Goal: Task Accomplishment & Management: Manage account settings

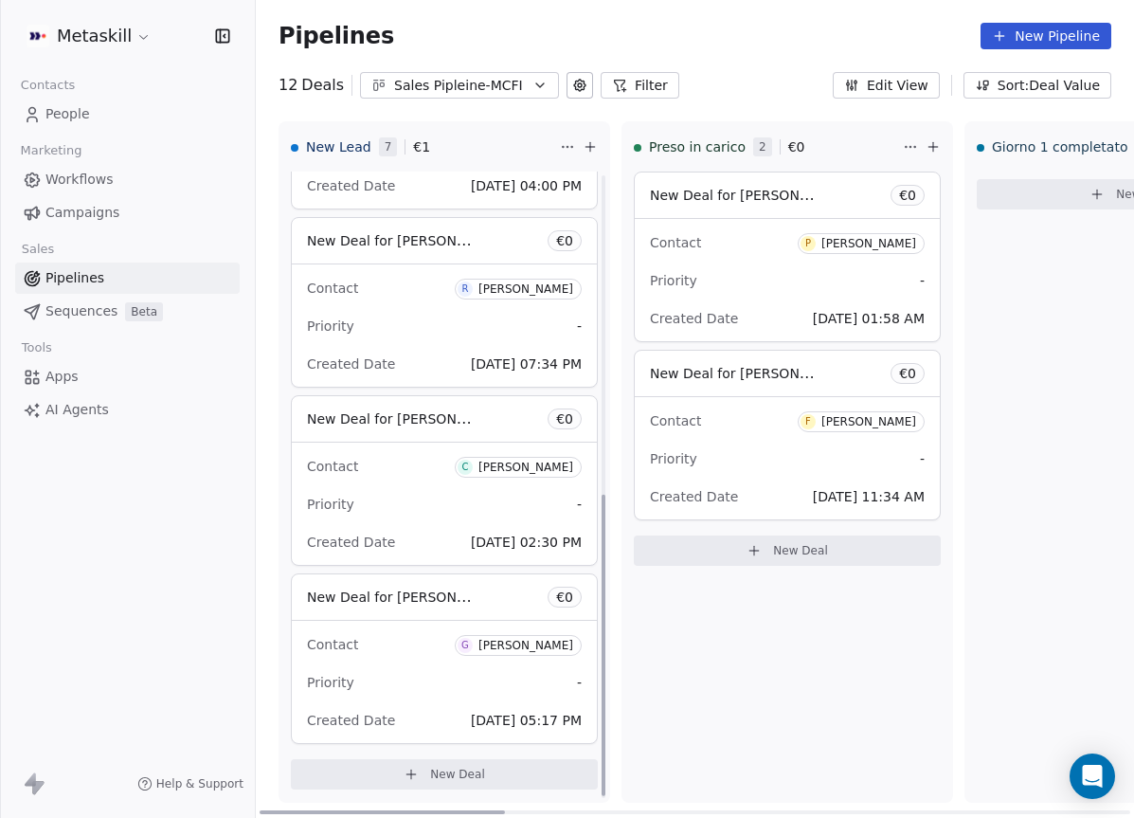
scroll to position [666, 0]
click at [173, 279] on link "Pipelines" at bounding box center [127, 277] width 225 height 31
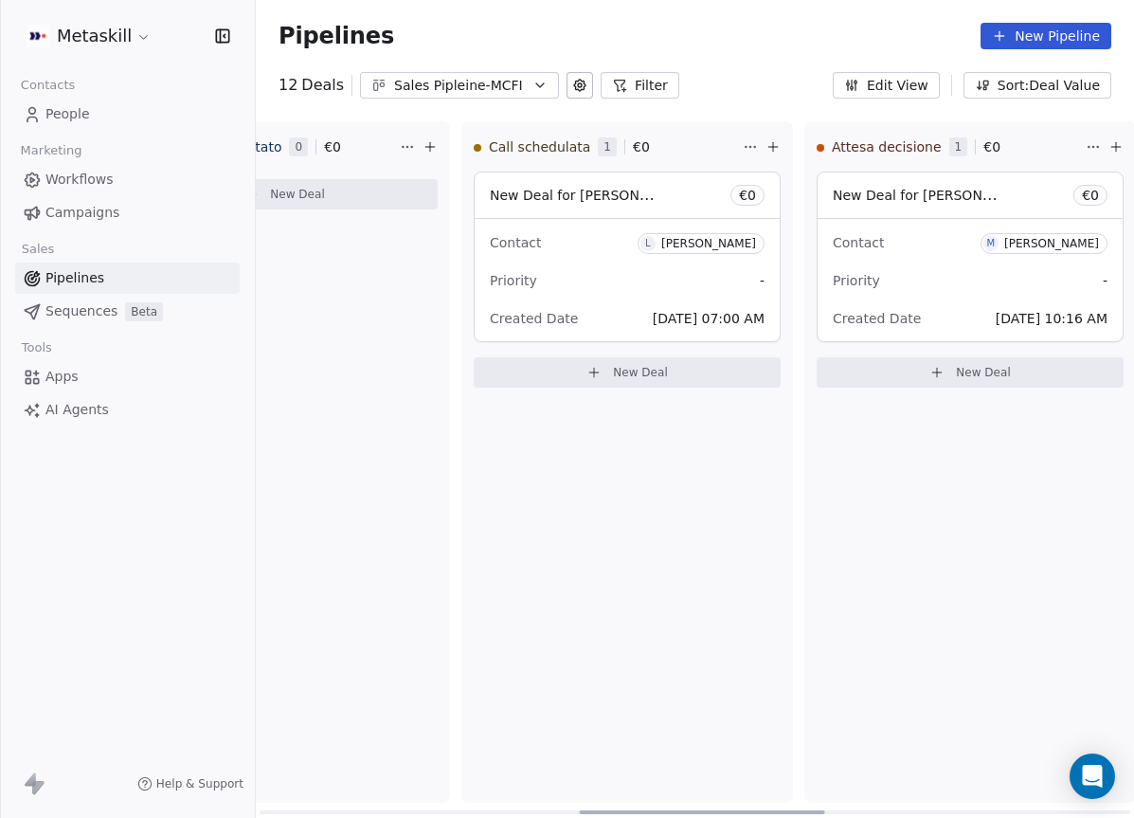
scroll to position [0, 1192]
drag, startPoint x: 478, startPoint y: 807, endPoint x: 809, endPoint y: 820, distance: 331.9
click at [809, 814] on div at bounding box center [714, 812] width 245 height 4
click at [648, 285] on div "Priority -" at bounding box center [624, 280] width 275 height 30
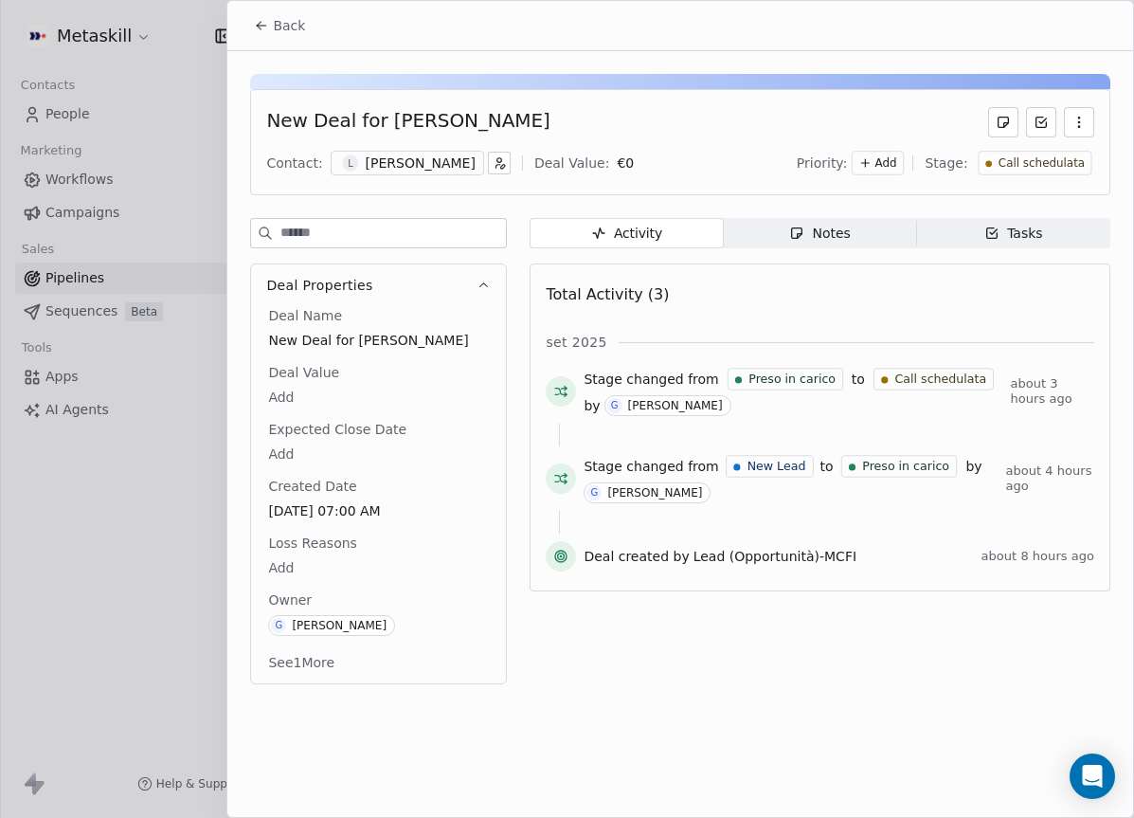
click at [493, 167] on icon "button" at bounding box center [499, 162] width 13 height 13
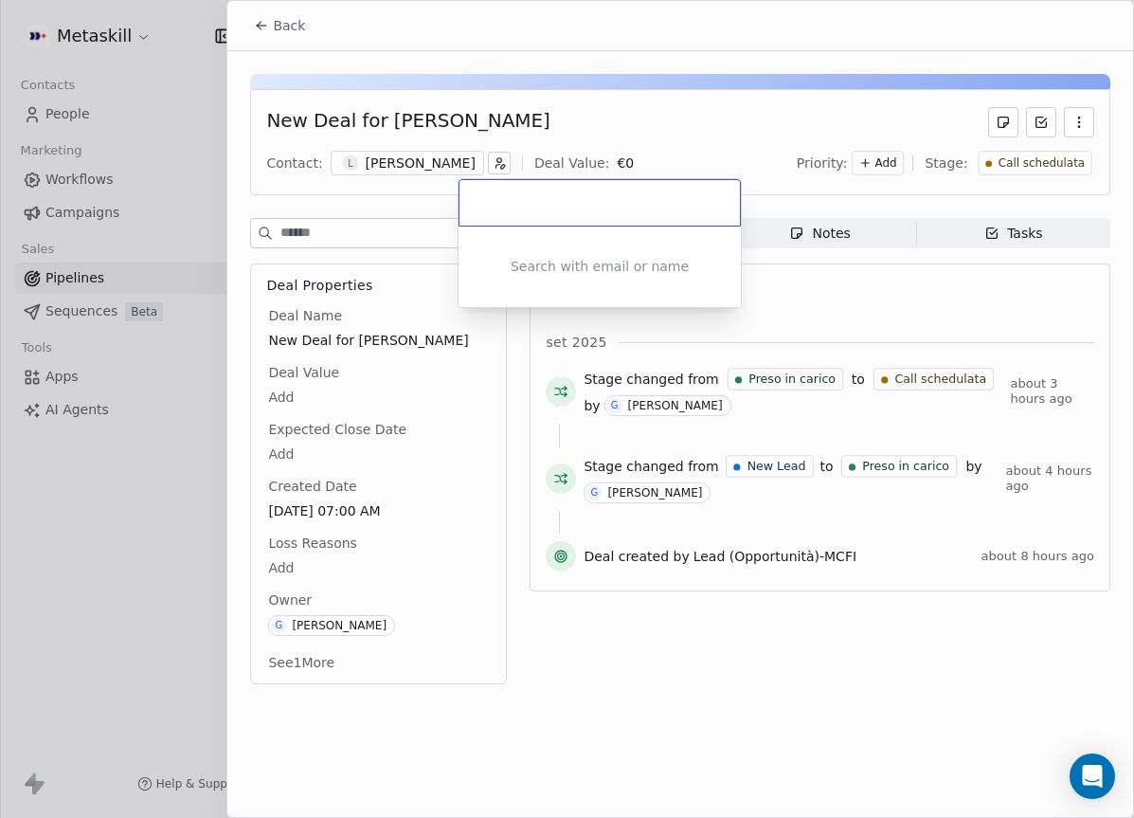
drag, startPoint x: 534, startPoint y: 136, endPoint x: 448, endPoint y: 152, distance: 87.7
click at [535, 136] on html "Metaskill Contacts People Marketing Workflows Campaigns Sales Pipelines Sequenc…" at bounding box center [567, 409] width 1134 height 818
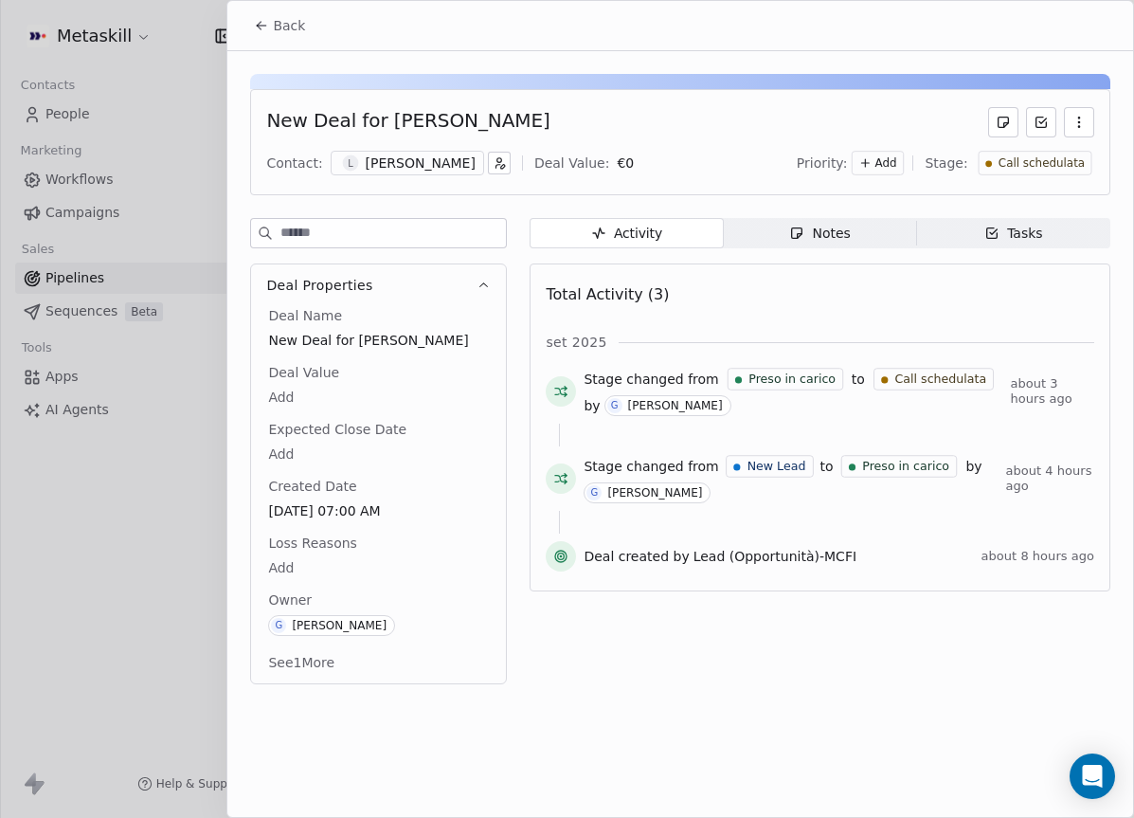
click at [415, 166] on div "[PERSON_NAME]" at bounding box center [421, 163] width 110 height 19
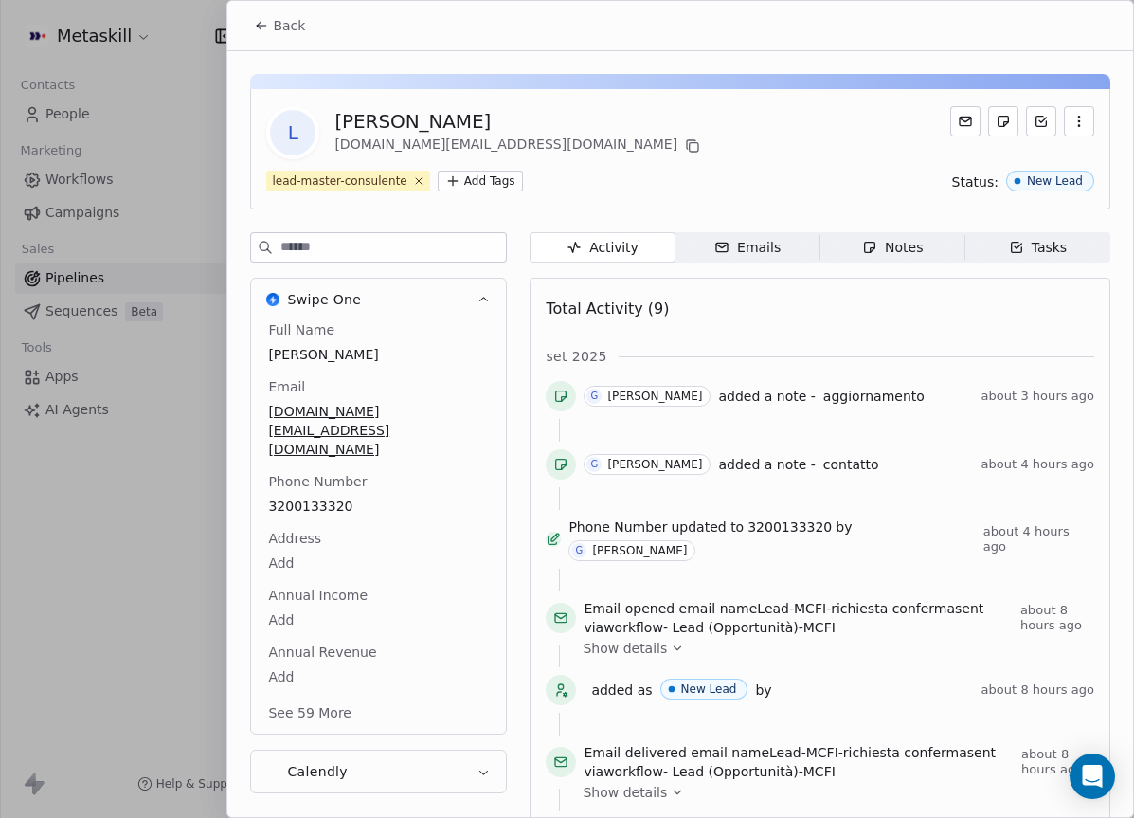
scroll to position [61, 0]
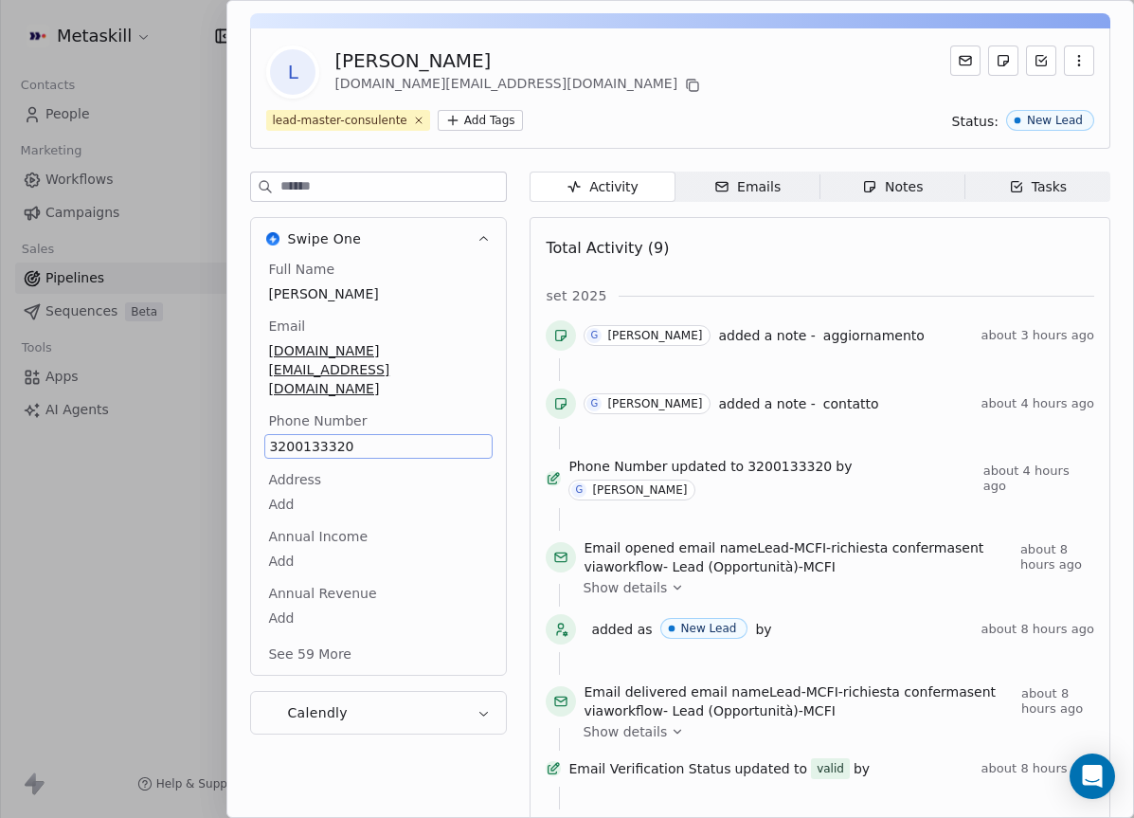
click at [336, 467] on div "Full Name [PERSON_NAME] Email [DOMAIN_NAME][EMAIL_ADDRESS][DOMAIN_NAME] Phone N…" at bounding box center [378, 463] width 228 height 407
click at [324, 437] on span "3200133320" at bounding box center [378, 446] width 219 height 19
click at [324, 406] on input "**********" at bounding box center [370, 420] width 205 height 38
click at [914, 188] on html "Metaskill Contacts People Marketing Workflows Campaigns Sales Pipelines Sequenc…" at bounding box center [567, 409] width 1134 height 818
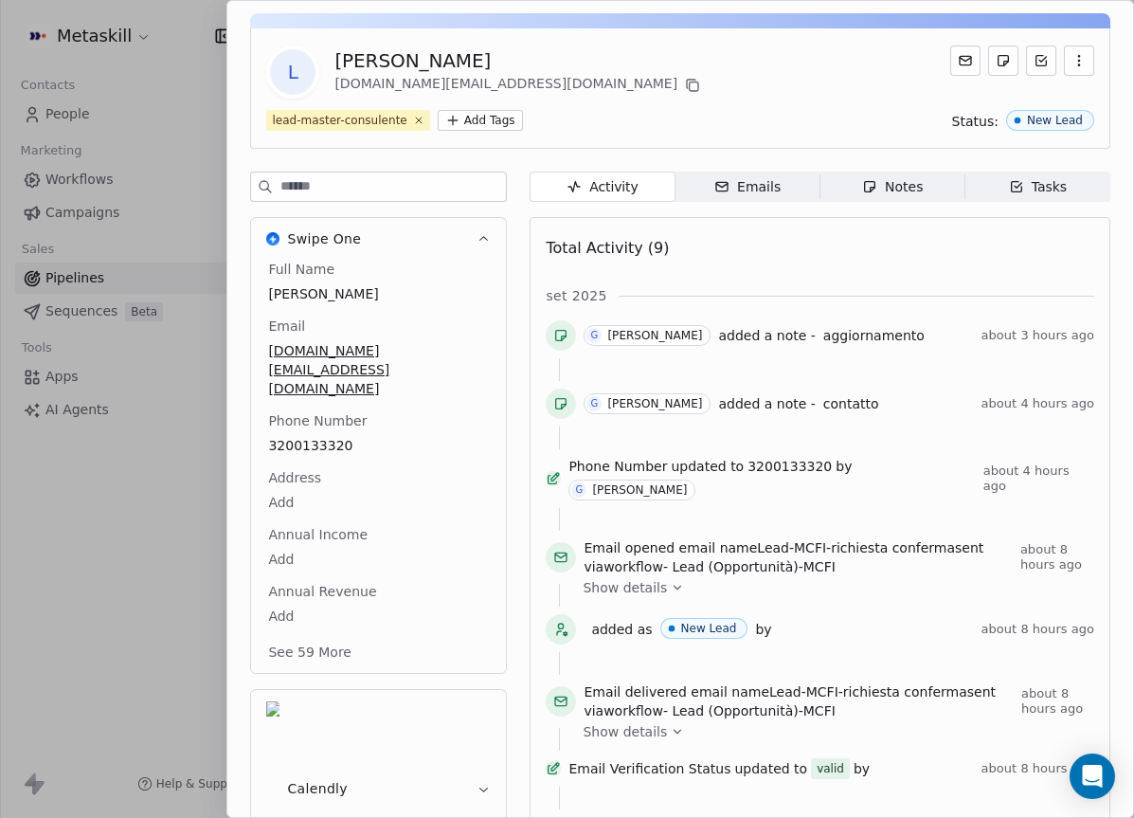
click at [904, 190] on div "Notes" at bounding box center [892, 187] width 61 height 20
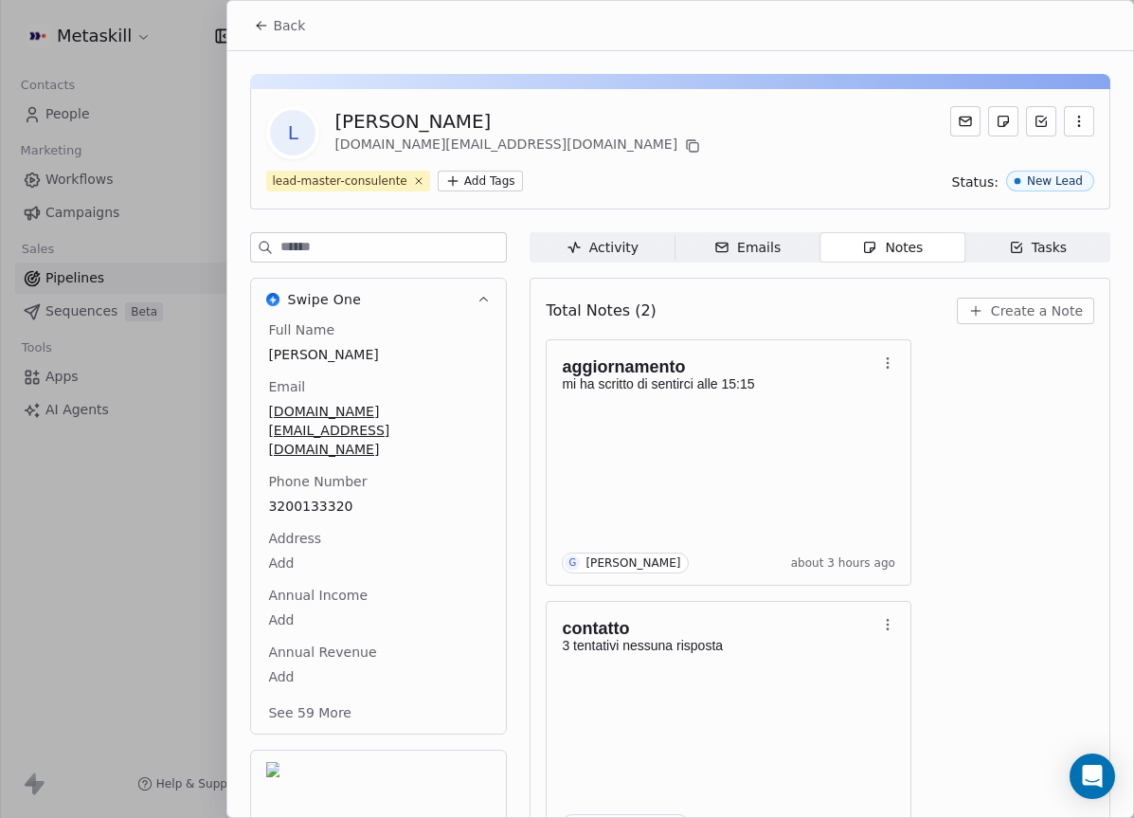
click at [1013, 316] on span "Create a Note" at bounding box center [1037, 310] width 92 height 19
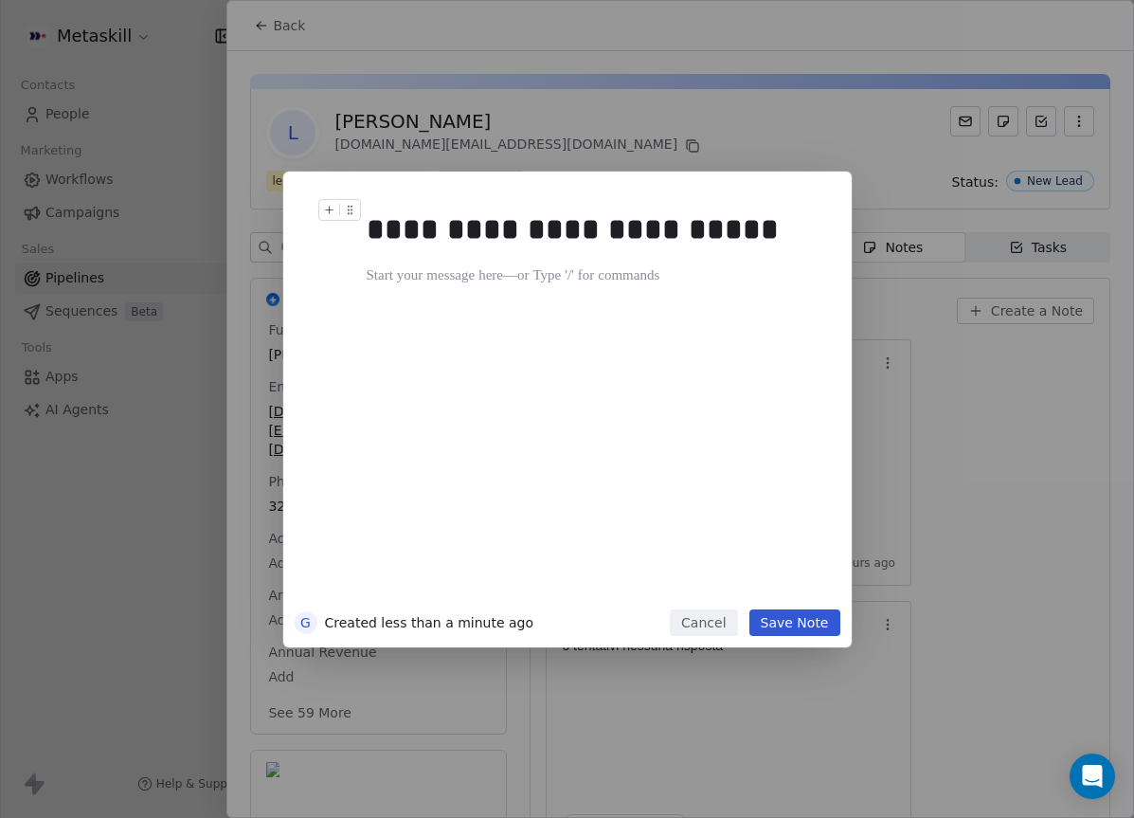
drag, startPoint x: 614, startPoint y: 120, endPoint x: 534, endPoint y: 133, distance: 80.5
click at [614, 120] on div "**********" at bounding box center [567, 409] width 1134 height 818
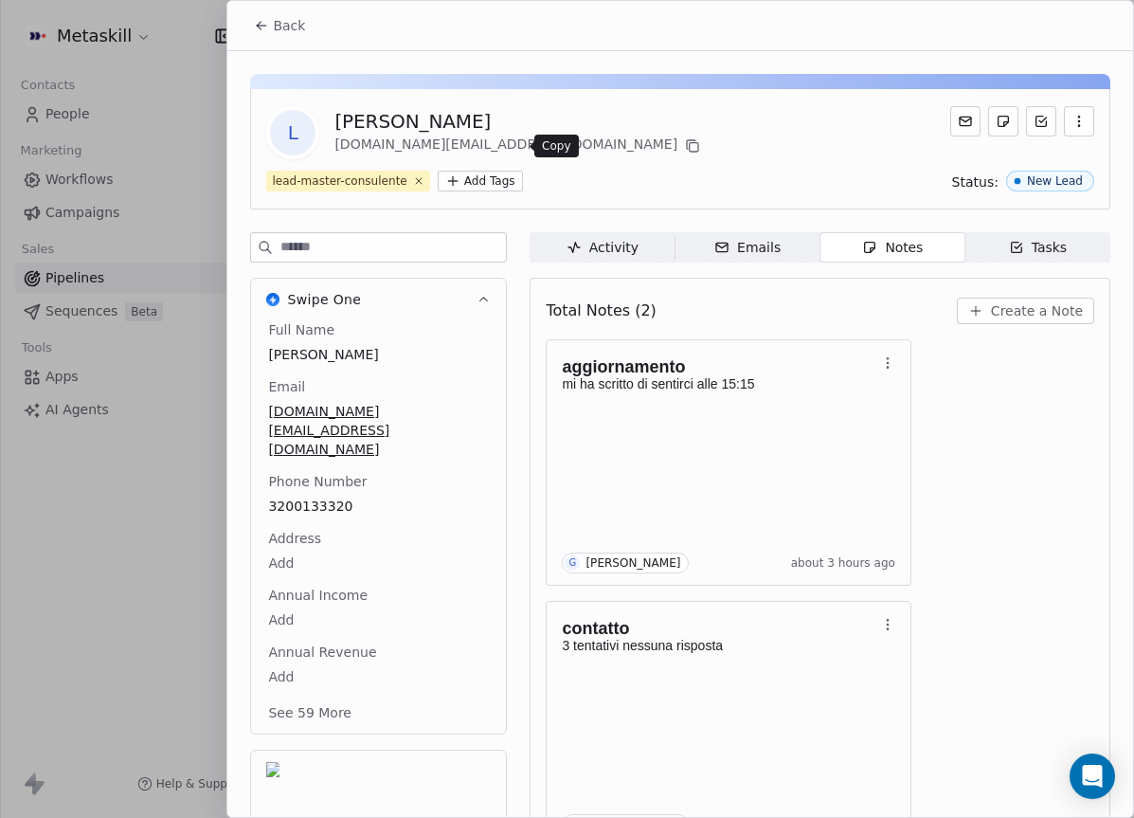
click at [685, 146] on icon at bounding box center [692, 145] width 15 height 15
click at [1021, 304] on span "Create a Note" at bounding box center [1037, 310] width 92 height 19
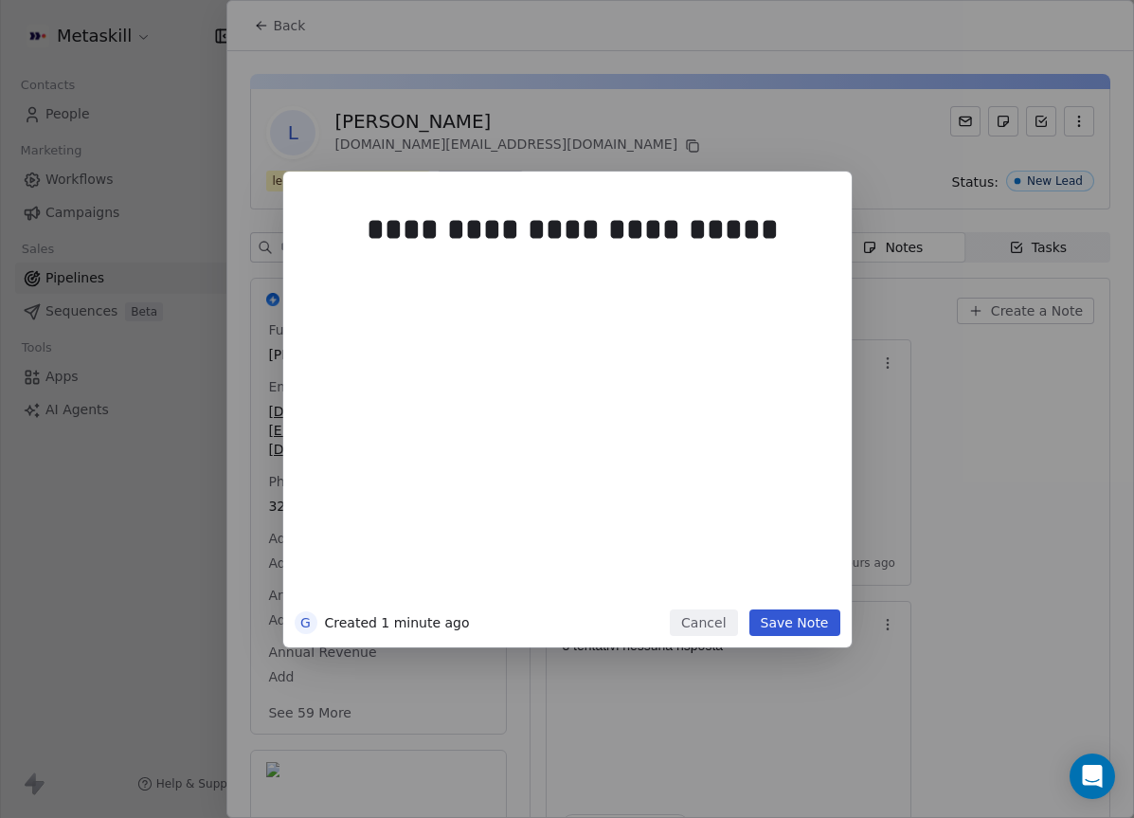
click at [665, 307] on div at bounding box center [596, 298] width 459 height 23
click at [655, 382] on div "**********" at bounding box center [596, 401] width 459 height 404
click at [658, 294] on div at bounding box center [596, 298] width 459 height 23
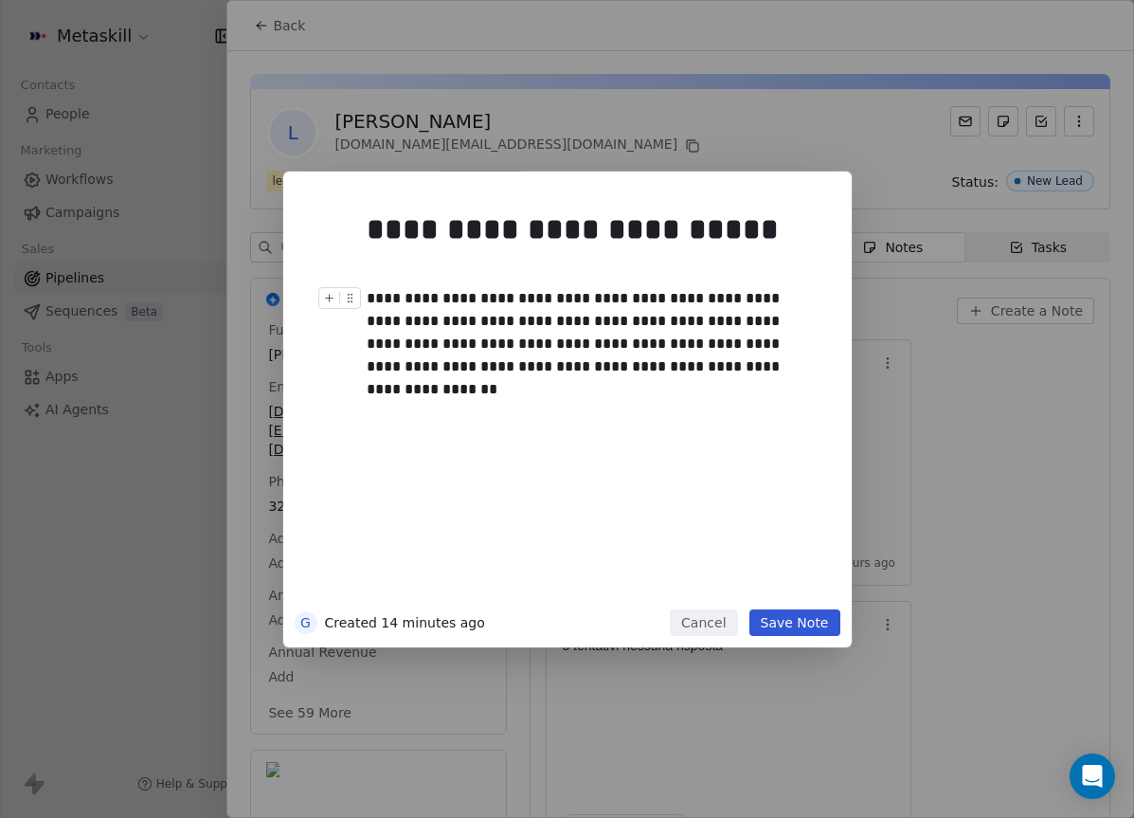
click at [826, 609] on button "Save Note" at bounding box center [795, 622] width 91 height 27
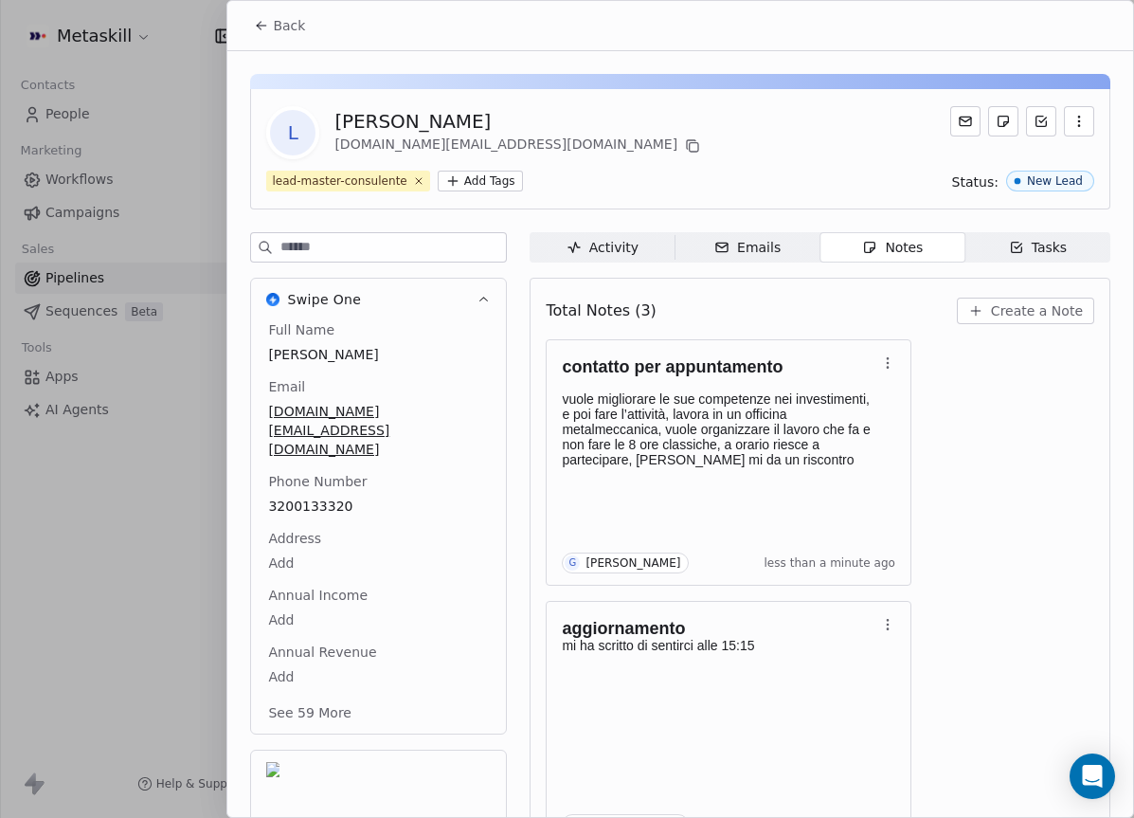
click at [1018, 245] on div "Tasks" at bounding box center [1038, 248] width 59 height 20
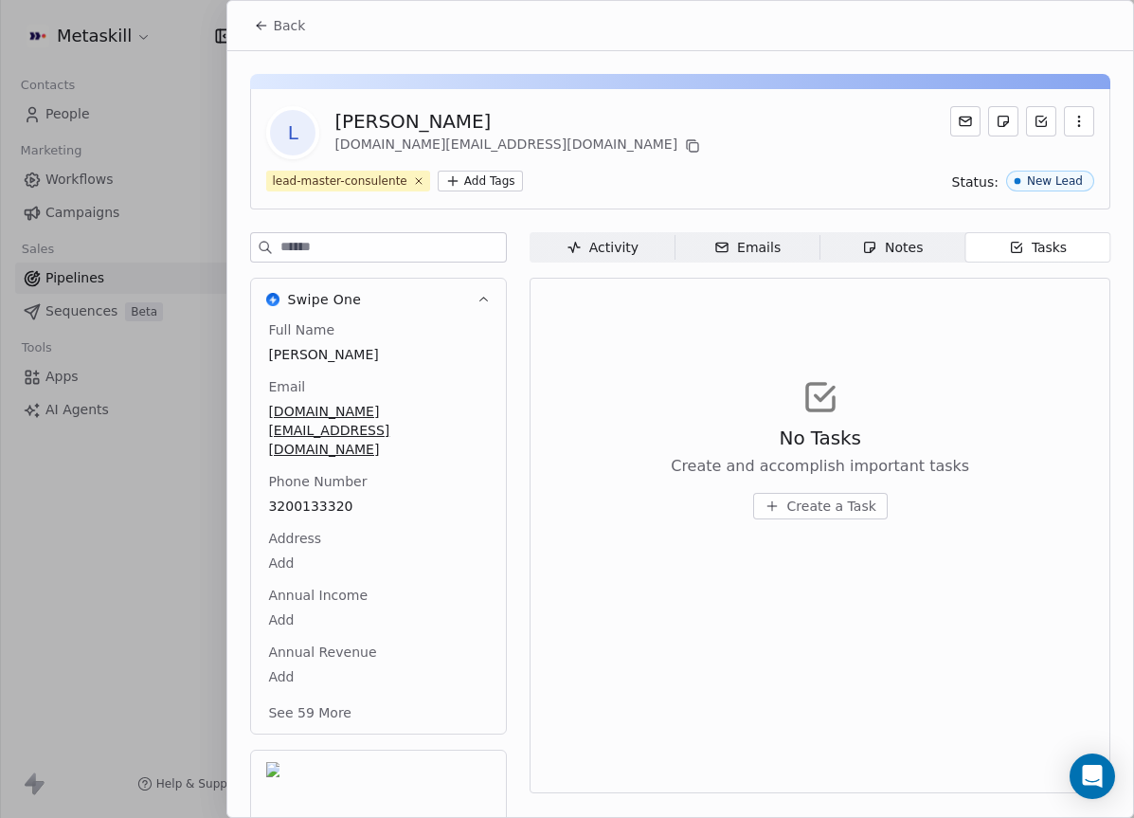
click at [841, 499] on span "Create a Task" at bounding box center [831, 506] width 89 height 19
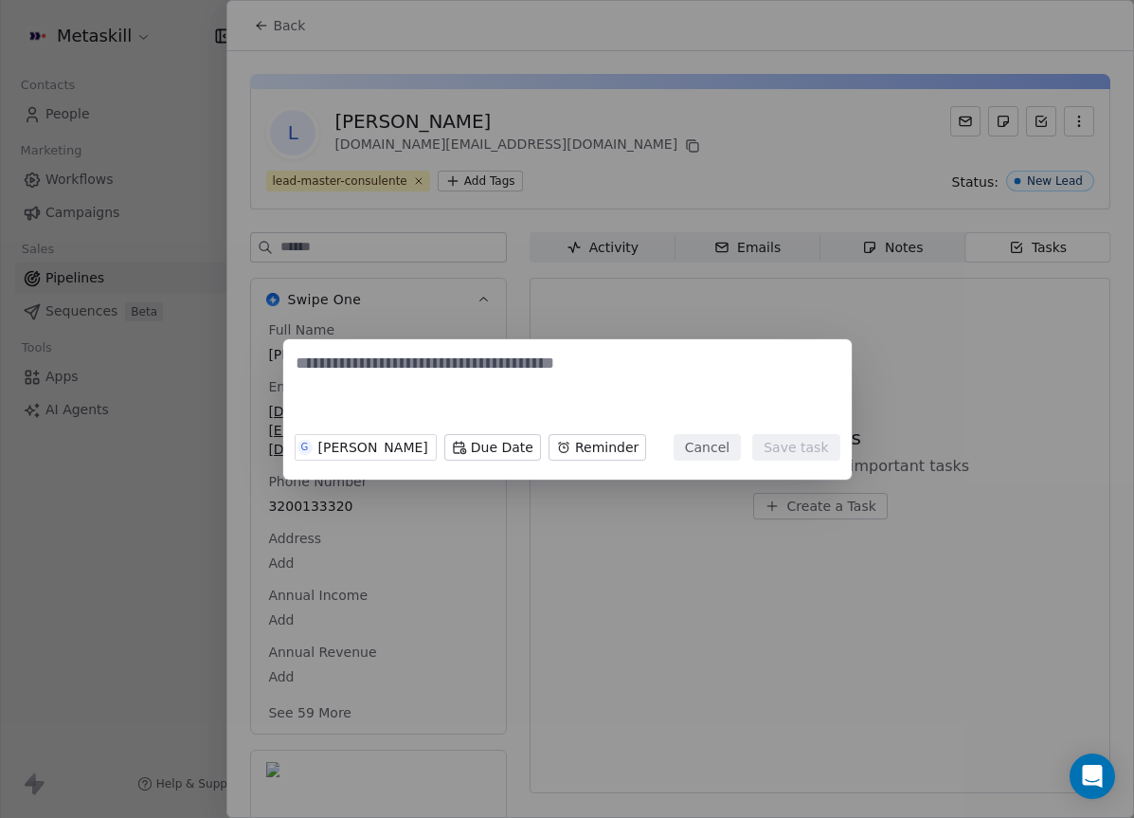
click at [528, 371] on textarea at bounding box center [568, 389] width 544 height 74
type textarea "**********"
click at [489, 451] on body "Metaskill Contacts People Marketing Workflows Campaigns Sales Pipelines Sequenc…" at bounding box center [567, 409] width 1134 height 818
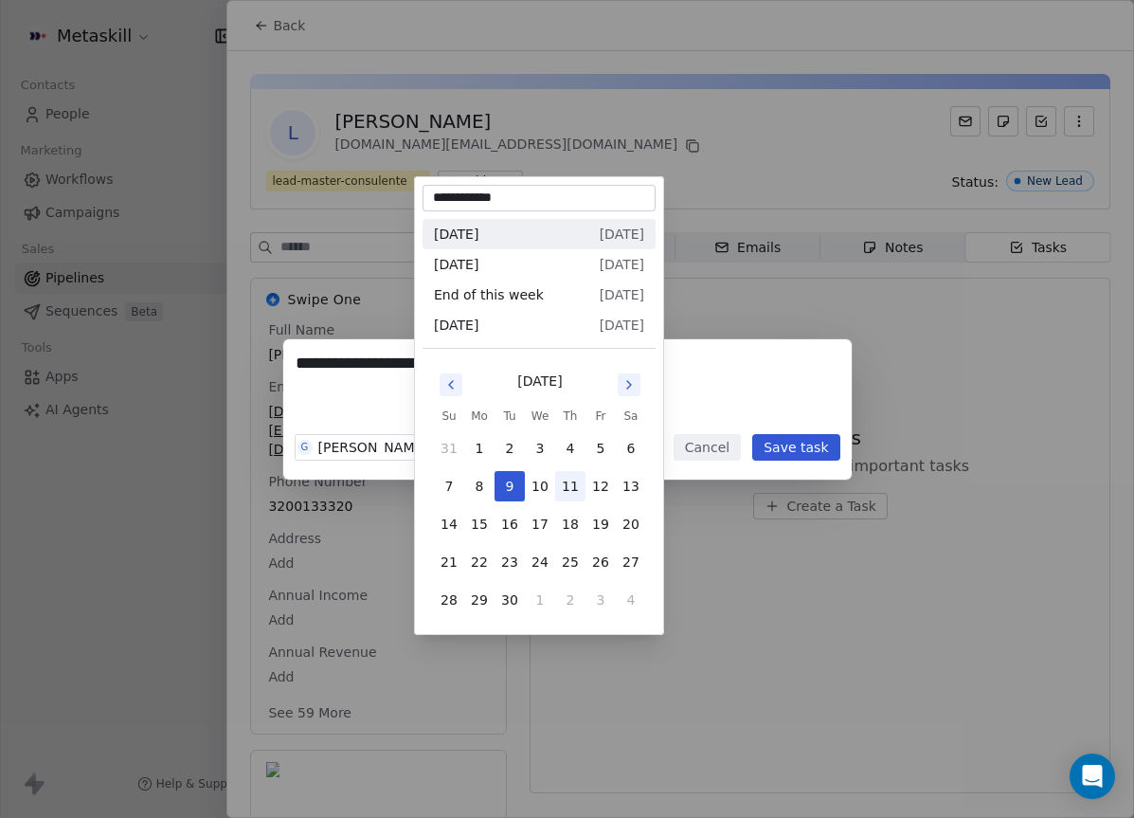
click at [568, 482] on button "11" at bounding box center [570, 486] width 30 height 30
type input "**********"
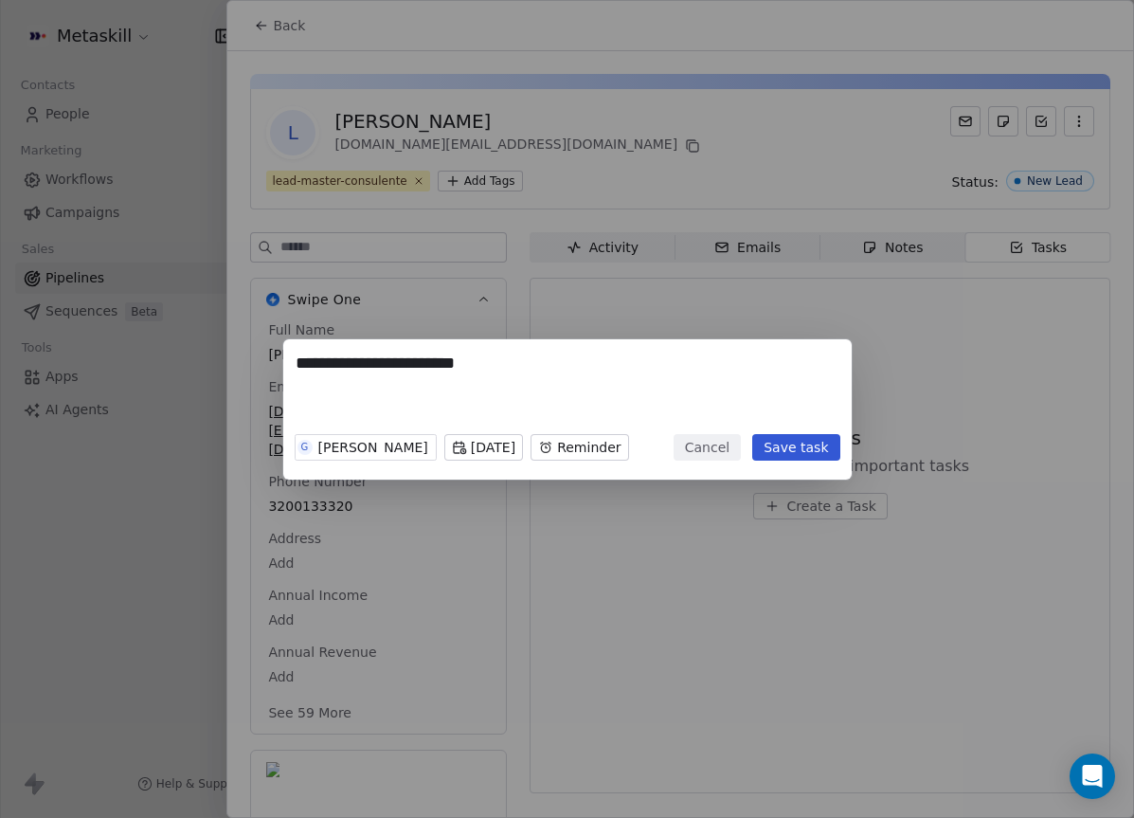
click at [591, 453] on body "Metaskill Contacts People Marketing Workflows Campaigns Sales Pipelines Sequenc…" at bounding box center [567, 409] width 1134 height 818
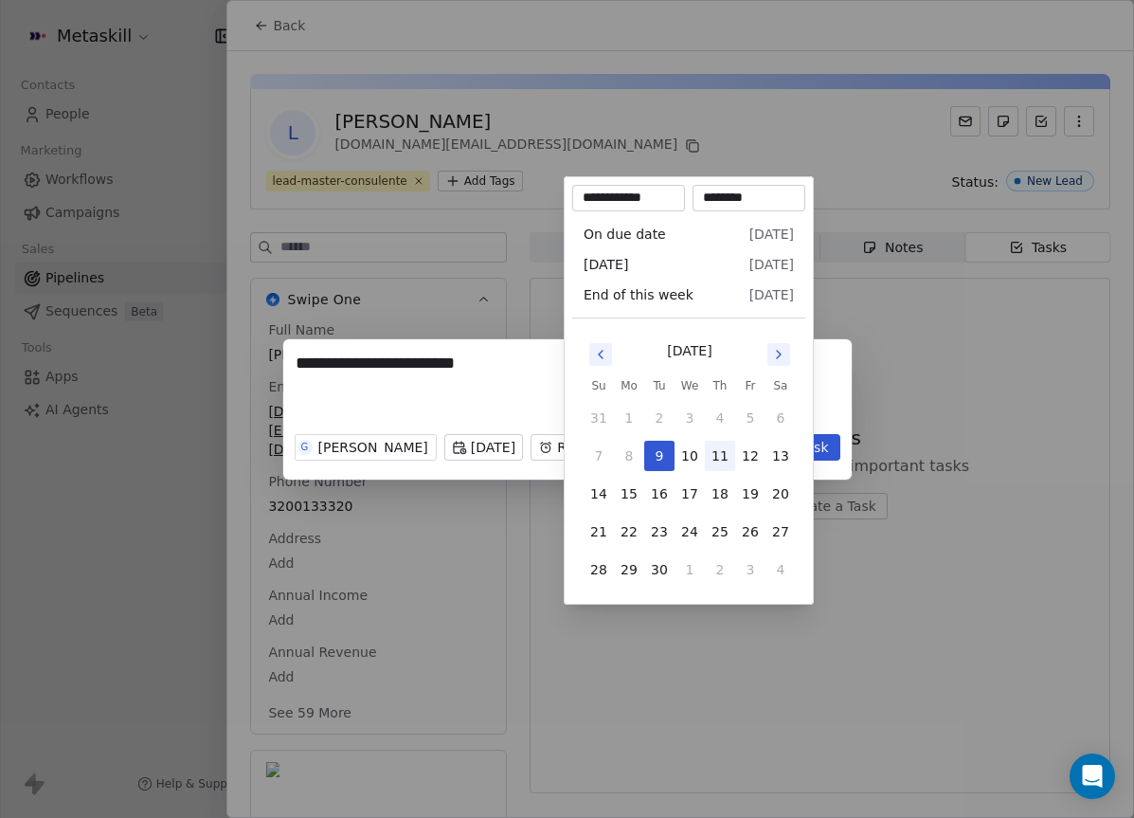
click at [722, 448] on button "11" at bounding box center [720, 456] width 30 height 30
type input "**********"
click at [685, 168] on body "Metaskill Contacts People Marketing Workflows Campaigns Sales Pipelines Sequenc…" at bounding box center [567, 409] width 1134 height 818
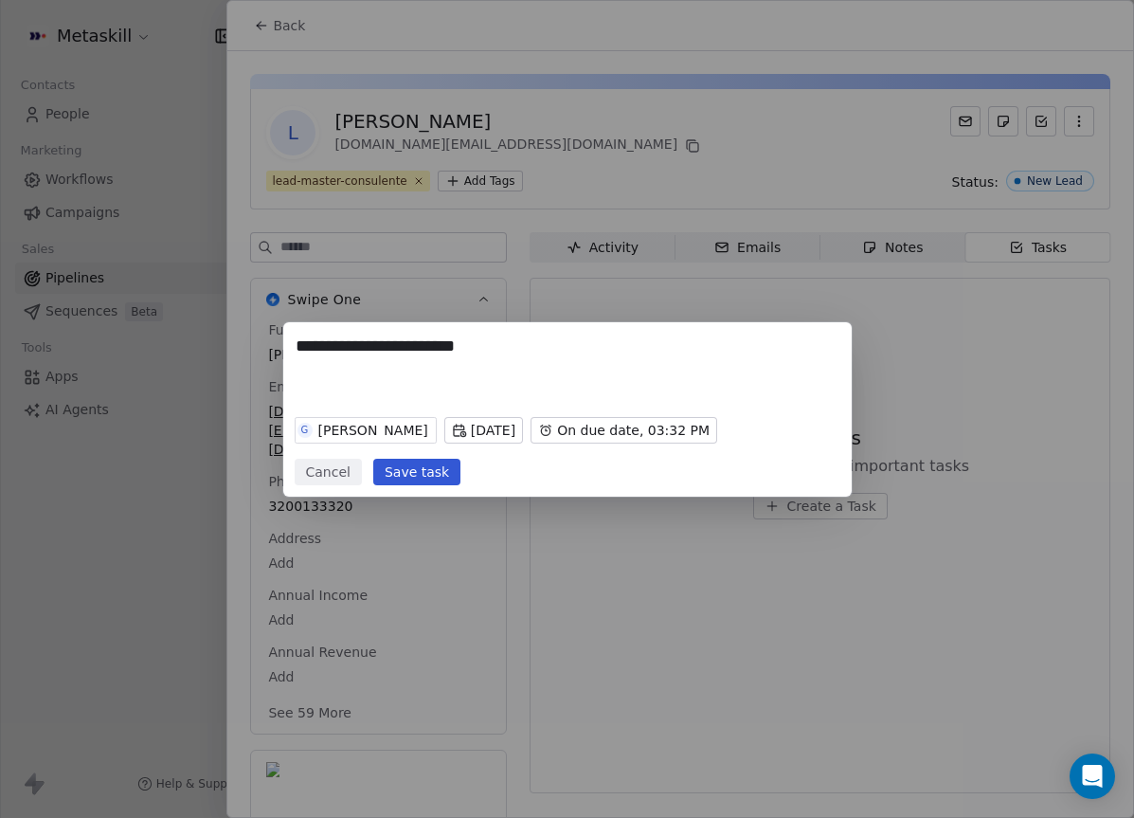
click at [667, 425] on body "Metaskill Contacts People Marketing Workflows Campaigns Sales Pipelines Sequenc…" at bounding box center [567, 409] width 1134 height 818
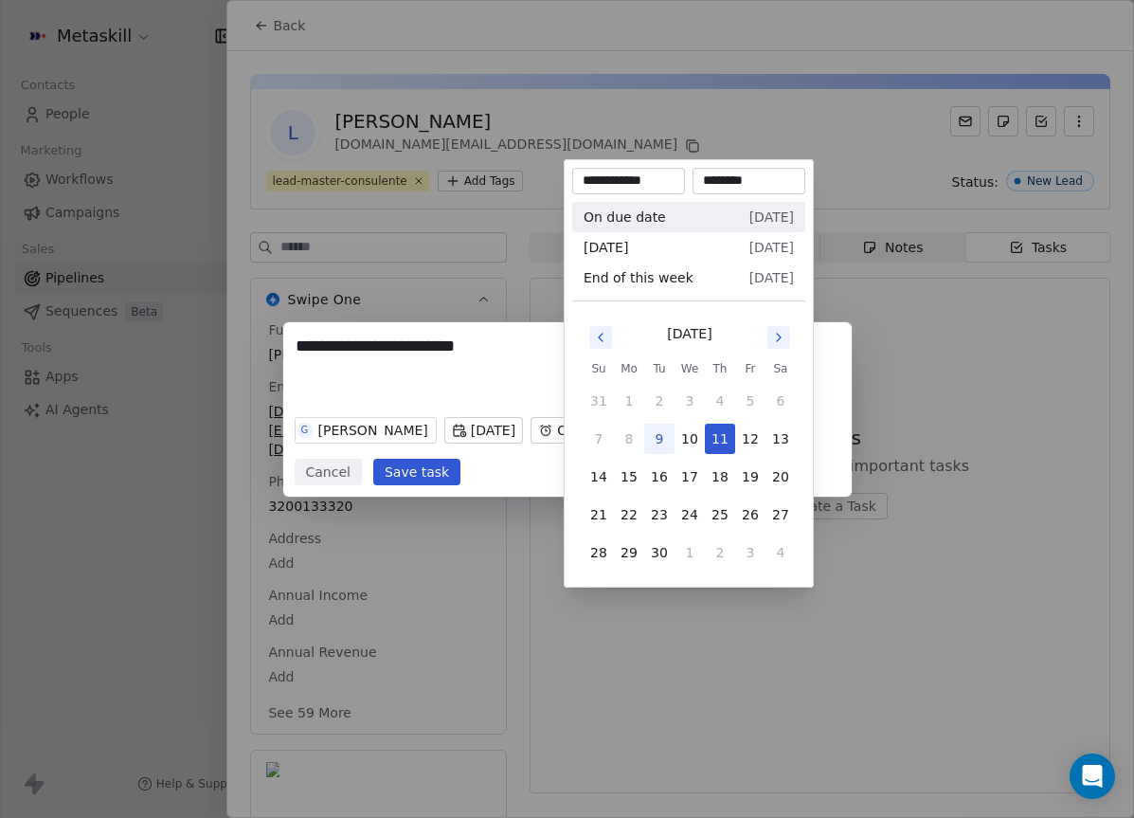
click at [716, 179] on input "********" at bounding box center [748, 181] width 105 height 19
click at [720, 179] on input "********" at bounding box center [748, 181] width 105 height 19
click at [765, 183] on input "********" at bounding box center [748, 181] width 105 height 19
click at [729, 172] on input "********" at bounding box center [748, 181] width 105 height 19
click at [737, 180] on input "********" at bounding box center [748, 181] width 105 height 19
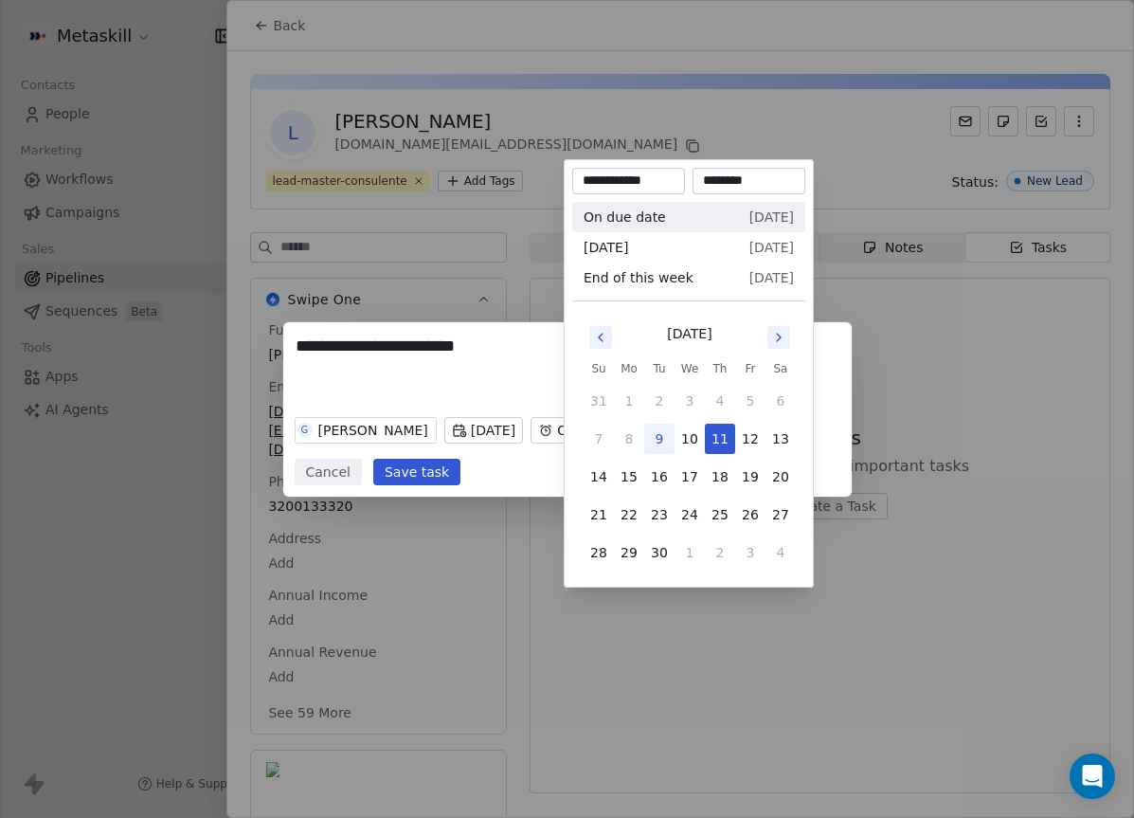
click at [753, 176] on input "********" at bounding box center [748, 181] width 105 height 19
type input "********"
click at [835, 407] on div "**********" at bounding box center [567, 409] width 1134 height 174
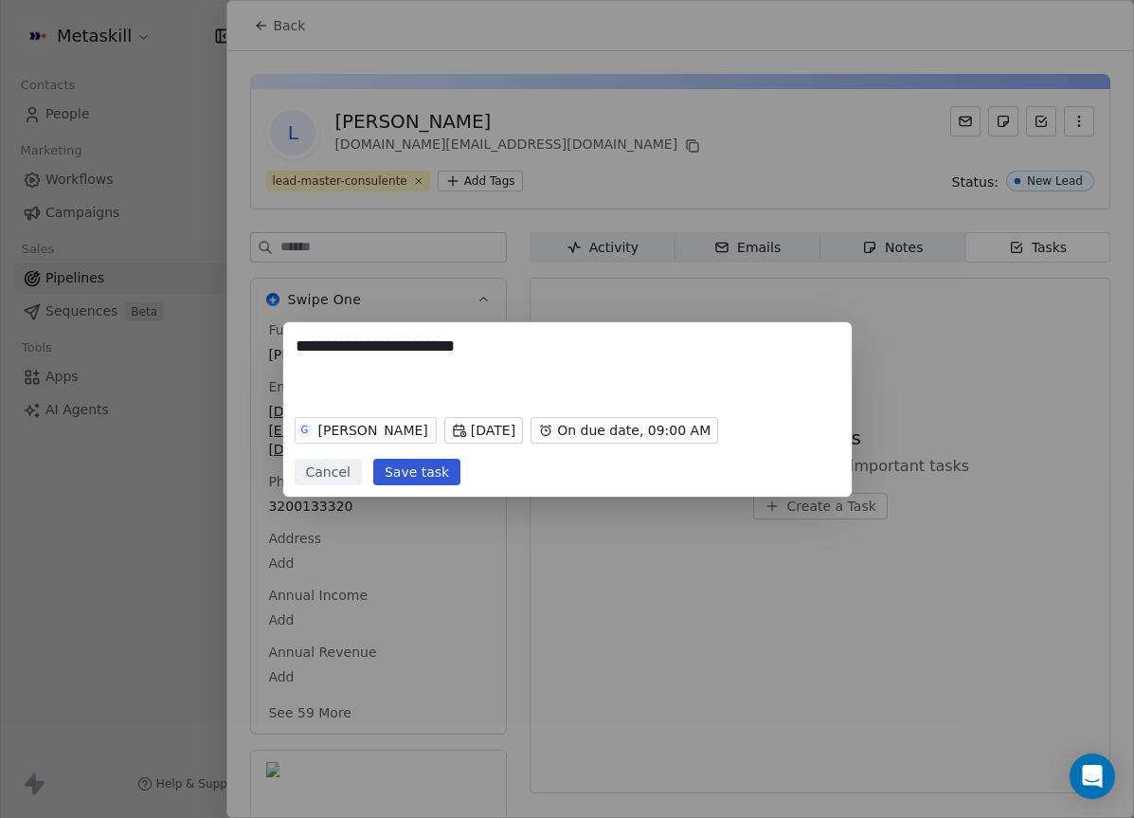
click at [394, 451] on div "G [PERSON_NAME] [DATE] On due date, 09:00 AM Cancel Save task" at bounding box center [568, 447] width 546 height 76
click at [402, 469] on button "Save task" at bounding box center [416, 472] width 87 height 27
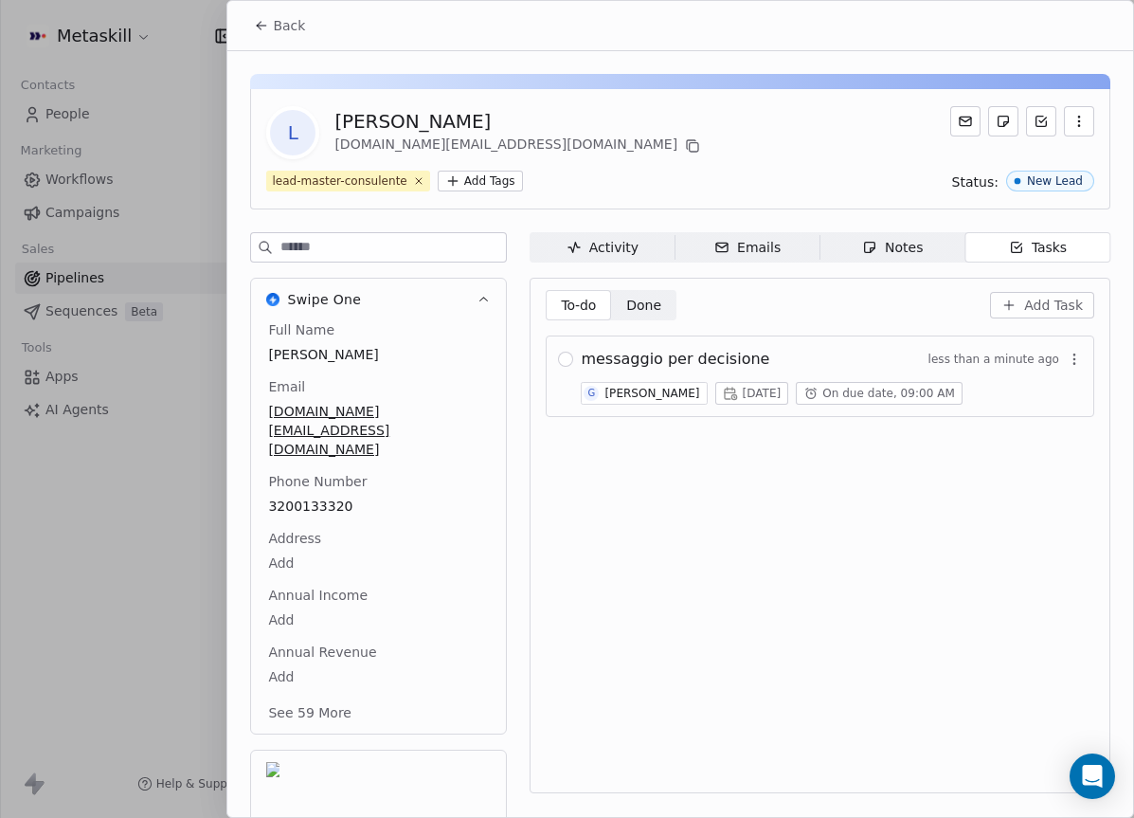
click at [262, 32] on button "Back" at bounding box center [280, 26] width 74 height 34
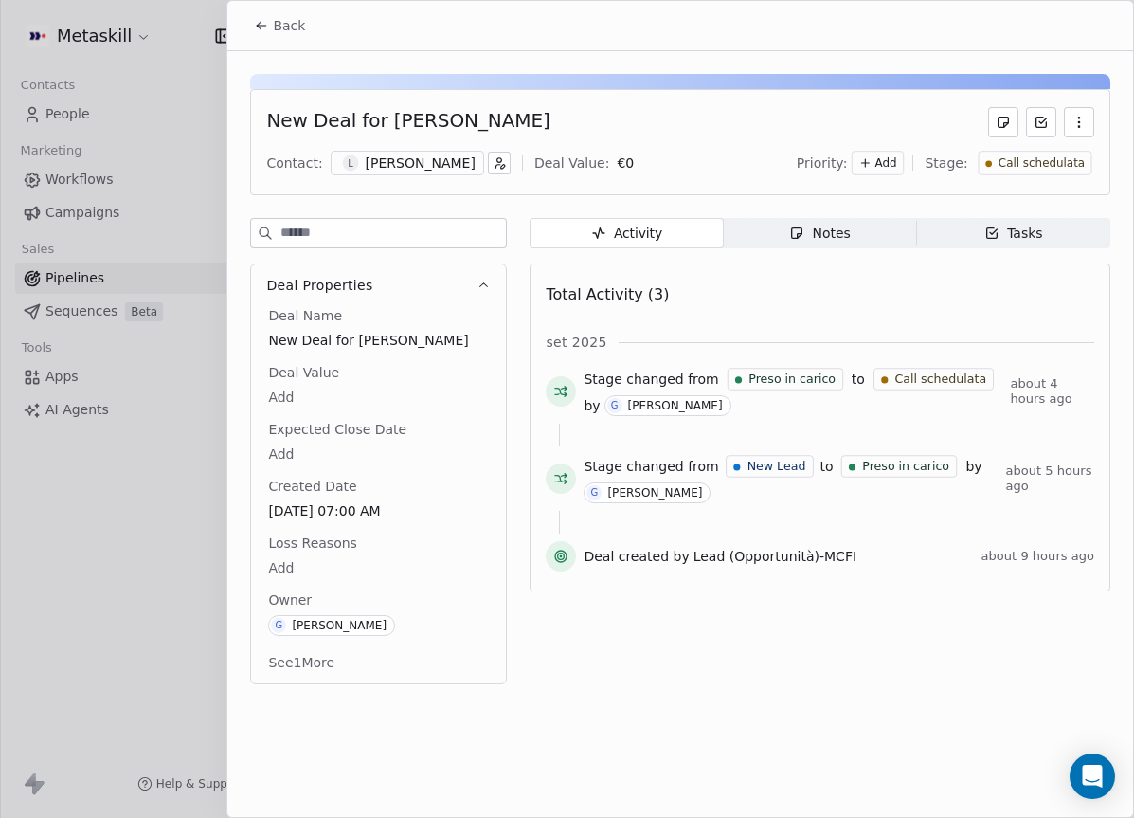
click at [1070, 168] on span "Call schedulata" at bounding box center [1041, 163] width 86 height 16
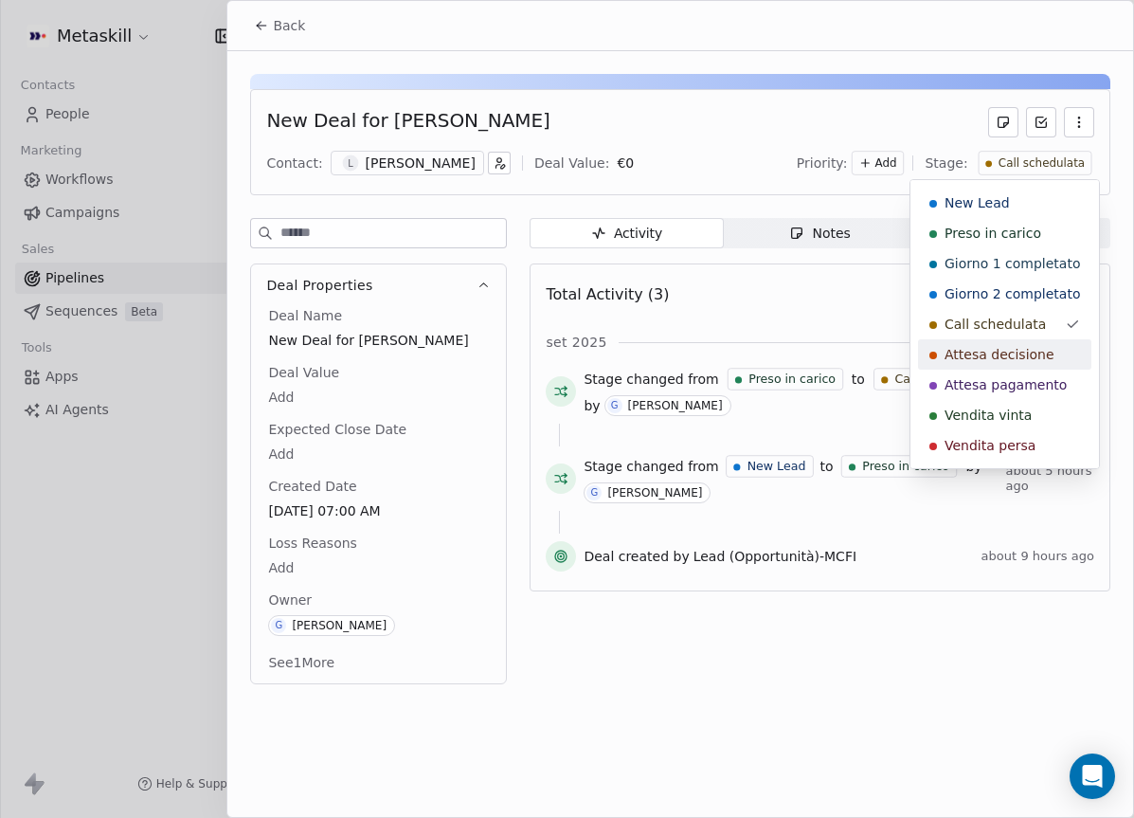
click at [1036, 357] on span "Attesa decisione" at bounding box center [1000, 354] width 110 height 19
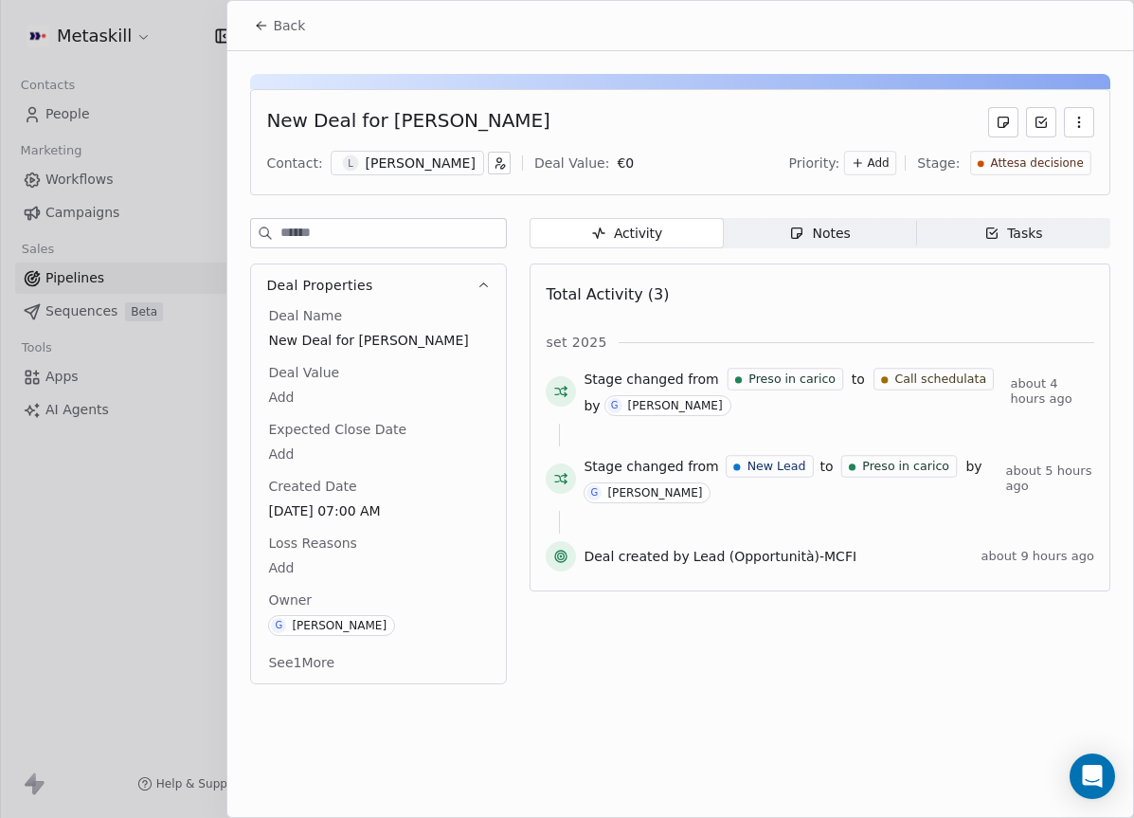
click at [962, 229] on span "Tasks Tasks" at bounding box center [1013, 233] width 193 height 30
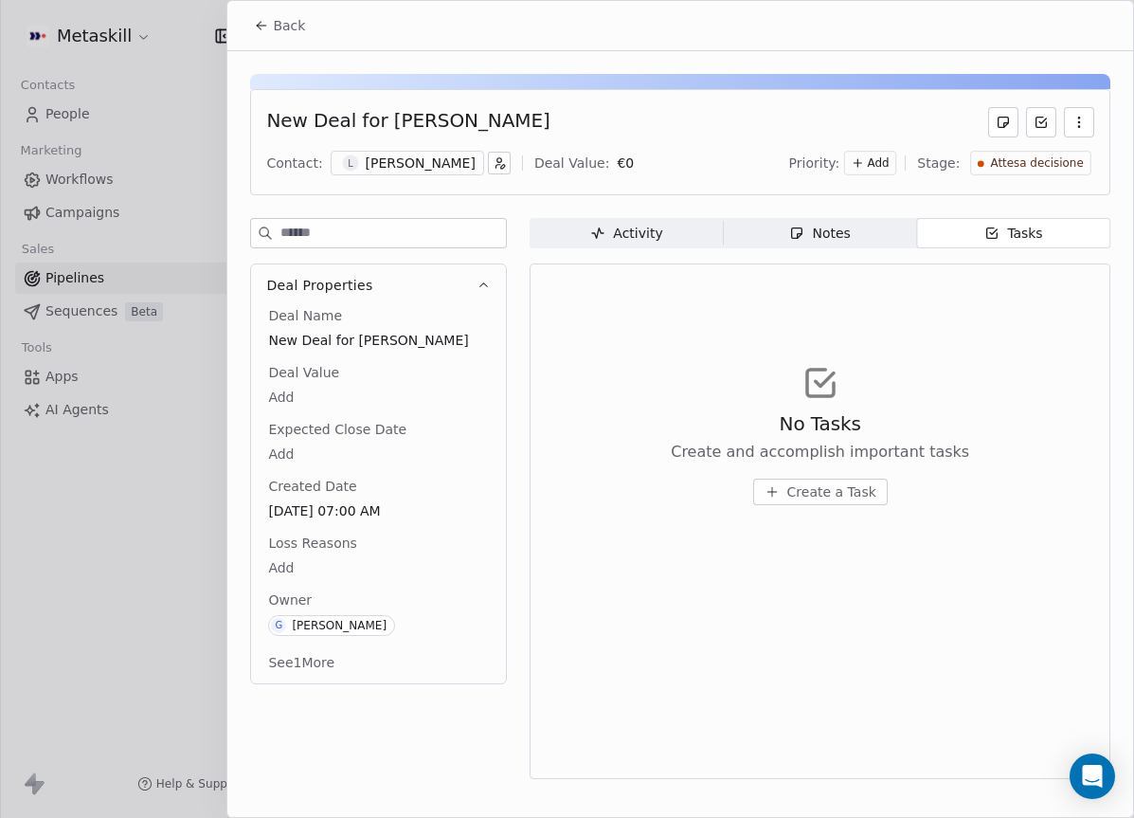
click at [667, 231] on span "Activity Activity" at bounding box center [626, 233] width 193 height 30
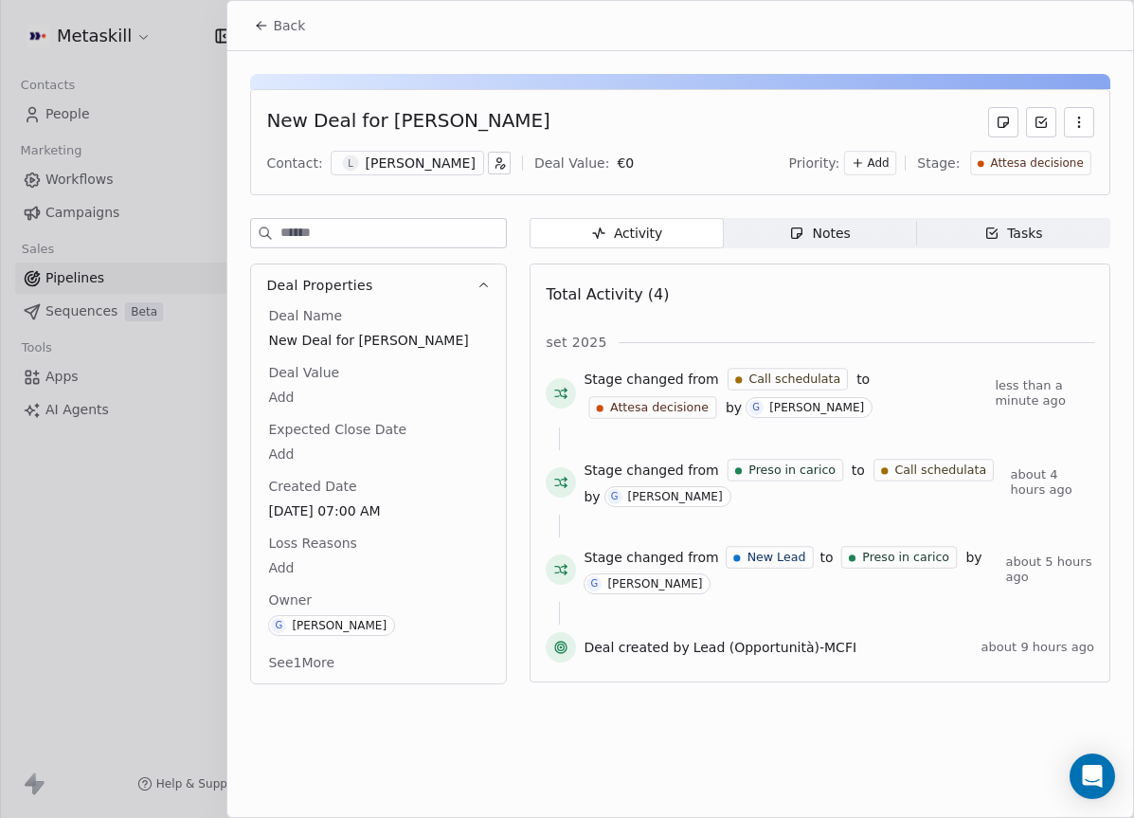
click at [262, 20] on icon at bounding box center [261, 25] width 15 height 15
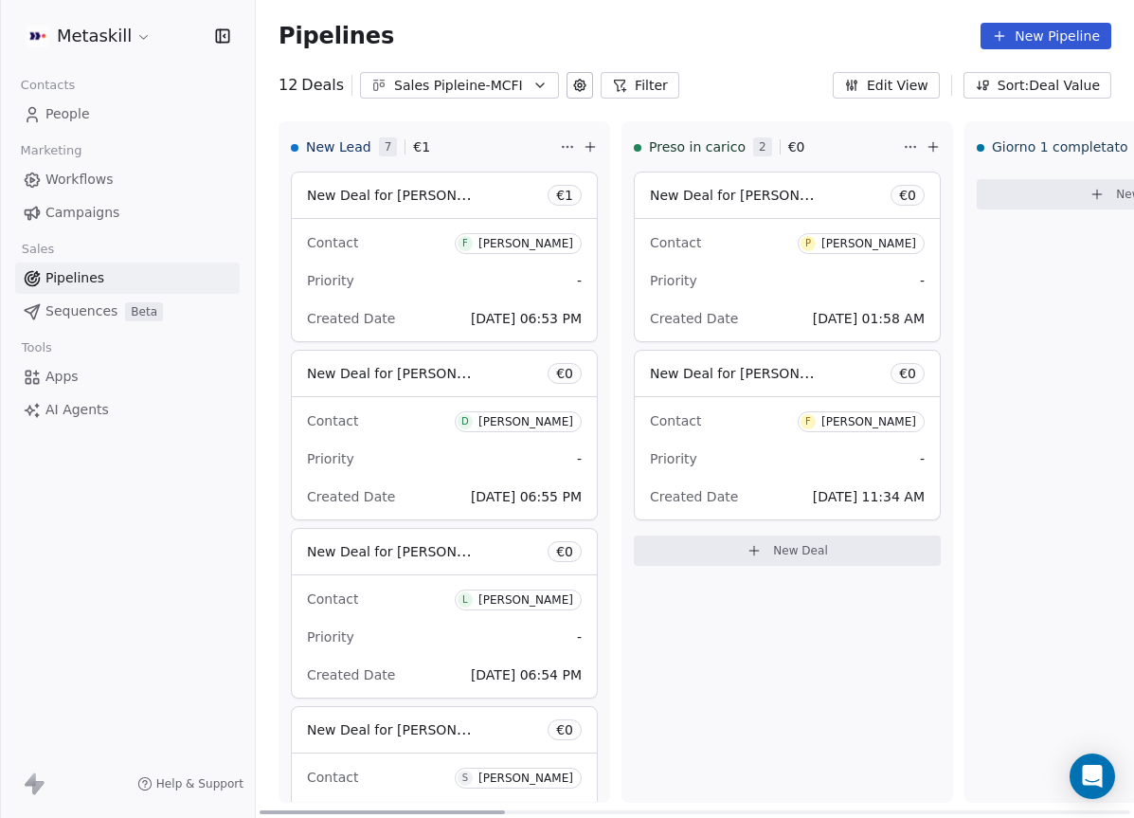
drag, startPoint x: 670, startPoint y: 810, endPoint x: 275, endPoint y: 722, distance: 404.8
click at [260, 810] on div at bounding box center [382, 812] width 245 height 4
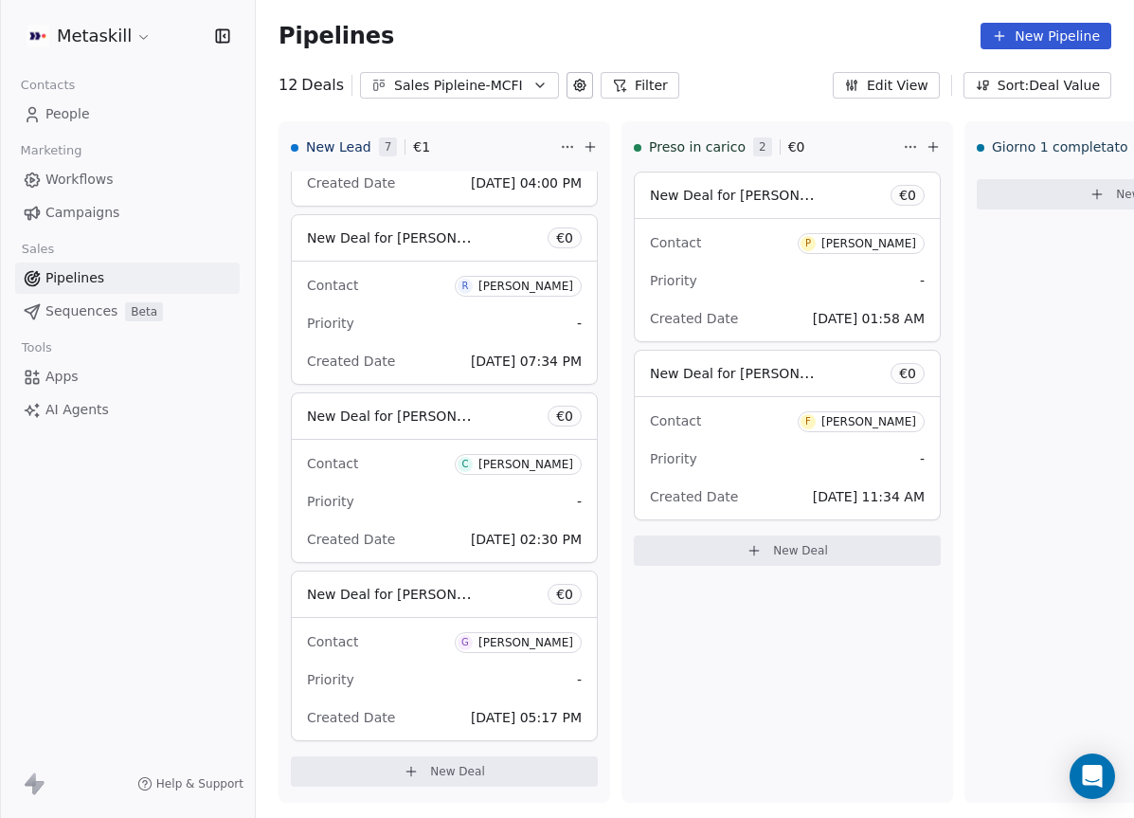
click at [435, 73] on button "Sales Pipleine-MCFI" at bounding box center [459, 85] width 199 height 27
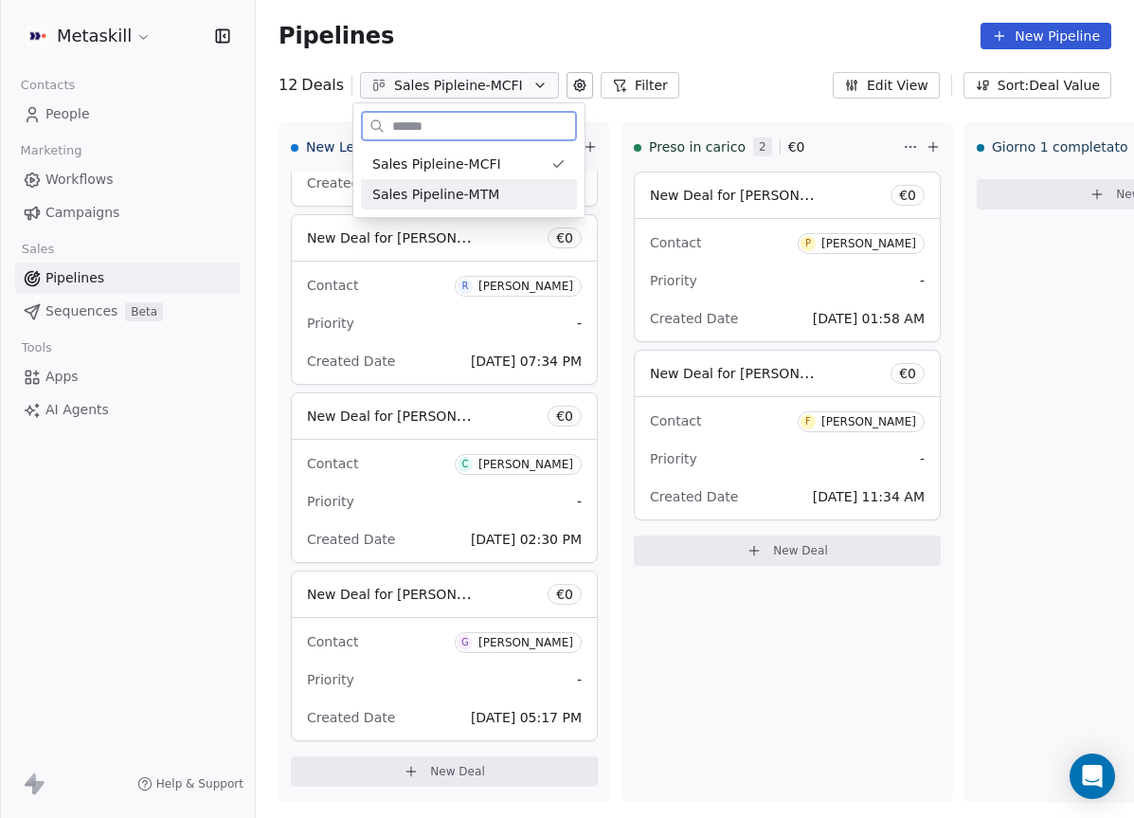
click at [464, 206] on div "Sales Pipeline-MTM" at bounding box center [469, 194] width 216 height 30
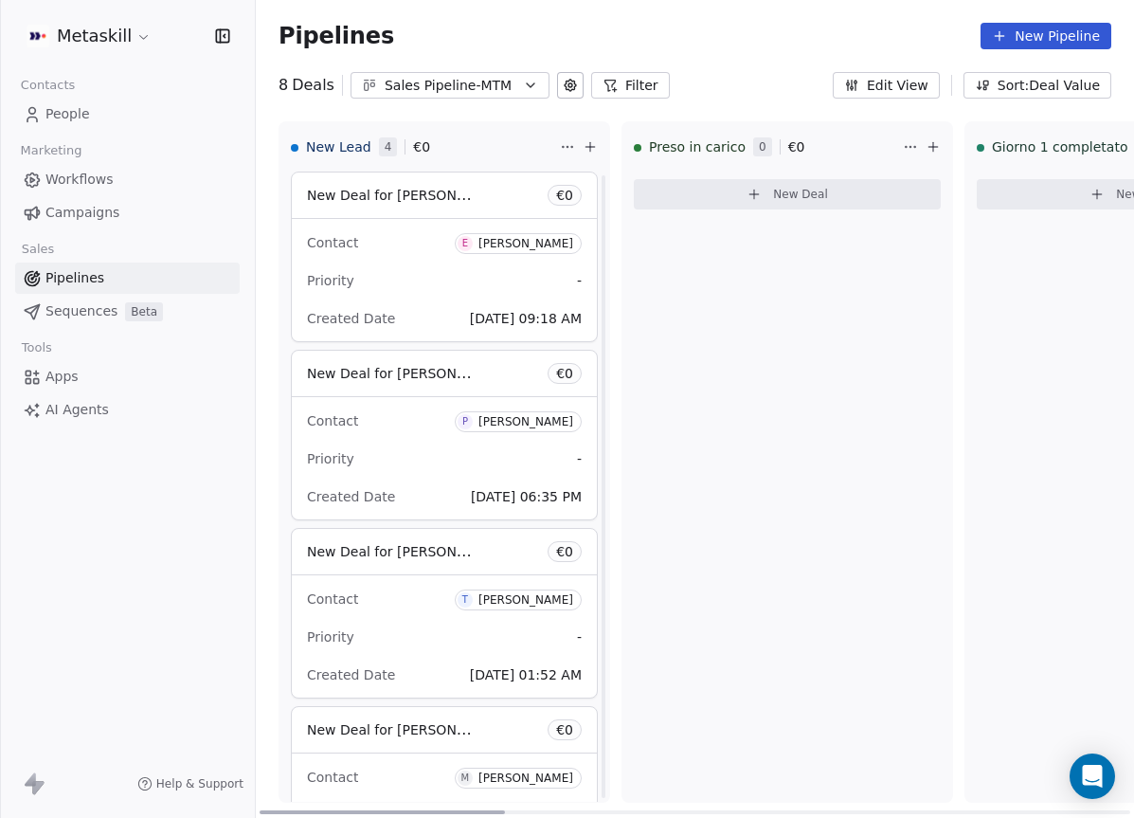
scroll to position [136, 0]
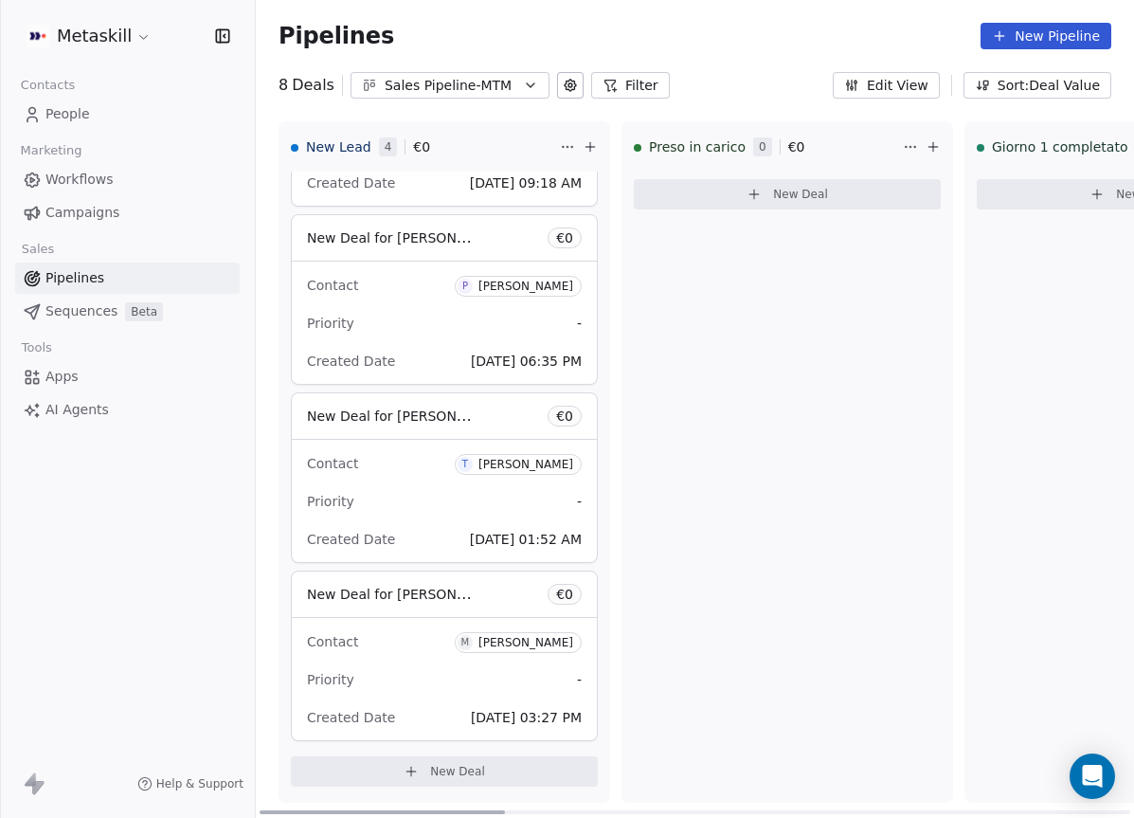
click at [459, 678] on div "Priority -" at bounding box center [444, 679] width 275 height 30
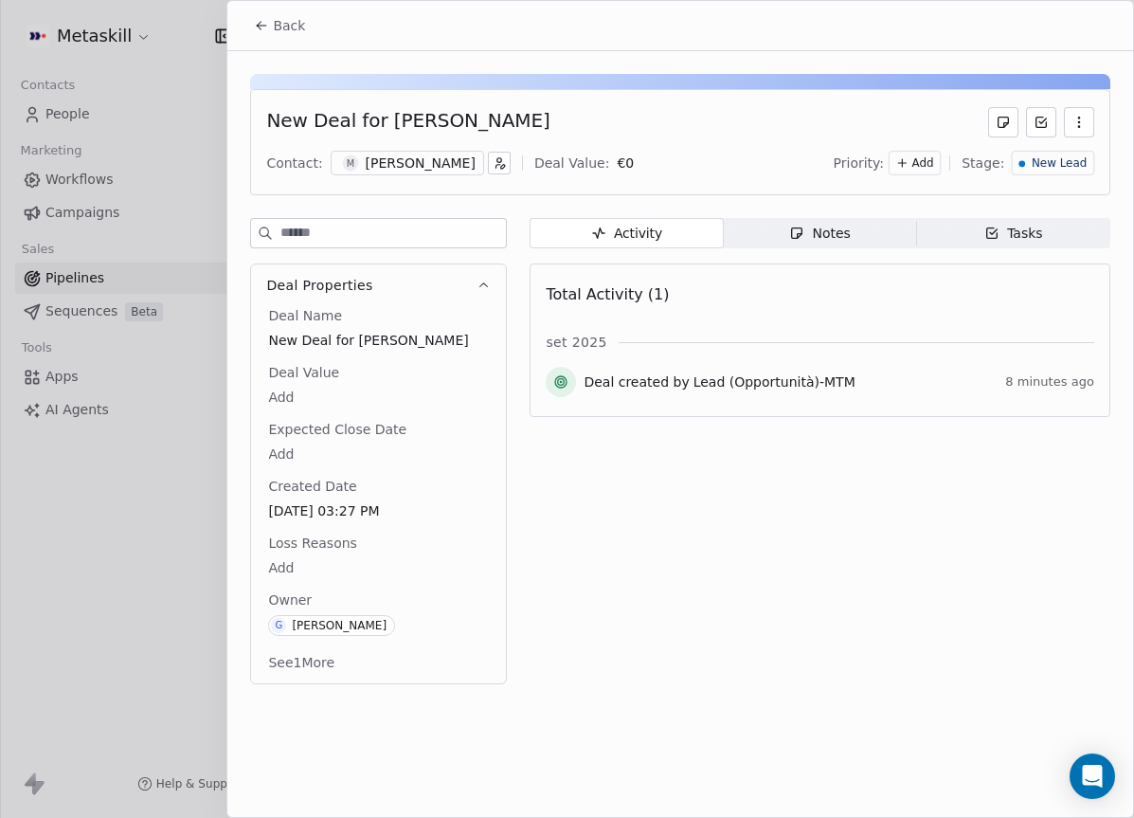
click at [408, 161] on div "[PERSON_NAME]" at bounding box center [421, 163] width 110 height 19
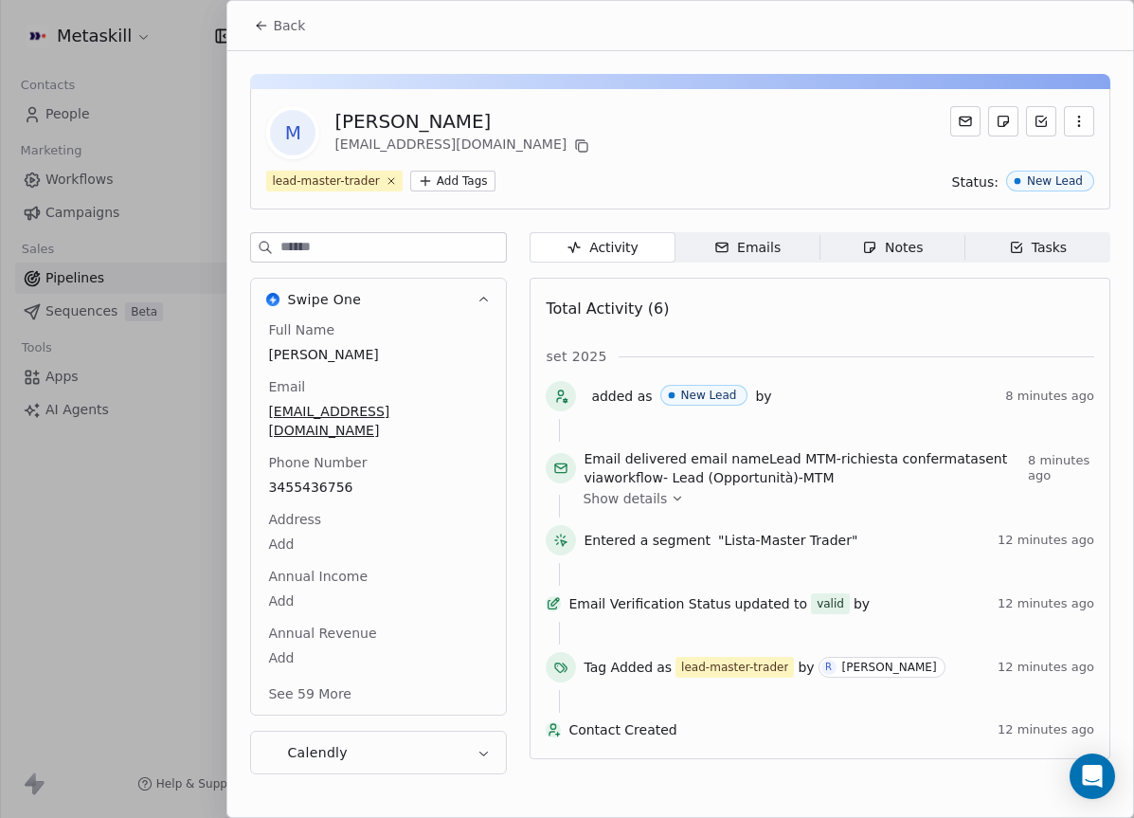
click at [316, 478] on span "3455436756" at bounding box center [378, 487] width 221 height 19
click at [316, 479] on span "3455436756" at bounding box center [378, 488] width 219 height 19
click at [329, 483] on input "**********" at bounding box center [370, 480] width 205 height 38
click at [493, 356] on html "Metaskill Contacts People Marketing Workflows Campaigns Sales Pipelines Sequenc…" at bounding box center [567, 409] width 1134 height 818
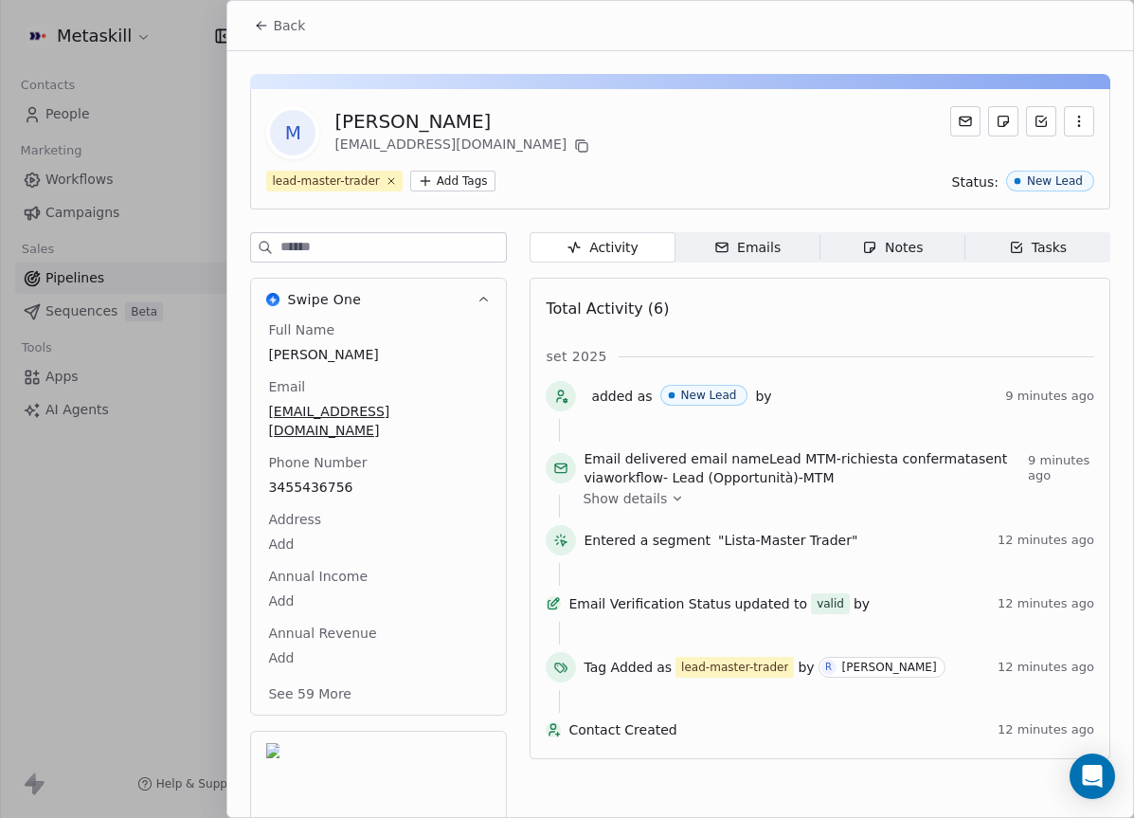
click at [862, 255] on div "Notes" at bounding box center [892, 248] width 61 height 20
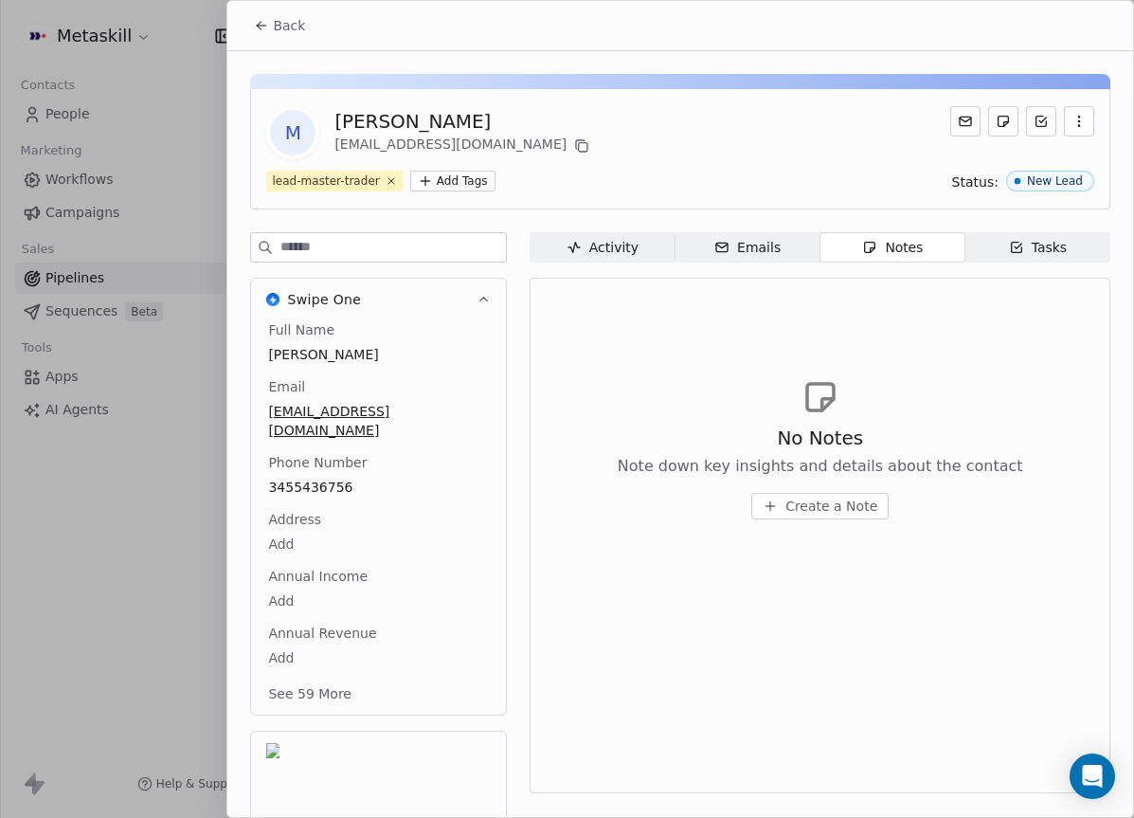
click at [859, 511] on span "Create a Note" at bounding box center [832, 506] width 92 height 19
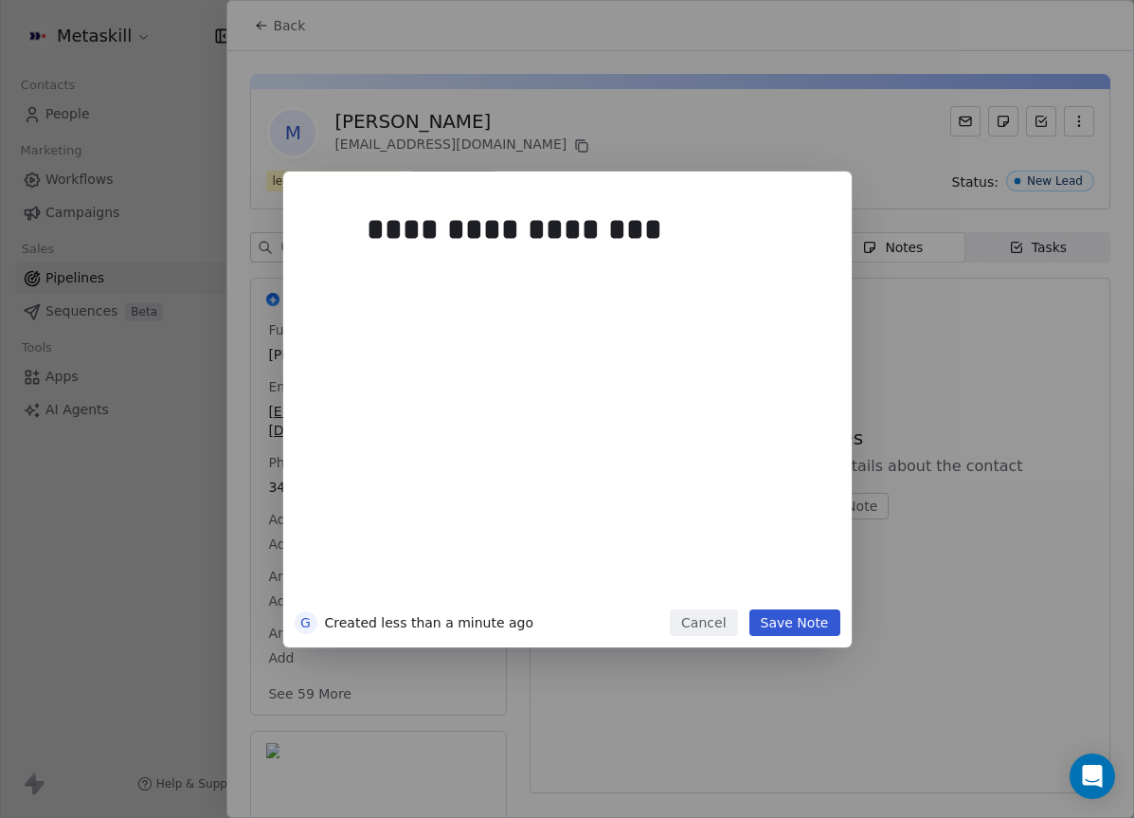
click at [823, 625] on button "Save Note" at bounding box center [795, 622] width 91 height 27
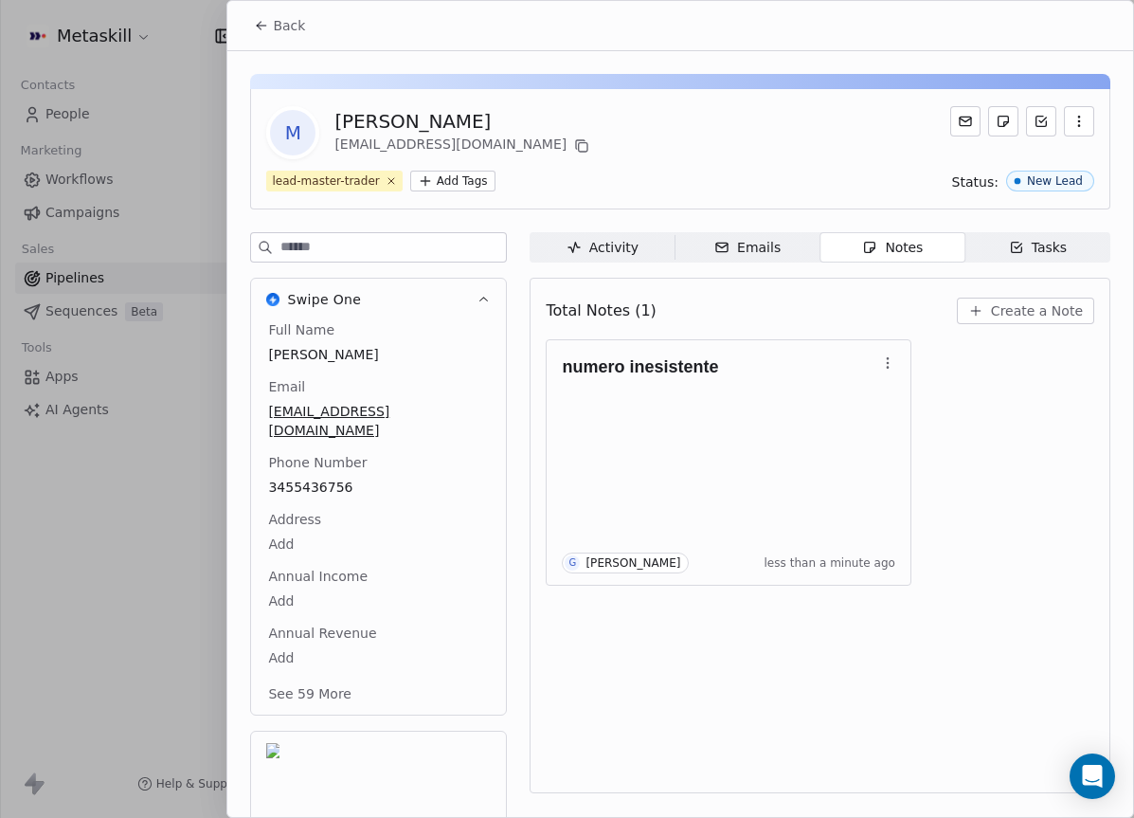
click at [766, 249] on div "Emails" at bounding box center [747, 248] width 66 height 20
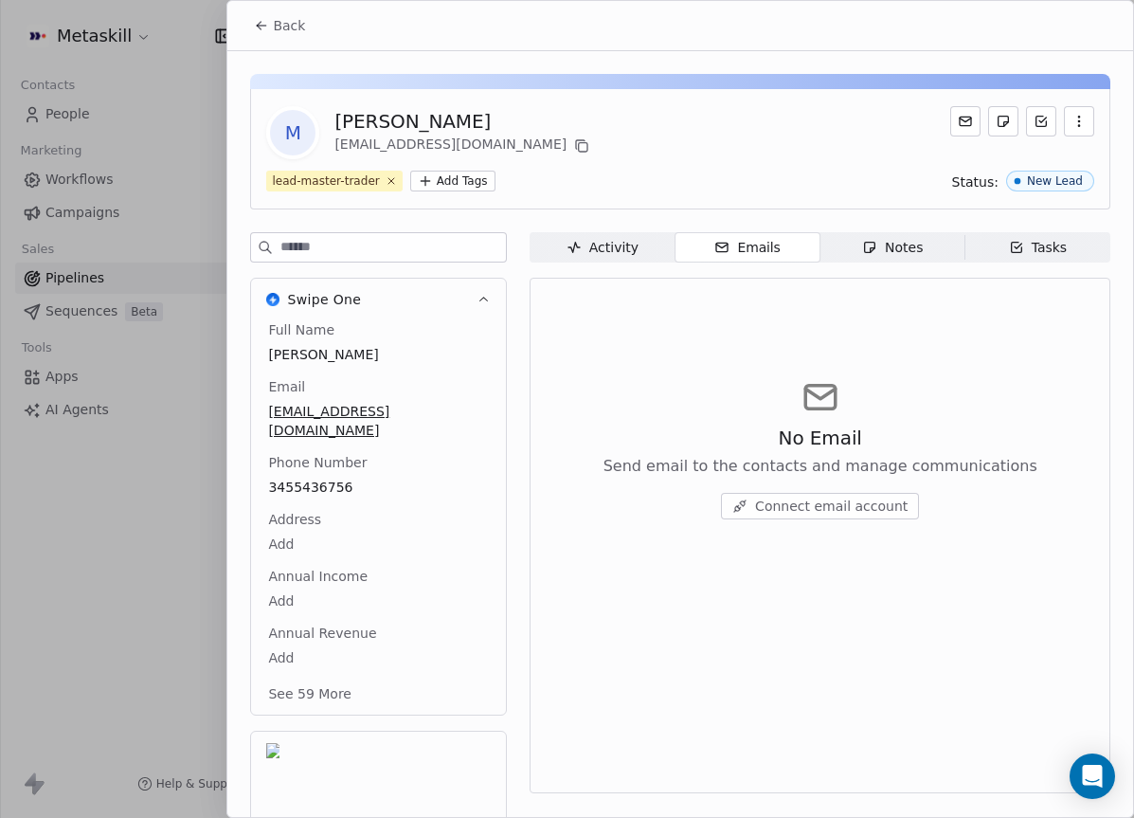
click at [871, 497] on span "Connect email account" at bounding box center [831, 506] width 153 height 19
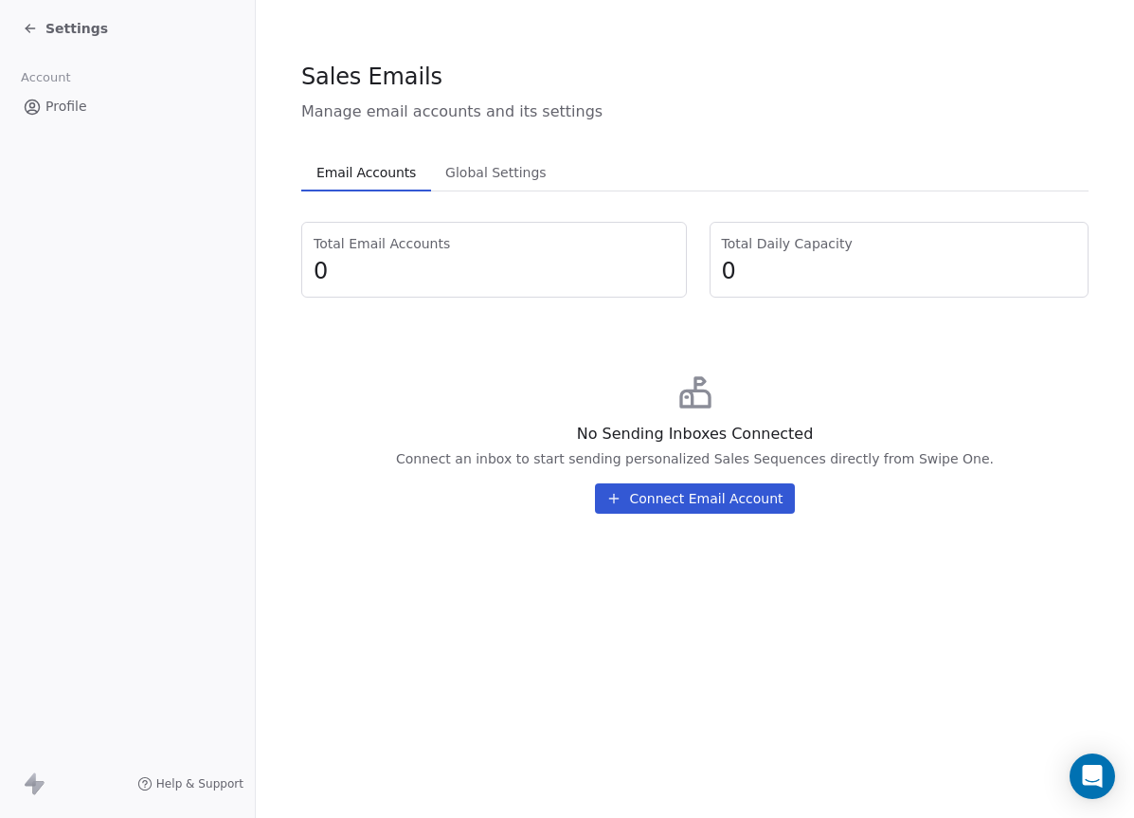
click at [463, 159] on span "Global Settings" at bounding box center [496, 172] width 117 height 27
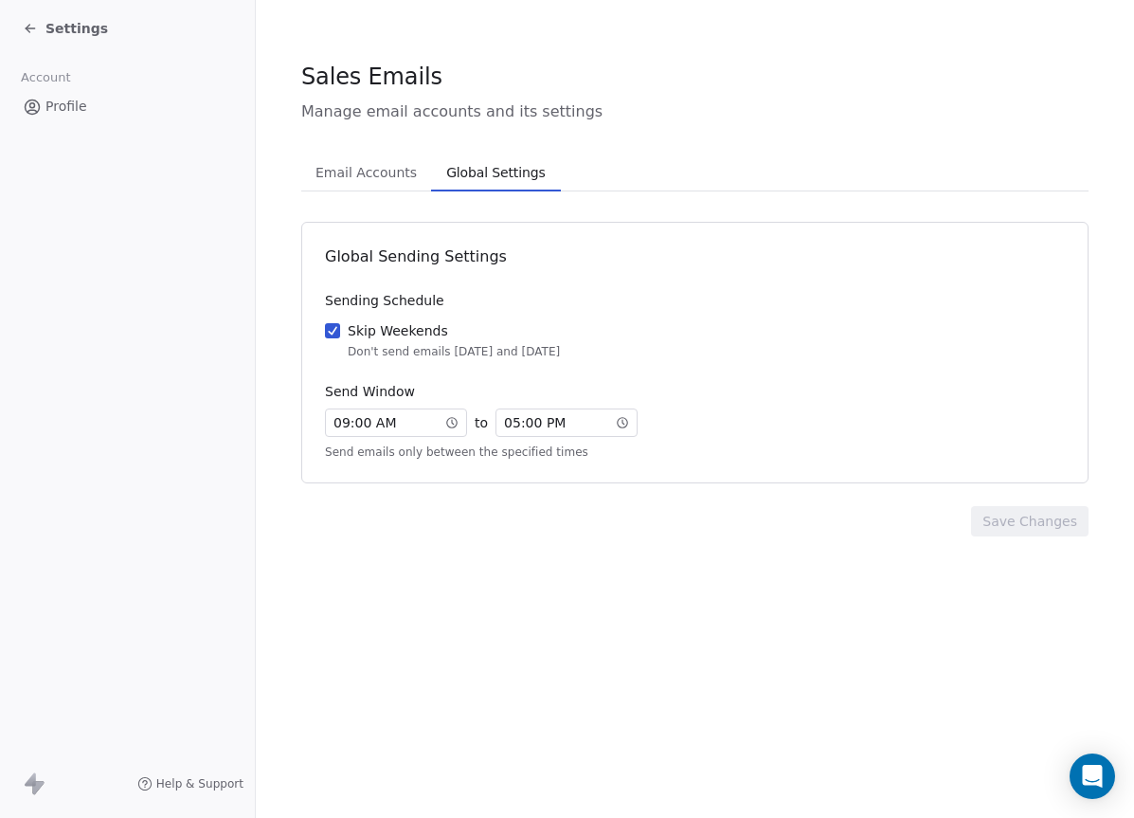
click at [341, 159] on span "Email Accounts" at bounding box center [366, 172] width 117 height 27
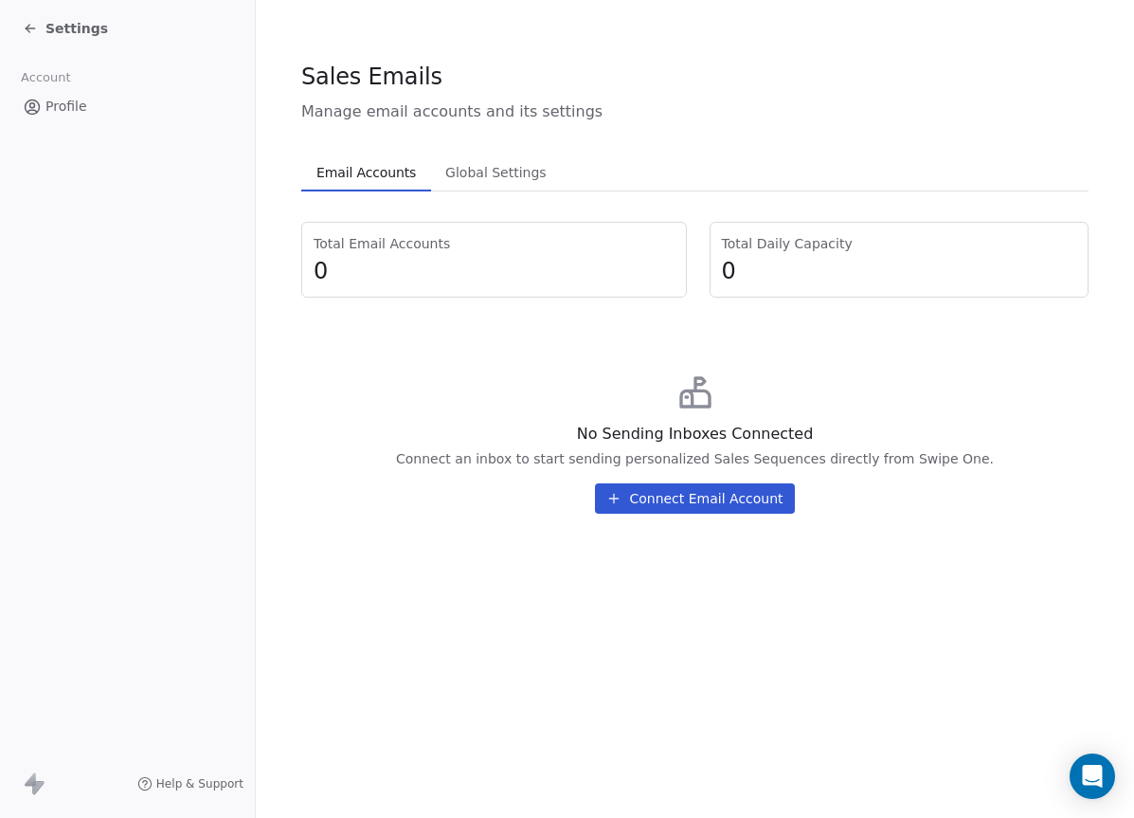
click at [714, 506] on button "Connect Email Account" at bounding box center [694, 498] width 199 height 30
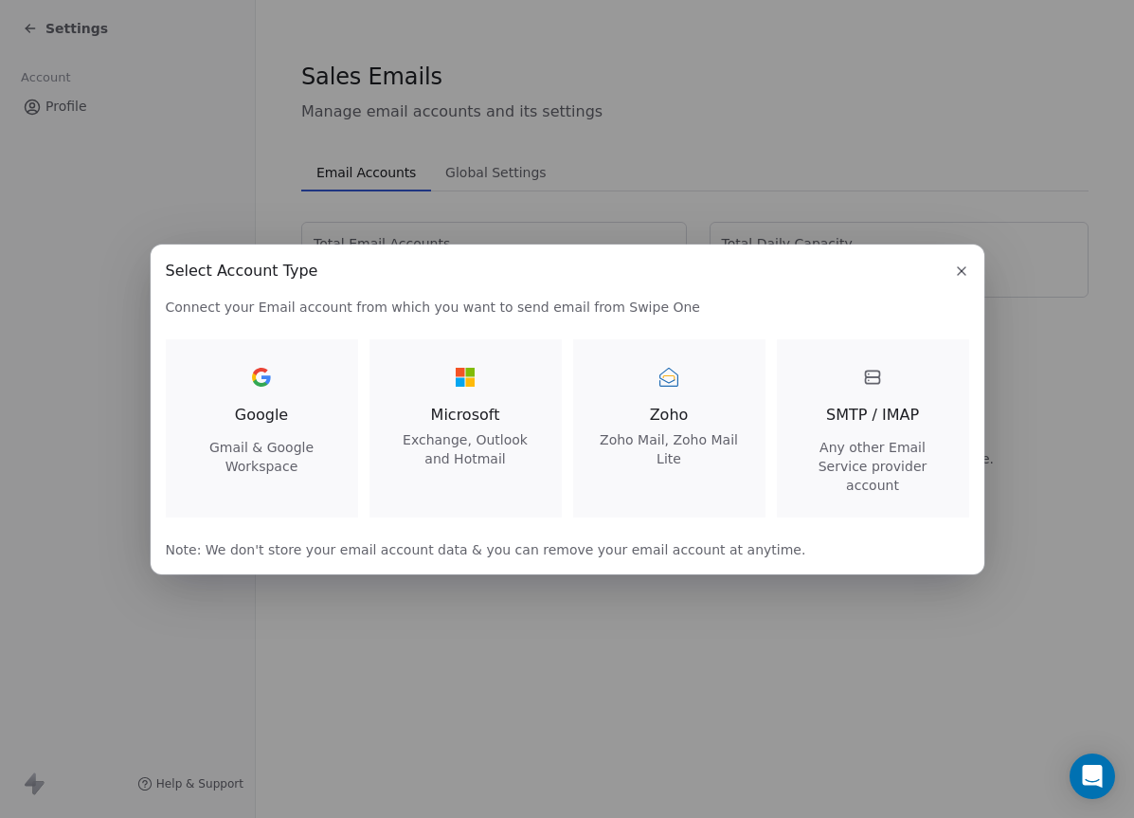
click at [257, 408] on div "Google Gmail & Google Workspace" at bounding box center [262, 419] width 147 height 114
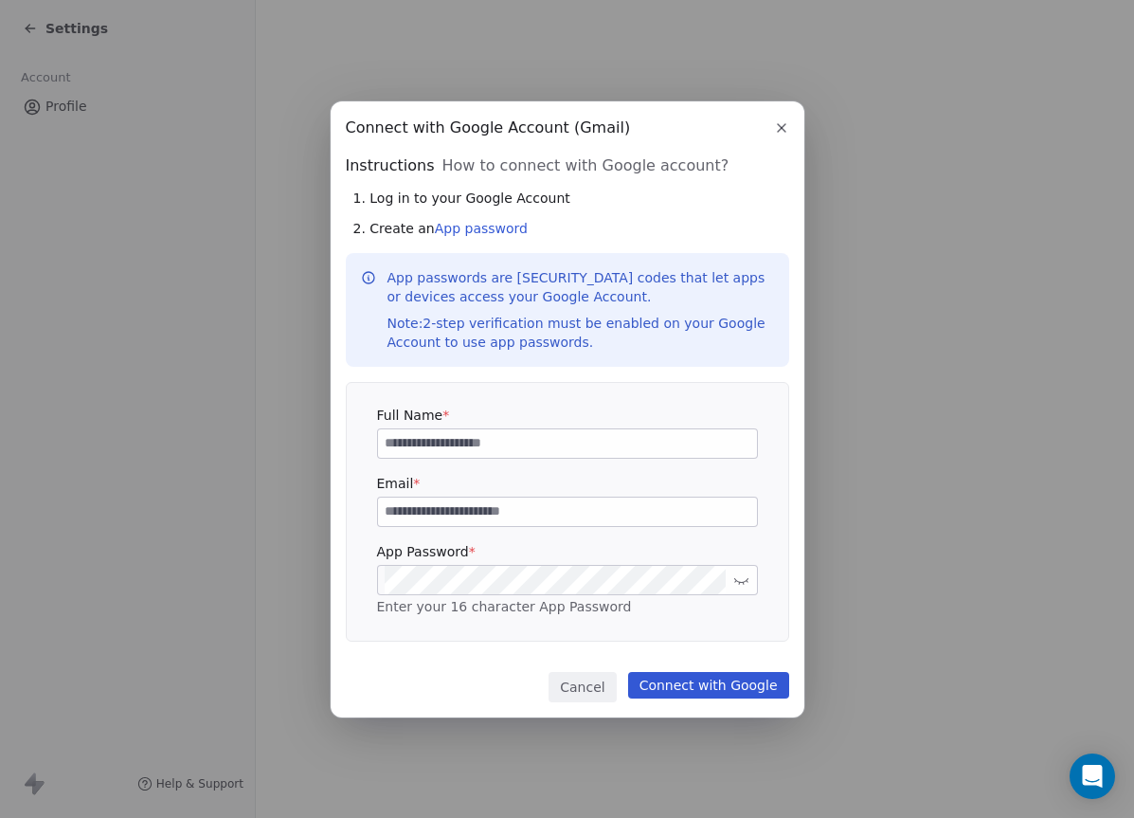
click at [785, 131] on icon "button" at bounding box center [782, 128] width 8 height 8
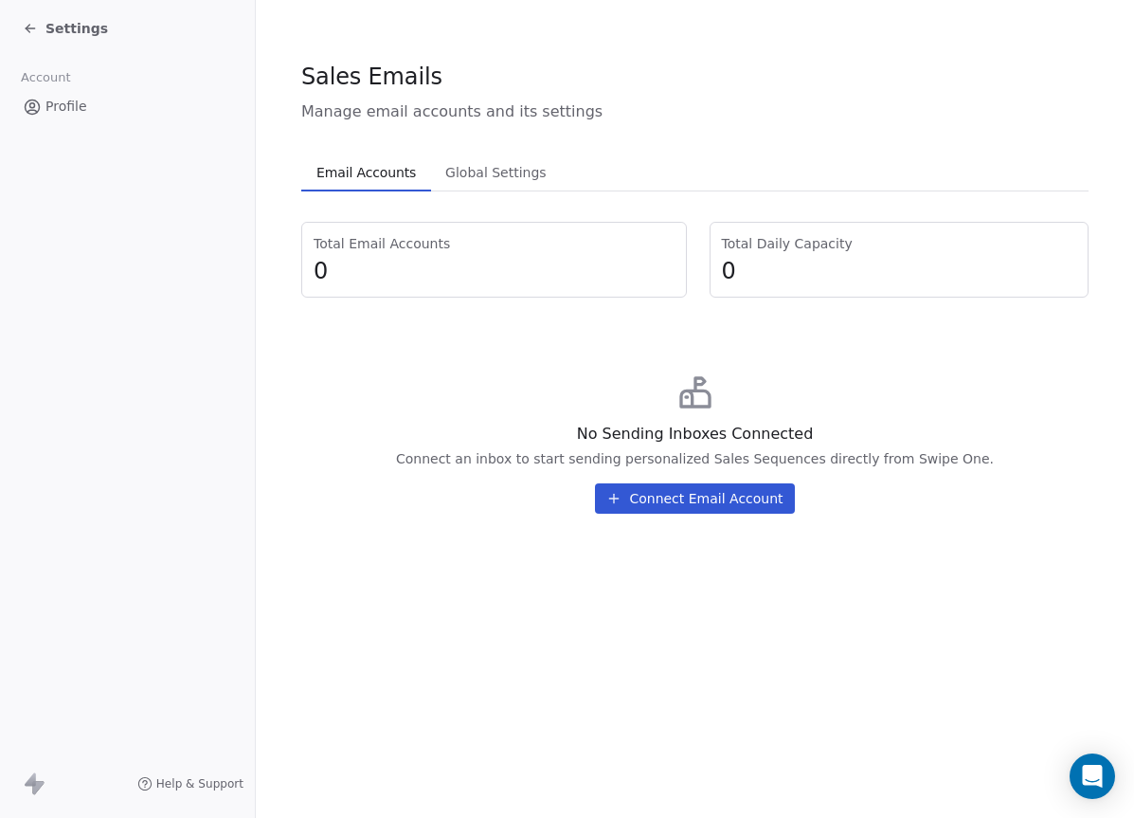
click at [25, 27] on icon at bounding box center [30, 28] width 15 height 15
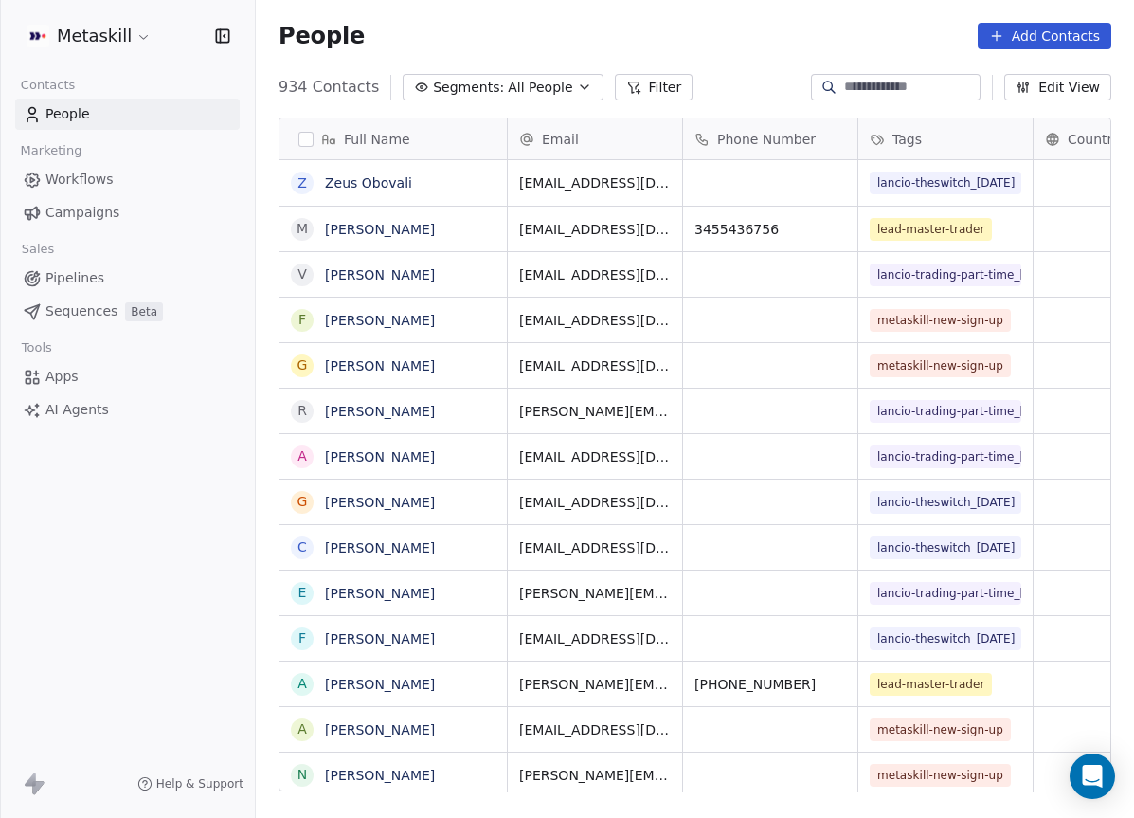
scroll to position [706, 864]
click at [105, 278] on link "Pipelines" at bounding box center [127, 277] width 225 height 31
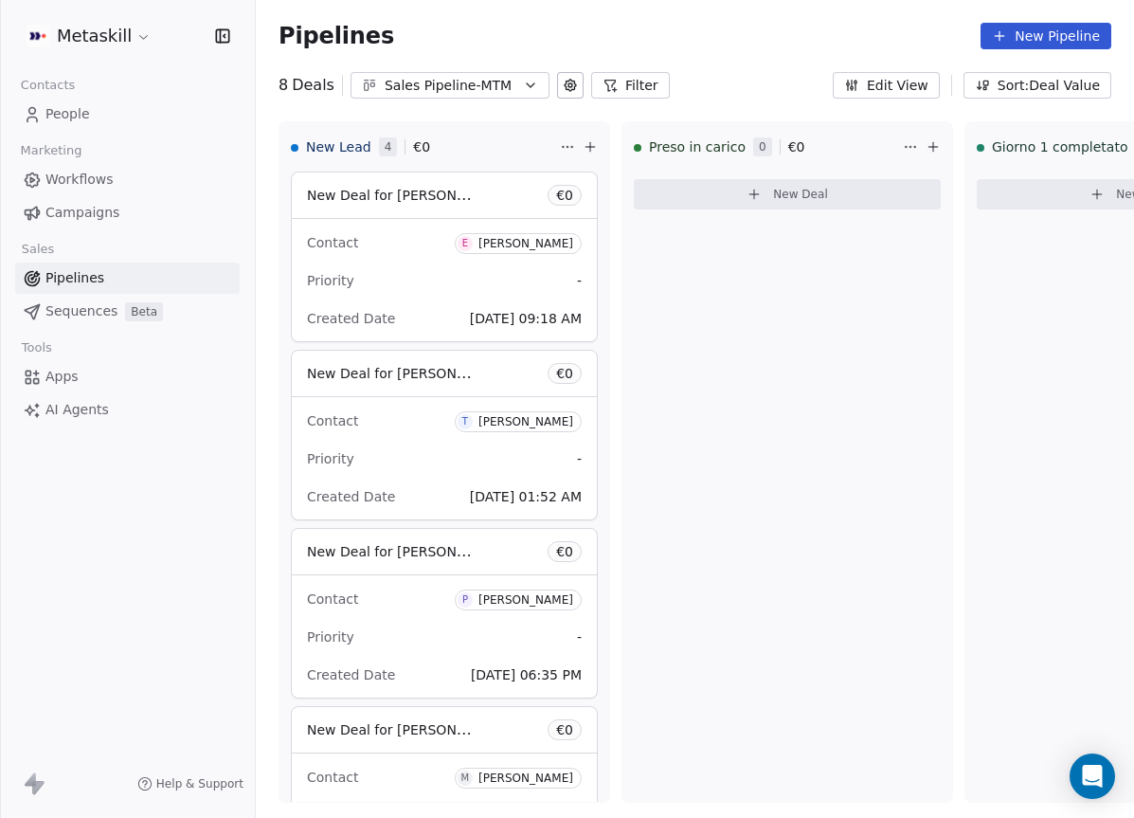
click at [104, 312] on span "Sequences" at bounding box center [81, 311] width 72 height 20
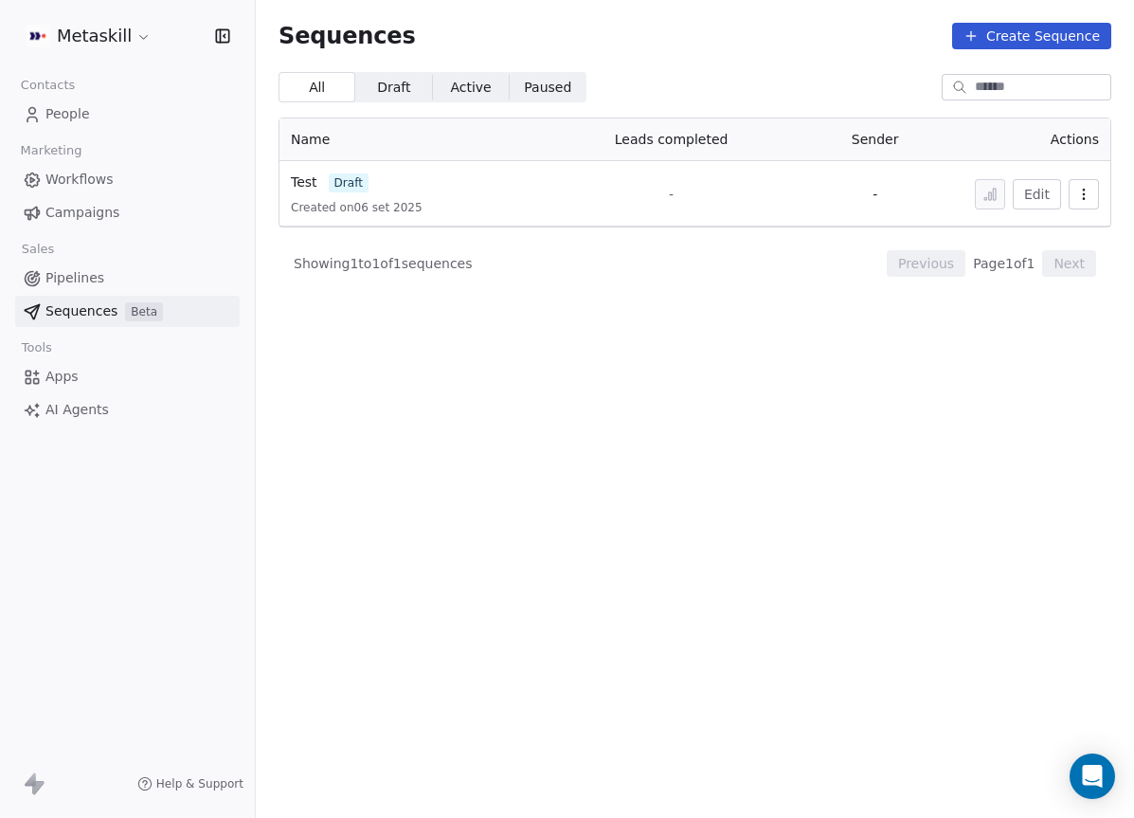
click at [119, 284] on link "Pipelines" at bounding box center [127, 277] width 225 height 31
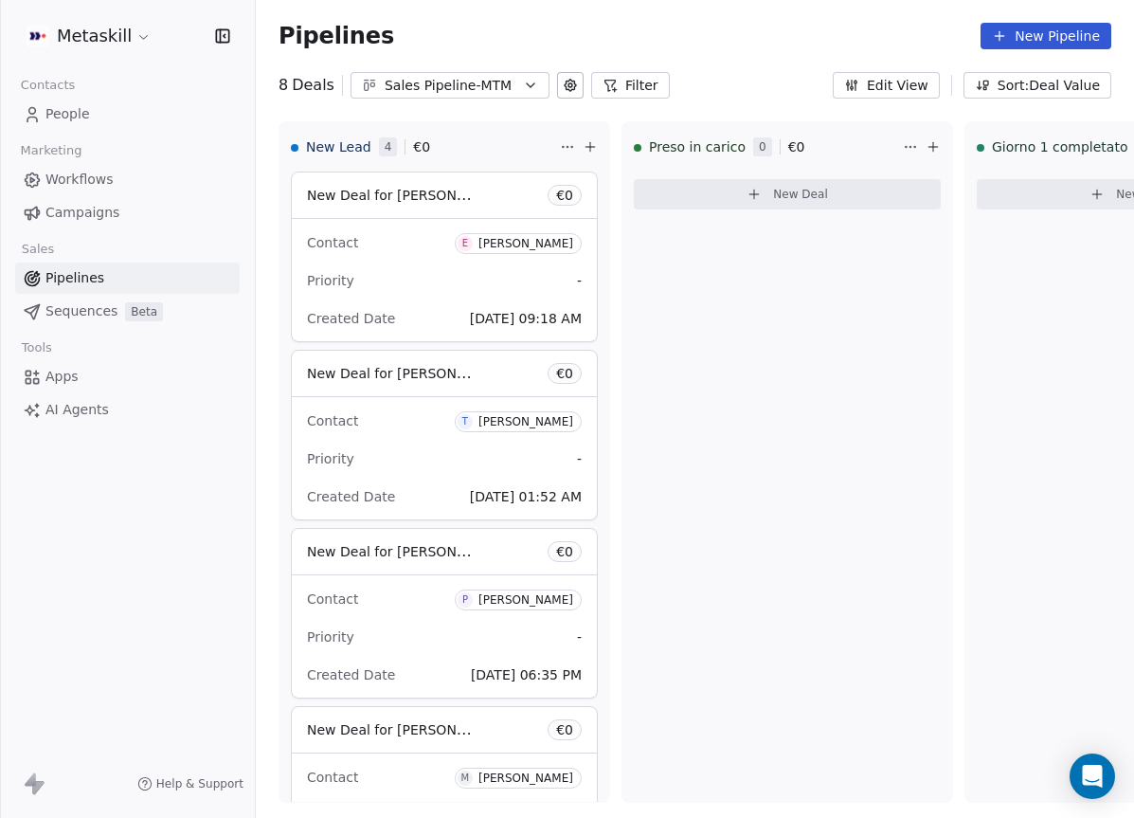
click at [135, 203] on link "Campaigns" at bounding box center [127, 212] width 225 height 31
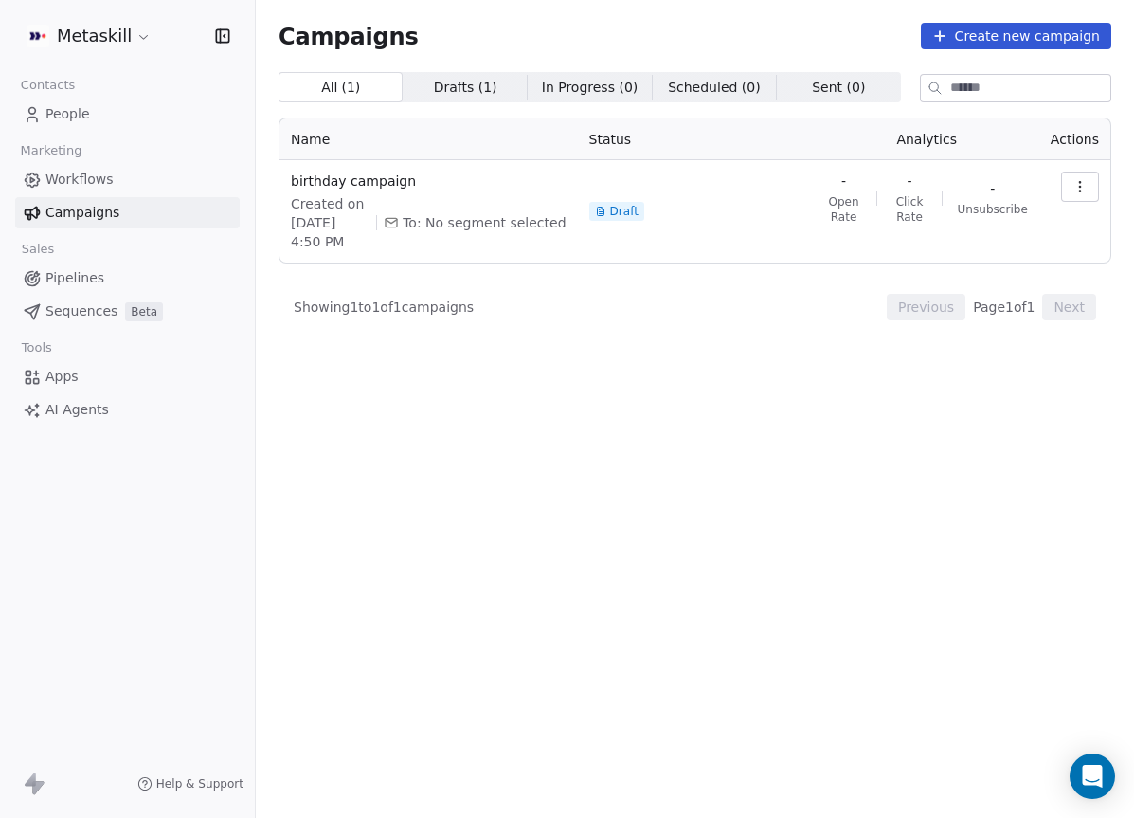
click at [103, 270] on link "Pipelines" at bounding box center [127, 277] width 225 height 31
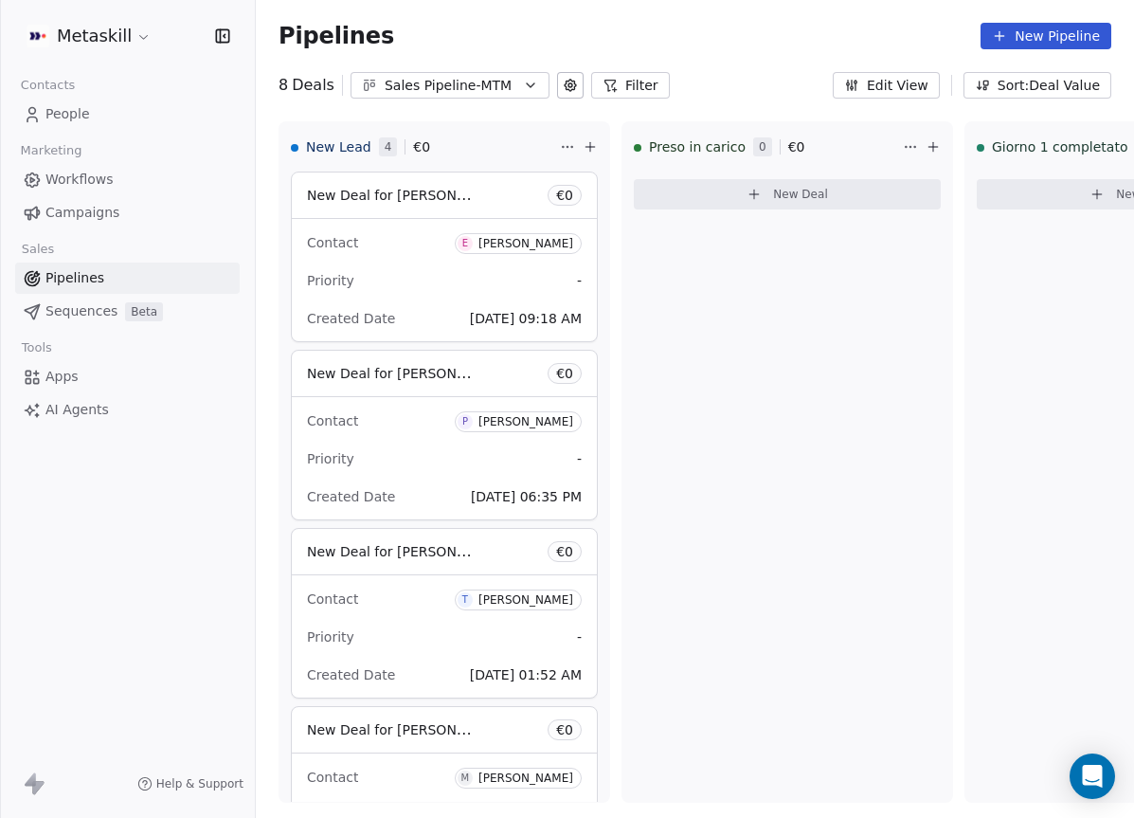
click at [523, 87] on icon "button" at bounding box center [530, 85] width 15 height 15
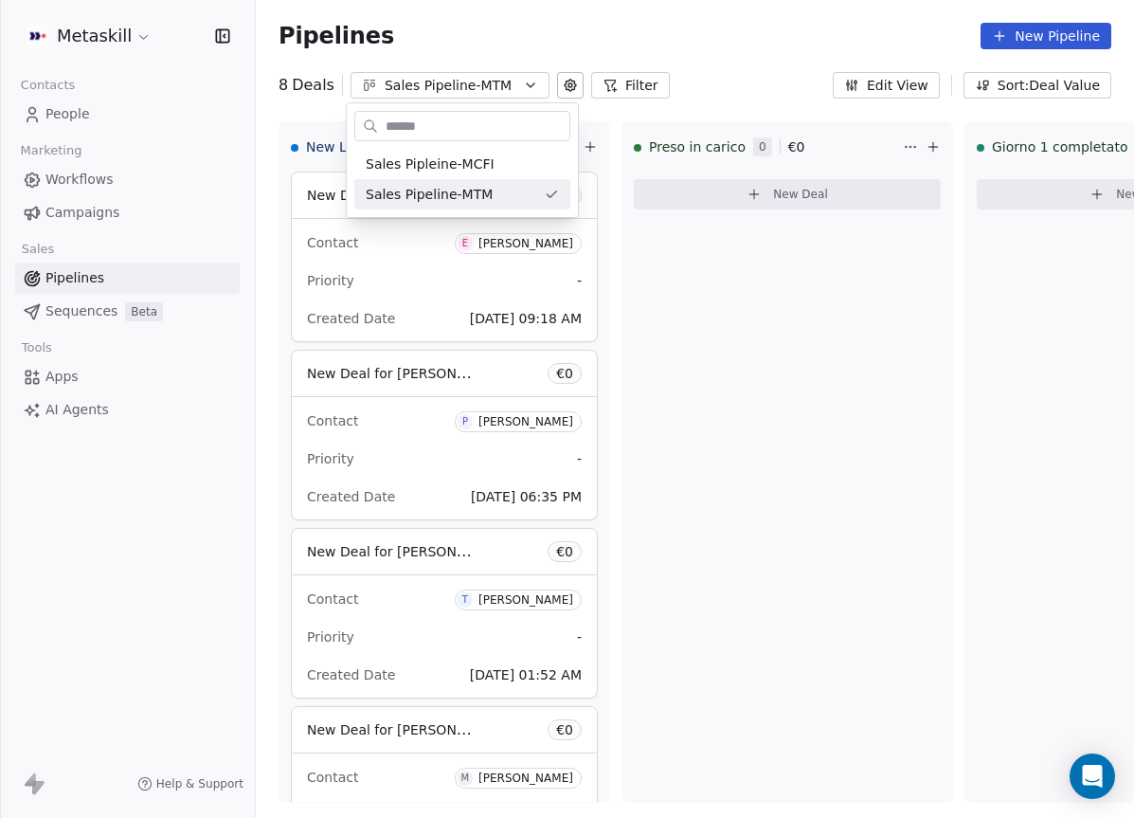
click at [653, 307] on html "Metaskill Contacts People Marketing Workflows Campaigns Sales Pipelines Sequenc…" at bounding box center [567, 409] width 1134 height 818
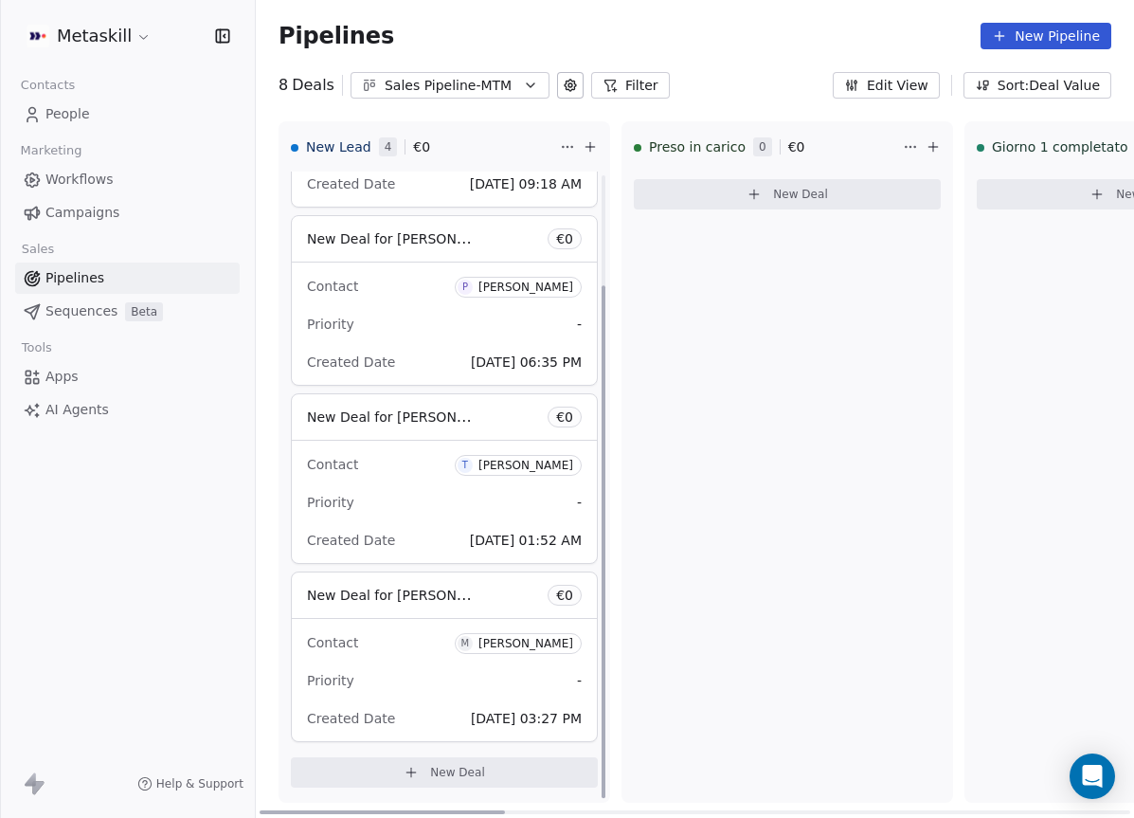
scroll to position [136, 0]
click at [406, 624] on div "Contact M [PERSON_NAME] Priority - Created Date [DATE] 03:27 PM" at bounding box center [444, 679] width 305 height 122
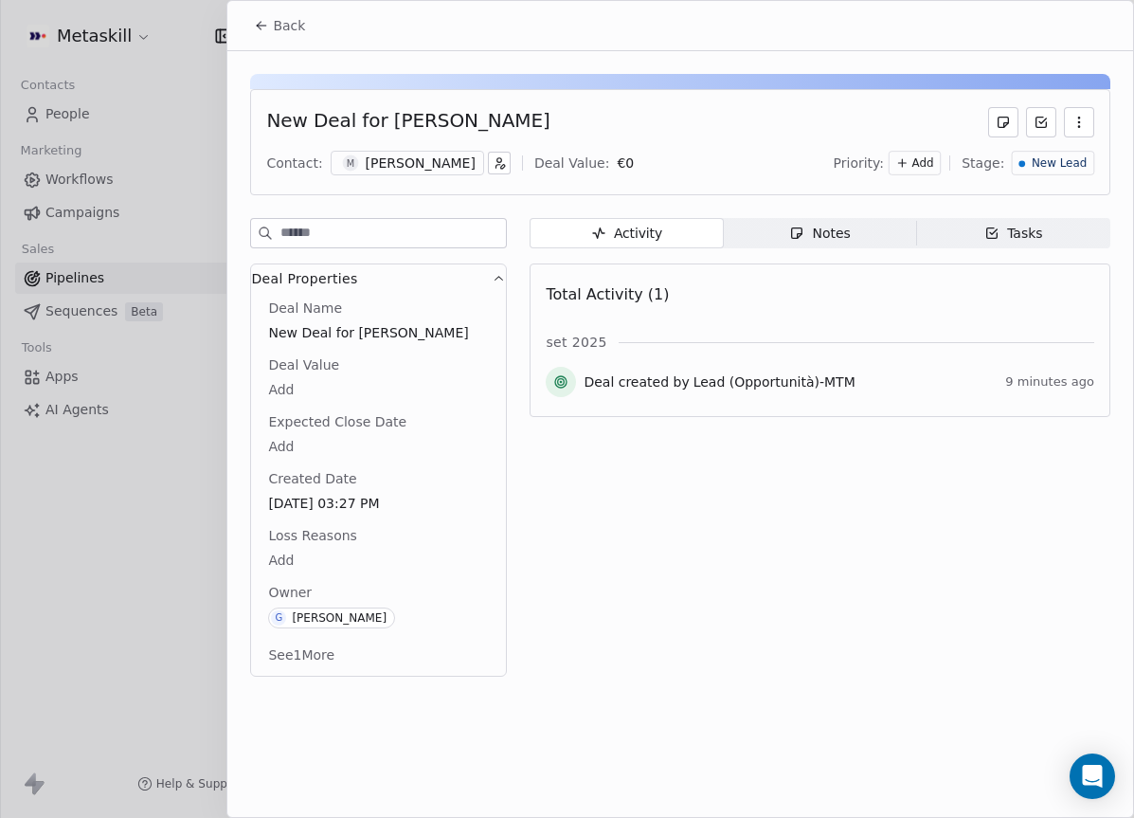
click at [804, 226] on icon "button" at bounding box center [796, 233] width 15 height 15
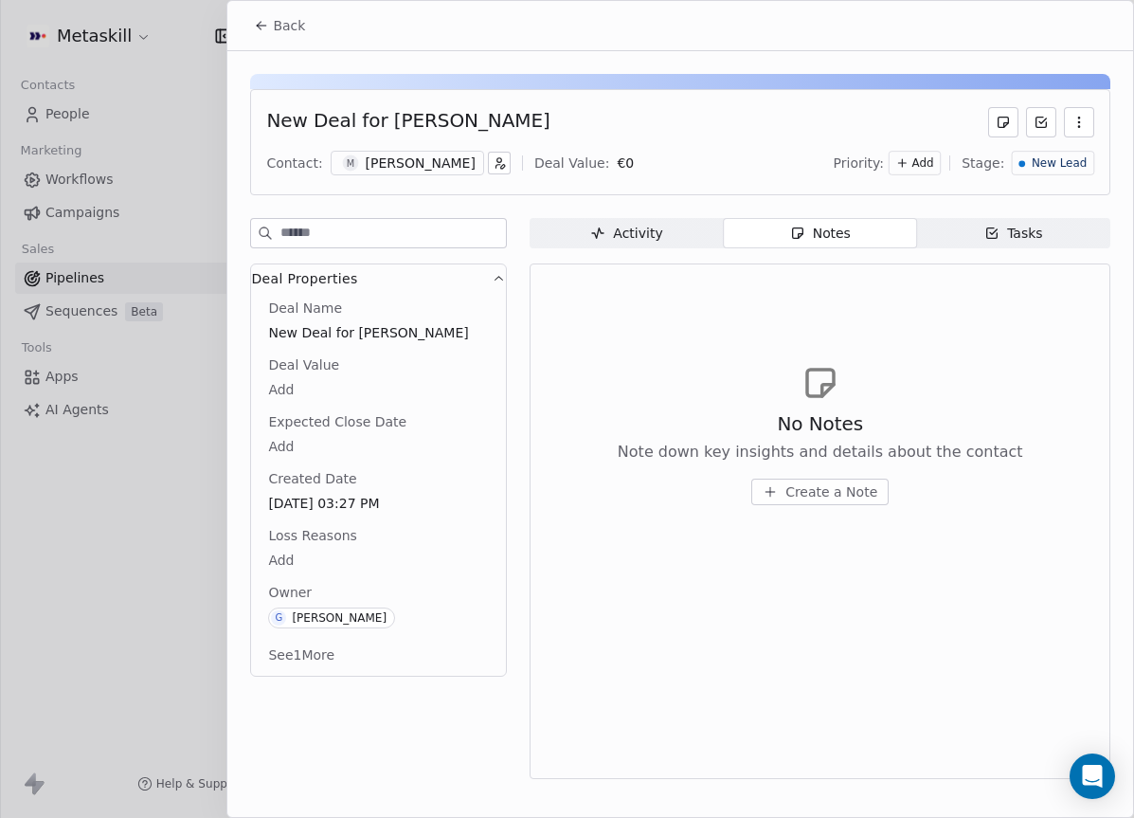
click at [655, 232] on div "Activity" at bounding box center [626, 234] width 72 height 20
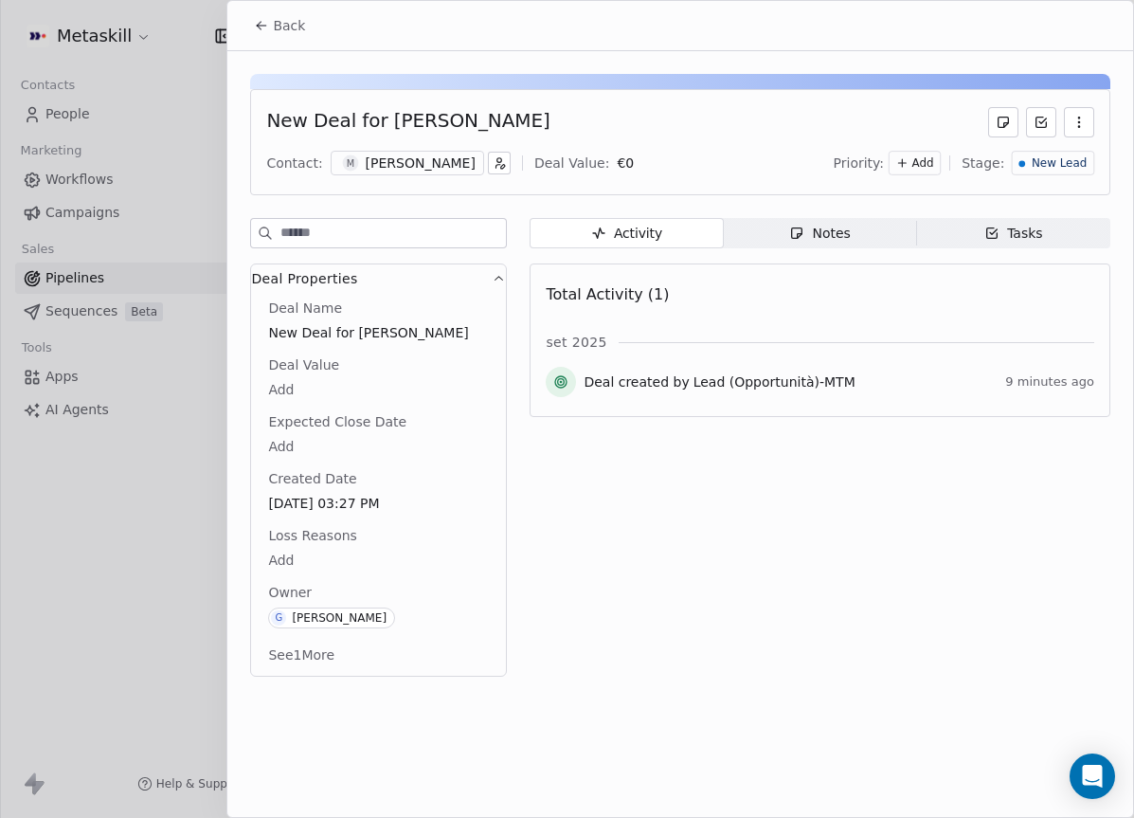
click at [493, 163] on icon "button" at bounding box center [499, 162] width 13 height 13
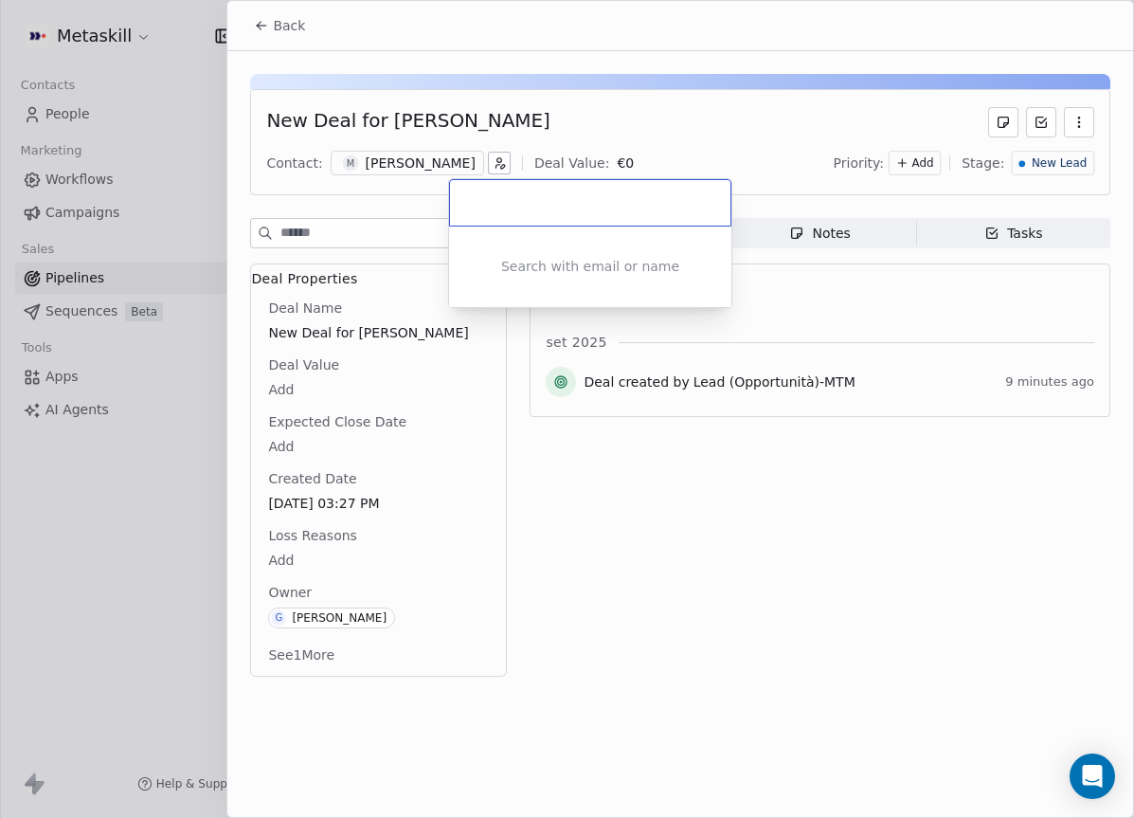
click at [548, 138] on html "Metaskill Contacts People Marketing Workflows Campaigns Sales Pipelines Sequenc…" at bounding box center [567, 409] width 1134 height 818
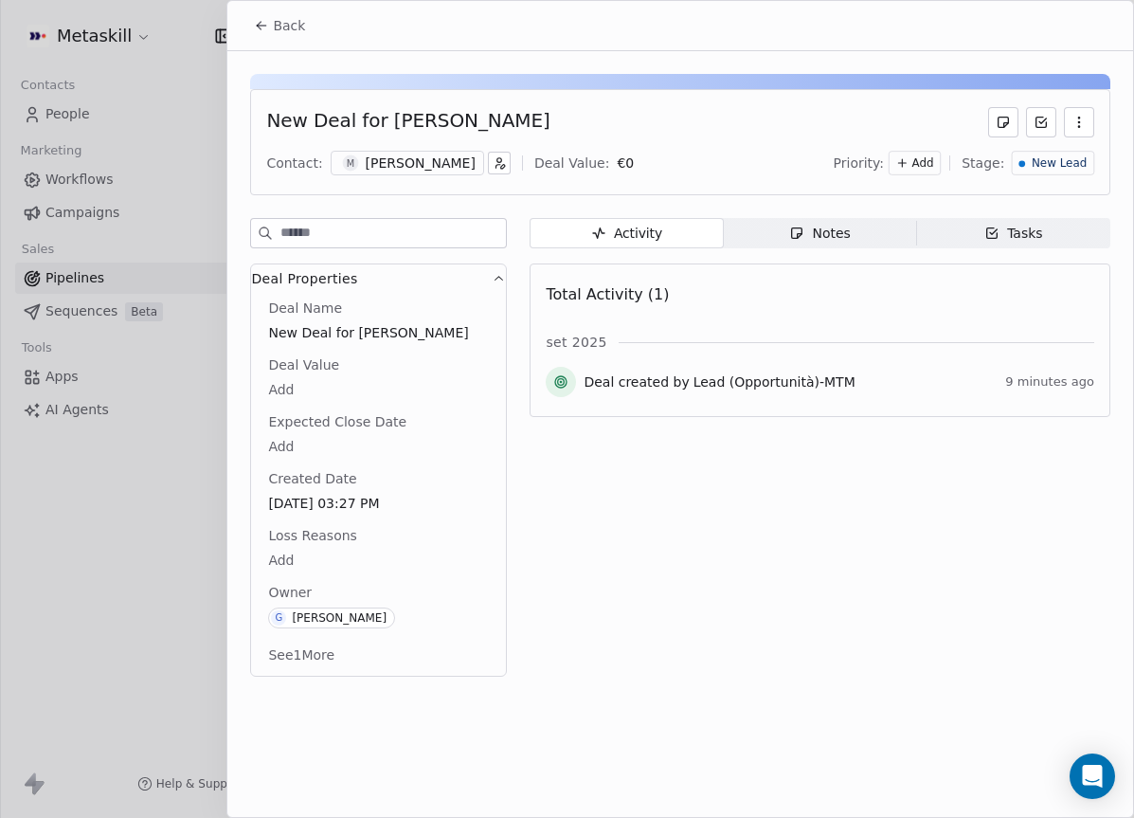
click at [387, 156] on div "[PERSON_NAME]" at bounding box center [421, 163] width 110 height 19
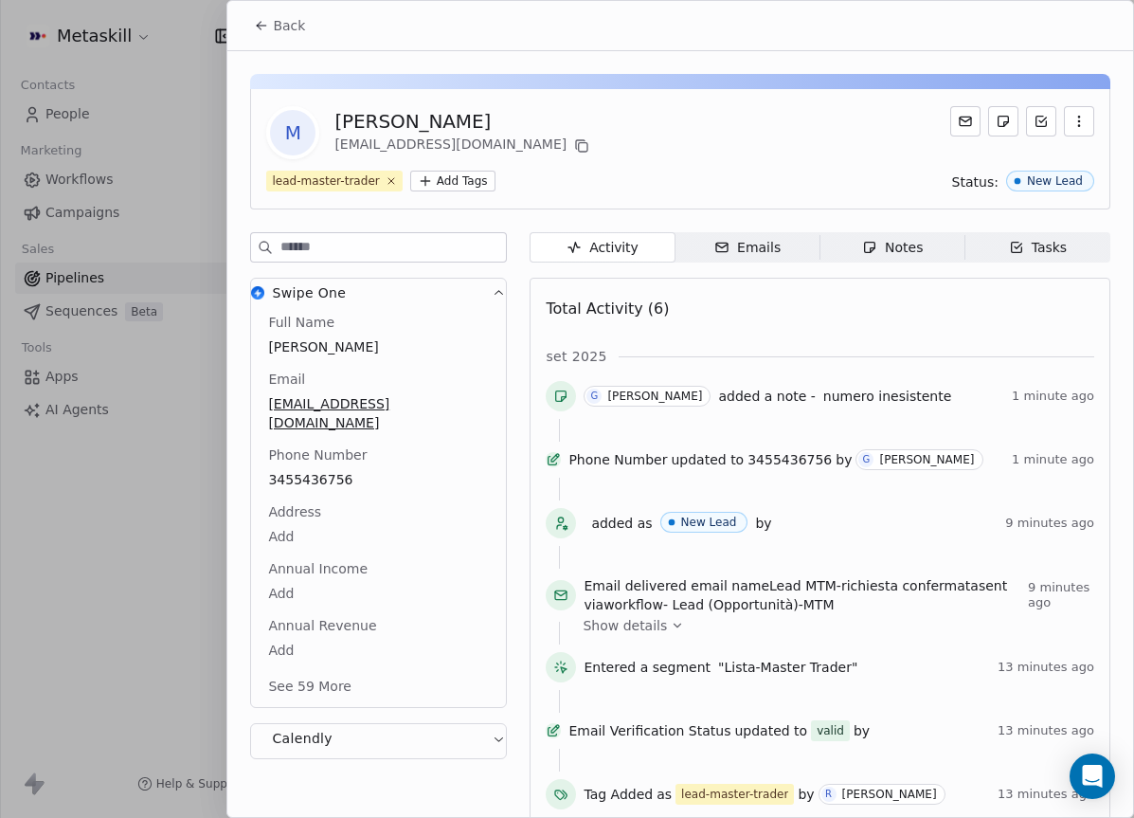
click at [347, 405] on span "[EMAIL_ADDRESS][DOMAIN_NAME]" at bounding box center [378, 413] width 221 height 38
drag, startPoint x: 353, startPoint y: 405, endPoint x: 339, endPoint y: 412, distance: 16.1
click at [339, 412] on span "[EMAIL_ADDRESS][DOMAIN_NAME]" at bounding box center [378, 414] width 219 height 38
click at [340, 410] on input "**********" at bounding box center [371, 416] width 205 height 38
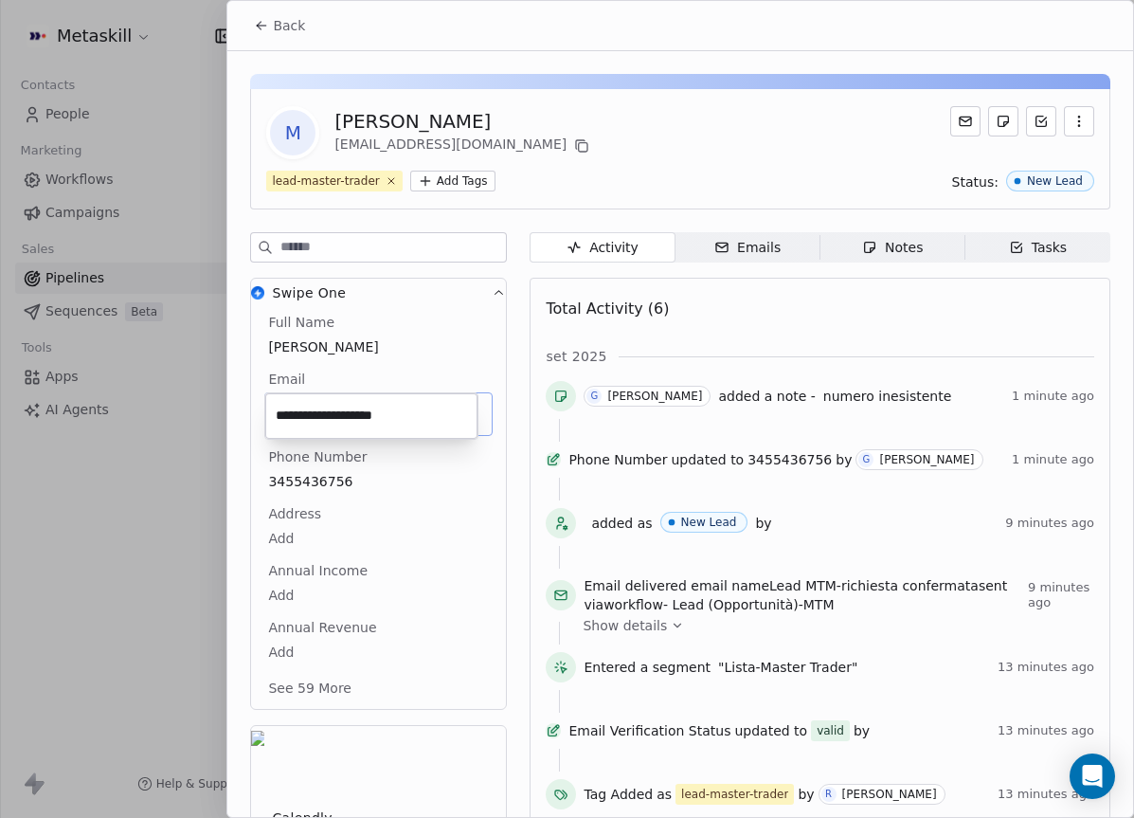
click at [357, 412] on input "**********" at bounding box center [371, 416] width 205 height 38
click at [425, 374] on html "Metaskill Contacts People Marketing Workflows Campaigns Sales Pipelines Sequenc…" at bounding box center [567, 409] width 1134 height 818
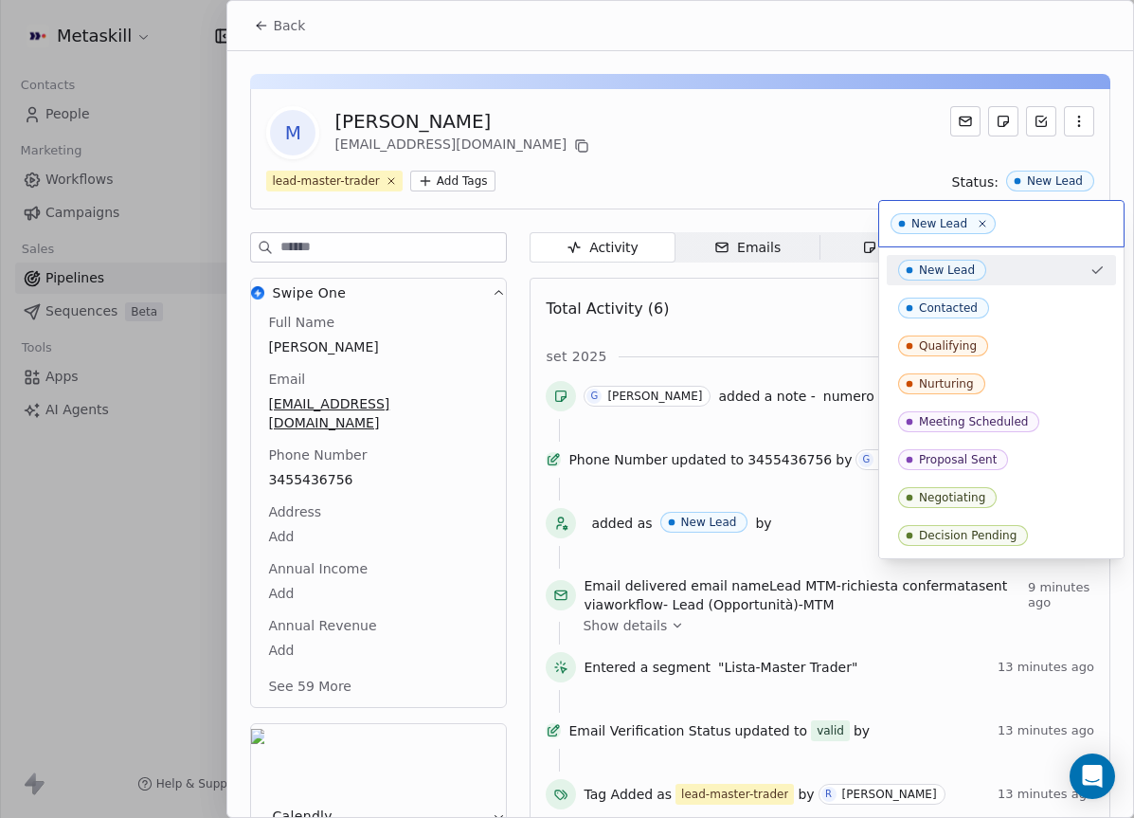
click at [856, 157] on html "Metaskill Contacts People Marketing Workflows Campaigns Sales Pipelines Sequenc…" at bounding box center [567, 409] width 1134 height 818
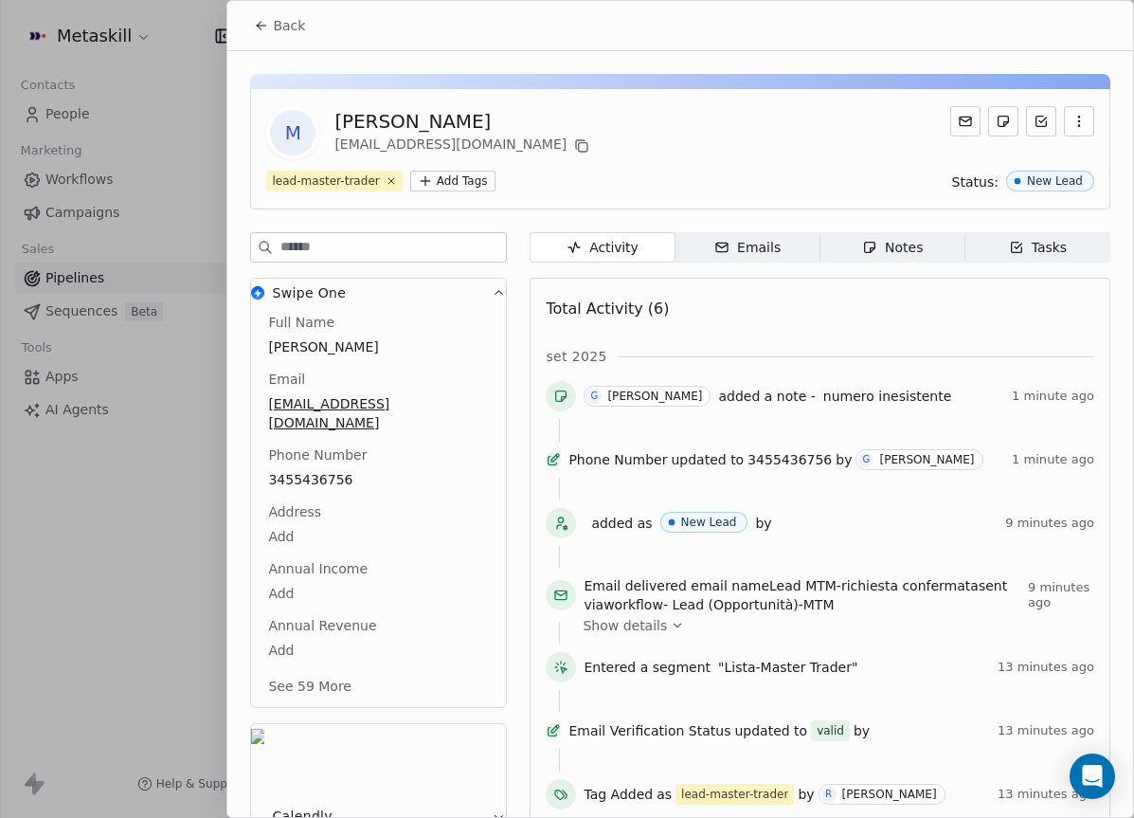
click at [254, 27] on icon at bounding box center [261, 25] width 15 height 15
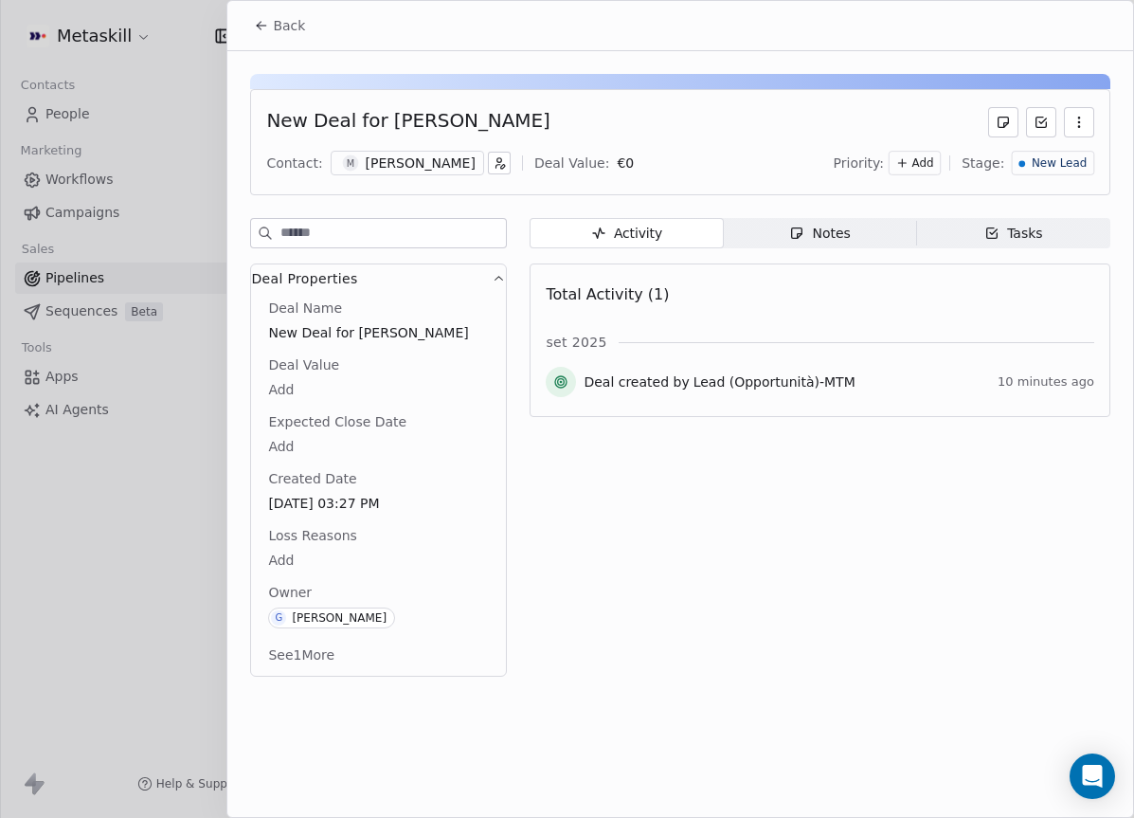
click at [1050, 164] on span "New Lead" at bounding box center [1059, 163] width 55 height 16
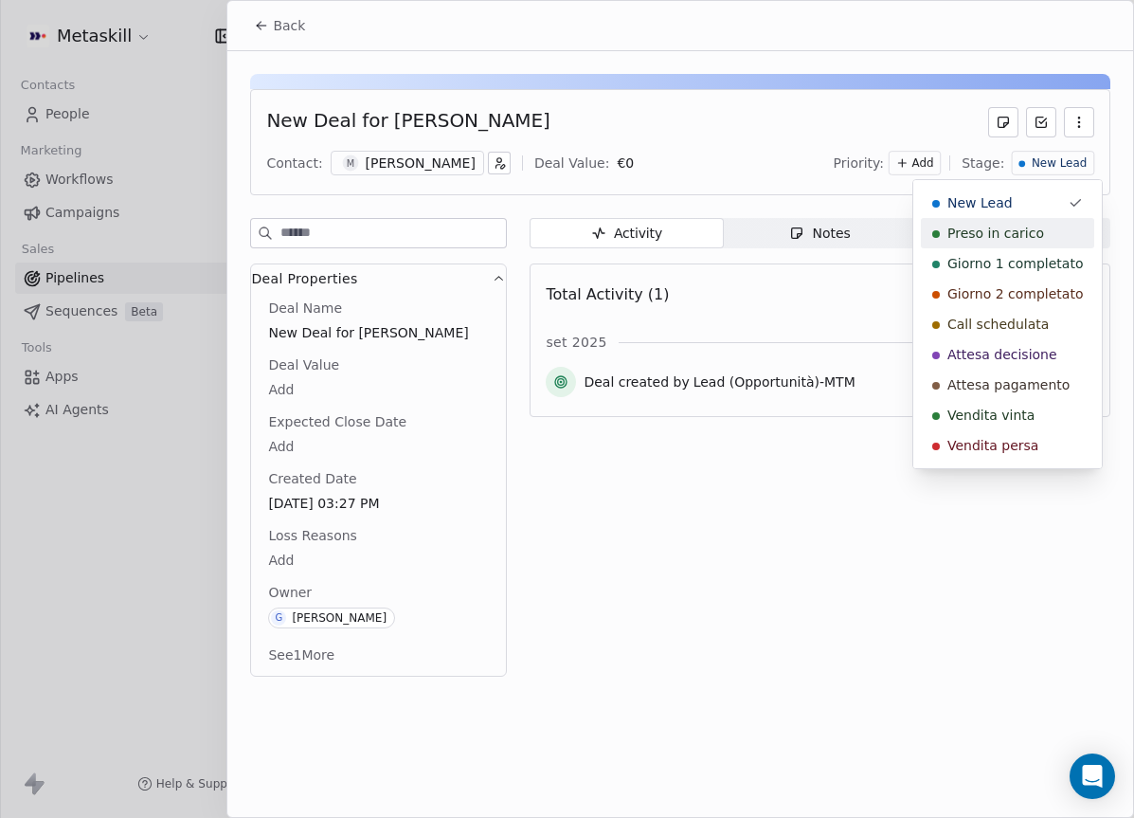
click at [1007, 229] on span "Preso in carico" at bounding box center [996, 233] width 97 height 19
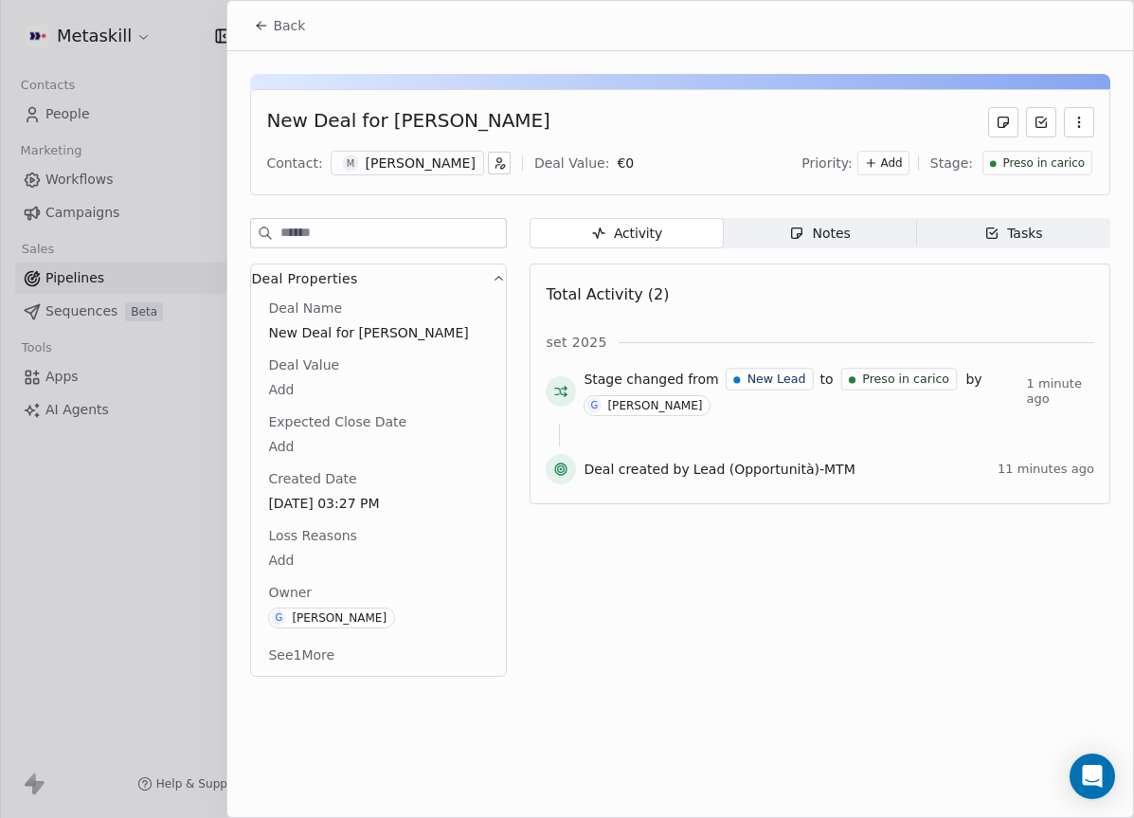
click at [423, 167] on div "[PERSON_NAME]" at bounding box center [421, 163] width 110 height 19
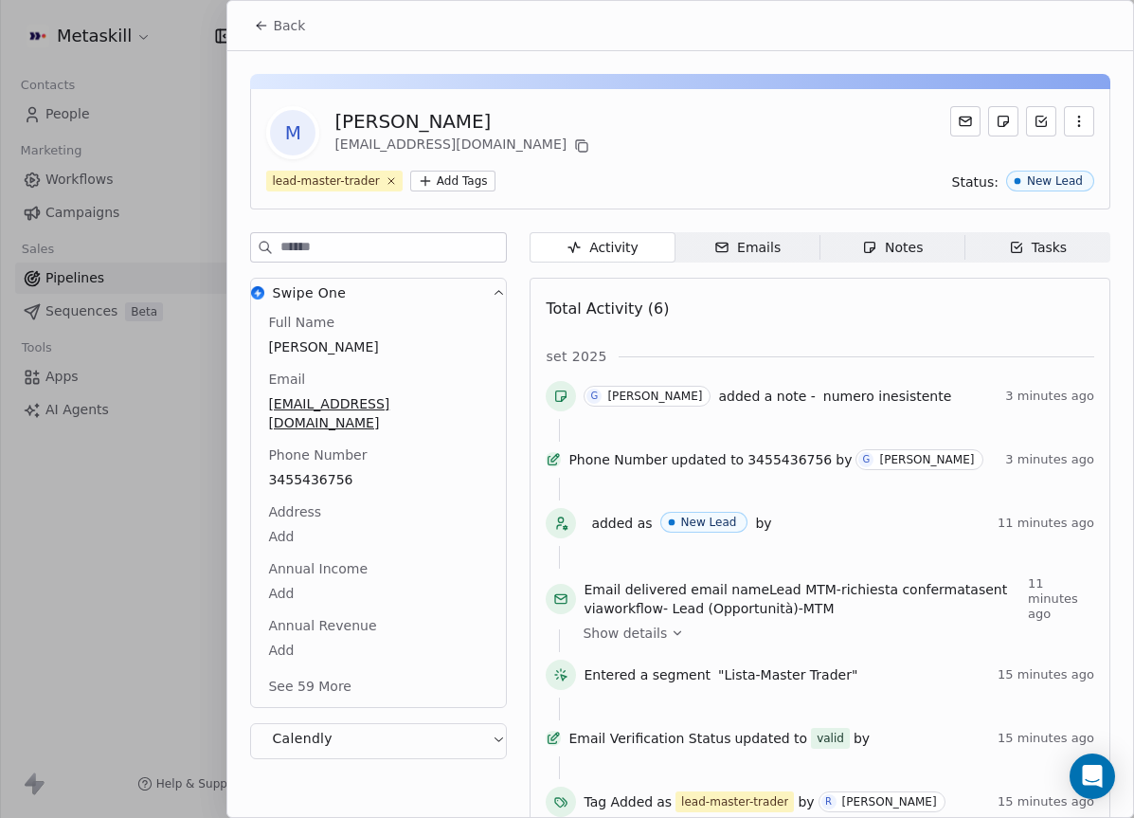
click at [892, 247] on div "Notes" at bounding box center [892, 248] width 61 height 20
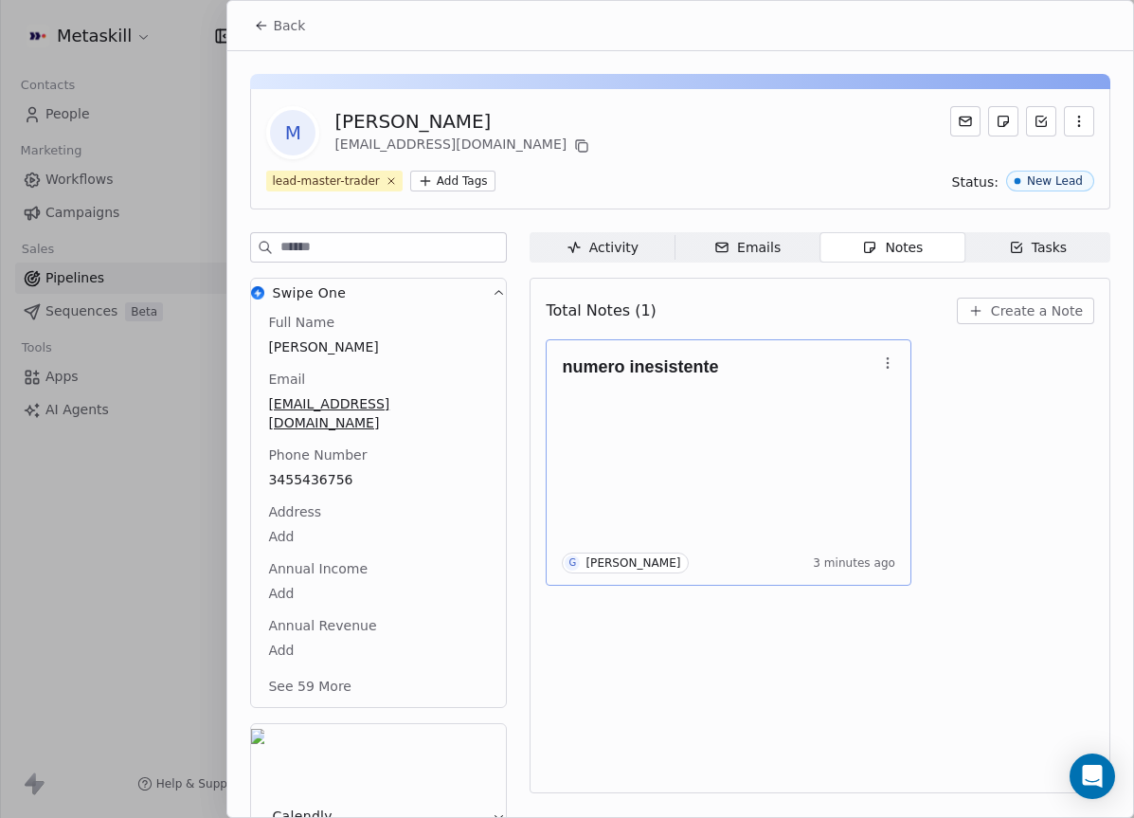
click at [748, 386] on p at bounding box center [719, 383] width 315 height 15
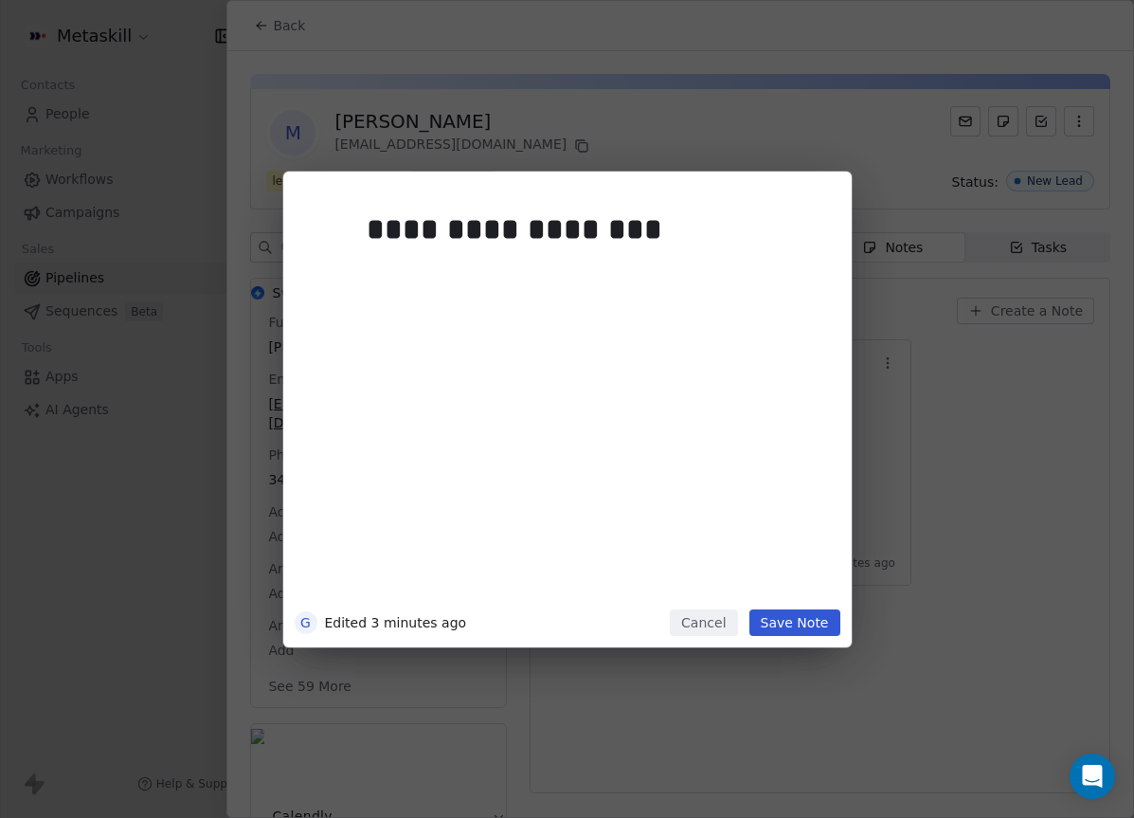
drag, startPoint x: 750, startPoint y: 391, endPoint x: 760, endPoint y: 399, distance: 12.9
click at [759, 400] on div "**********" at bounding box center [596, 401] width 459 height 404
click at [828, 626] on button "Save Note" at bounding box center [795, 622] width 91 height 27
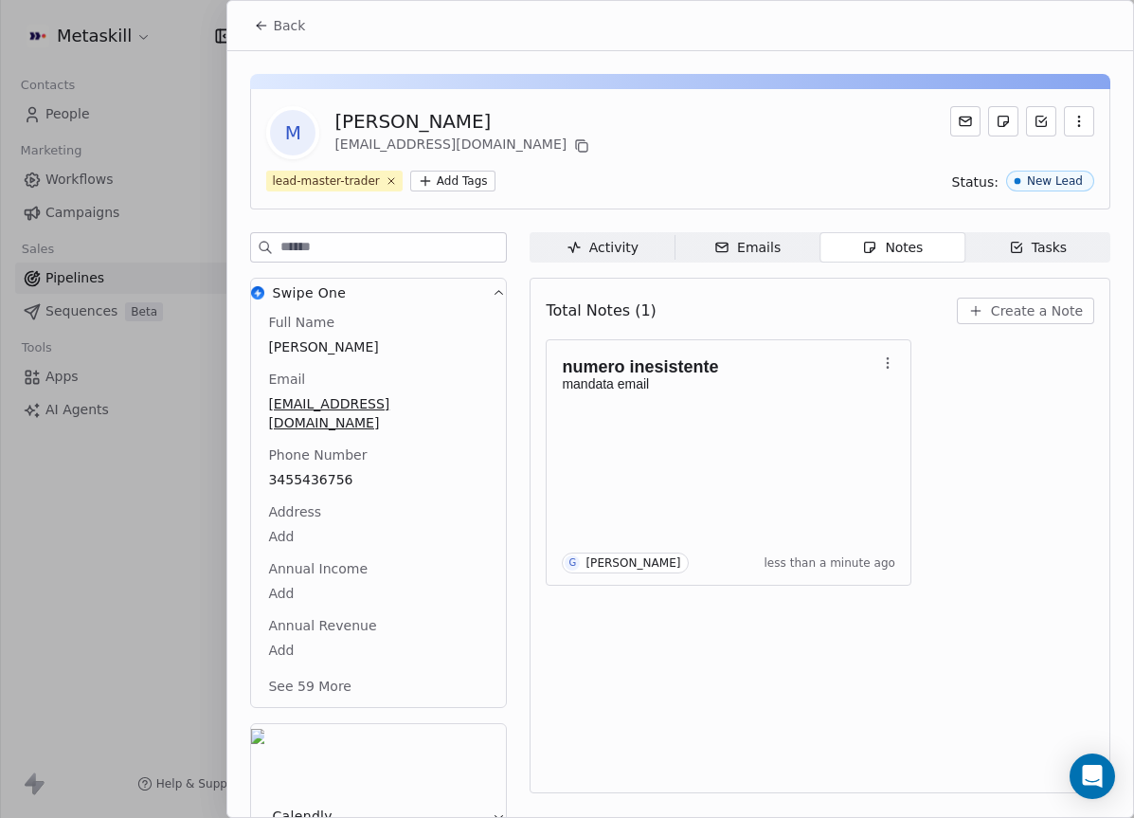
click at [265, 22] on icon at bounding box center [261, 25] width 15 height 15
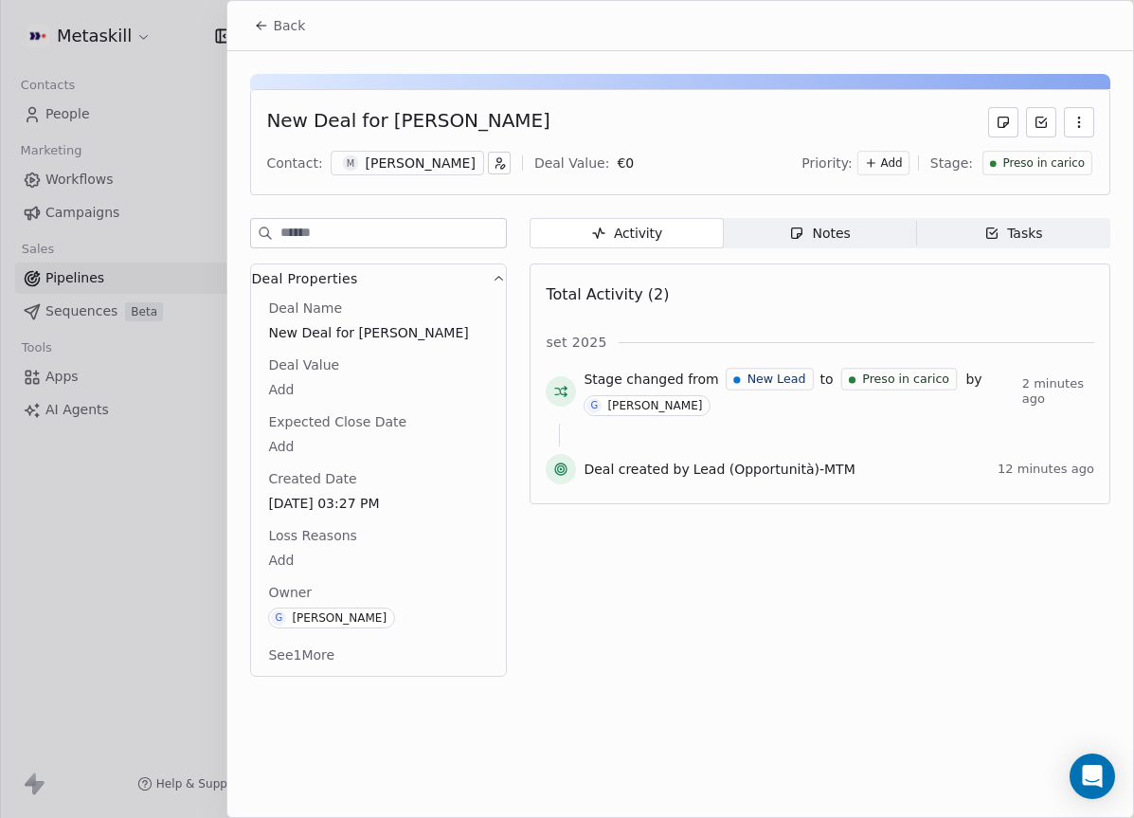
click at [258, 27] on icon at bounding box center [261, 25] width 15 height 15
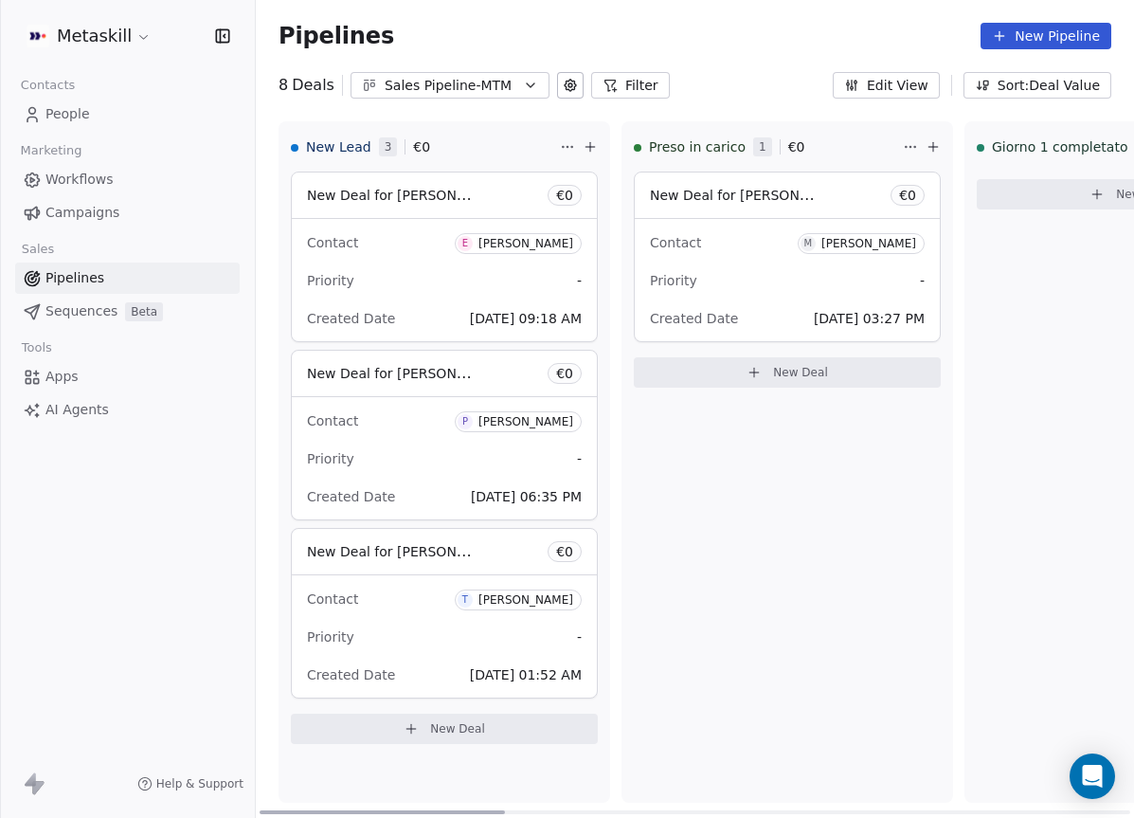
click at [521, 603] on div "[PERSON_NAME]" at bounding box center [526, 599] width 95 height 13
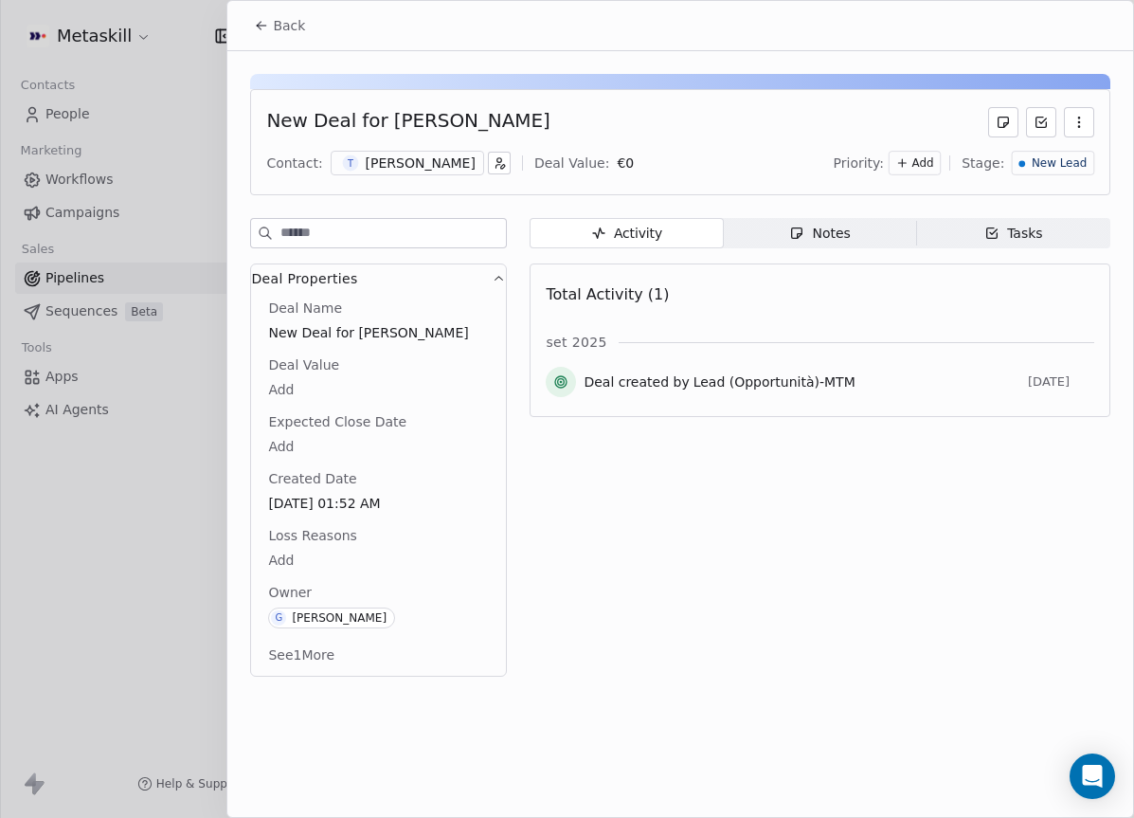
click at [460, 166] on div "[PERSON_NAME]" at bounding box center [421, 163] width 110 height 19
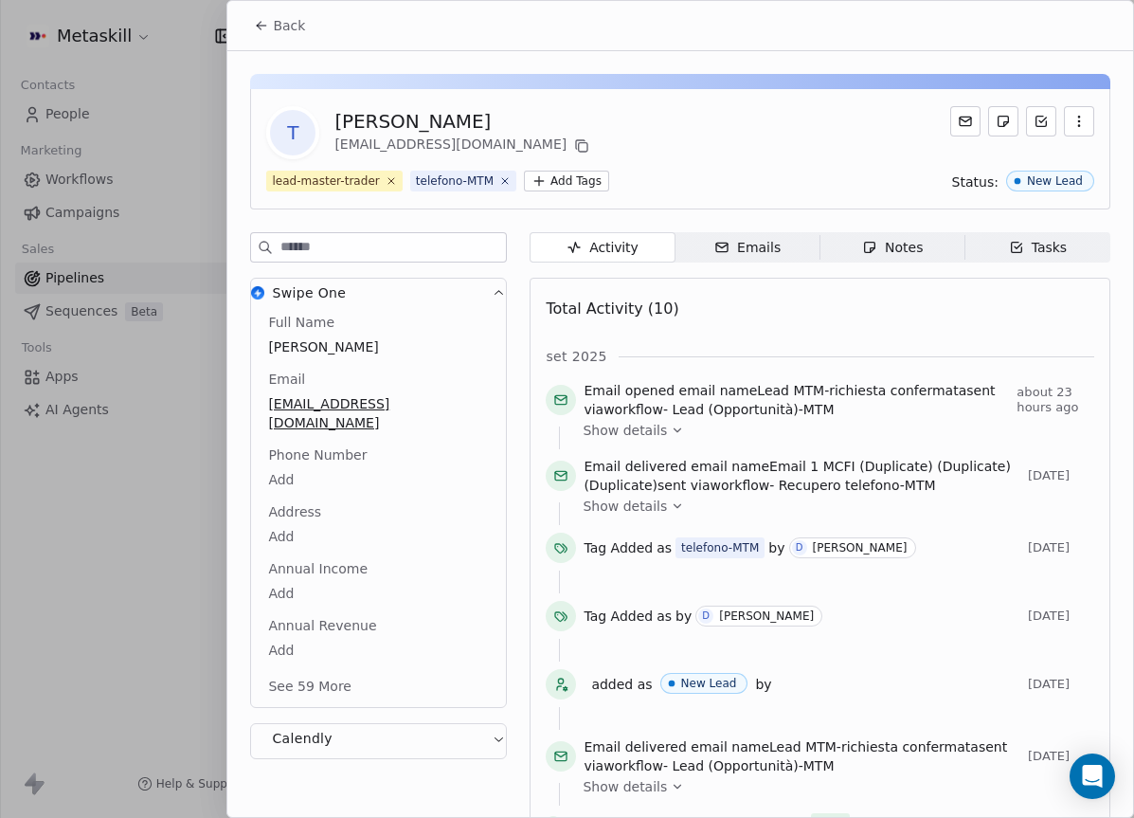
click at [265, 30] on icon at bounding box center [261, 25] width 15 height 15
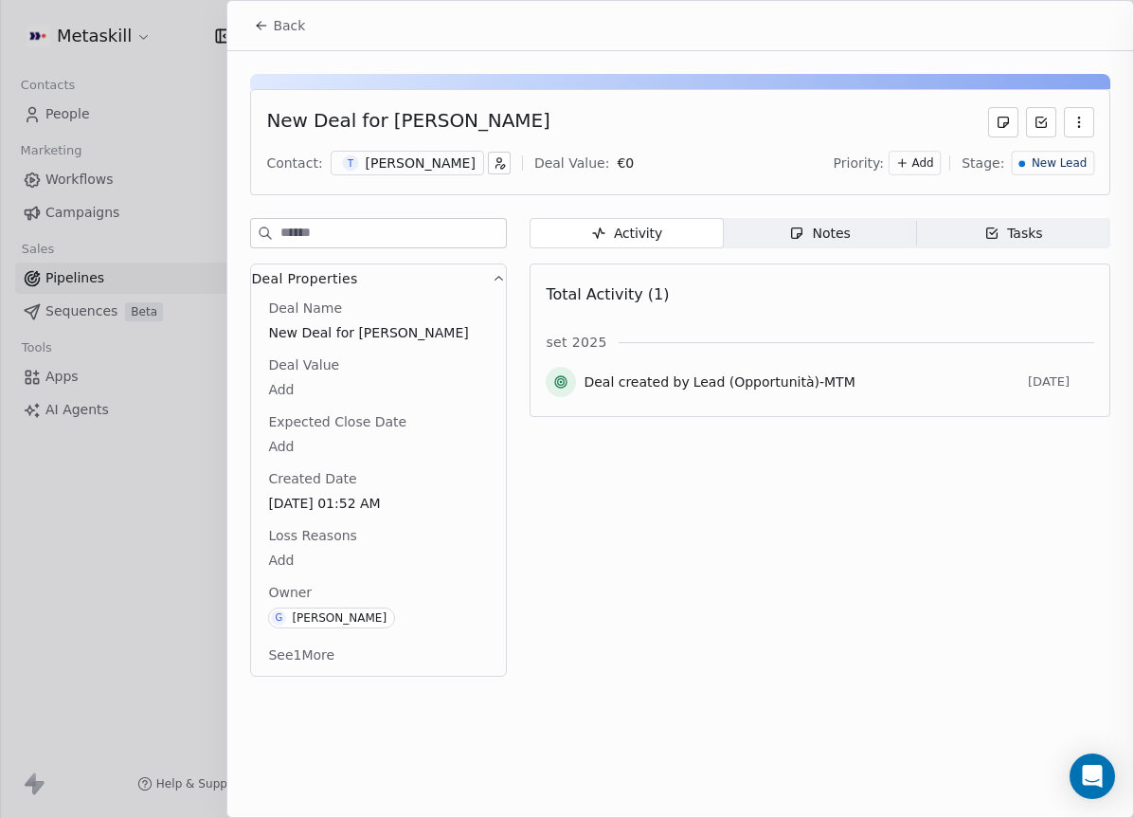
click at [265, 26] on icon at bounding box center [262, 26] width 9 height 0
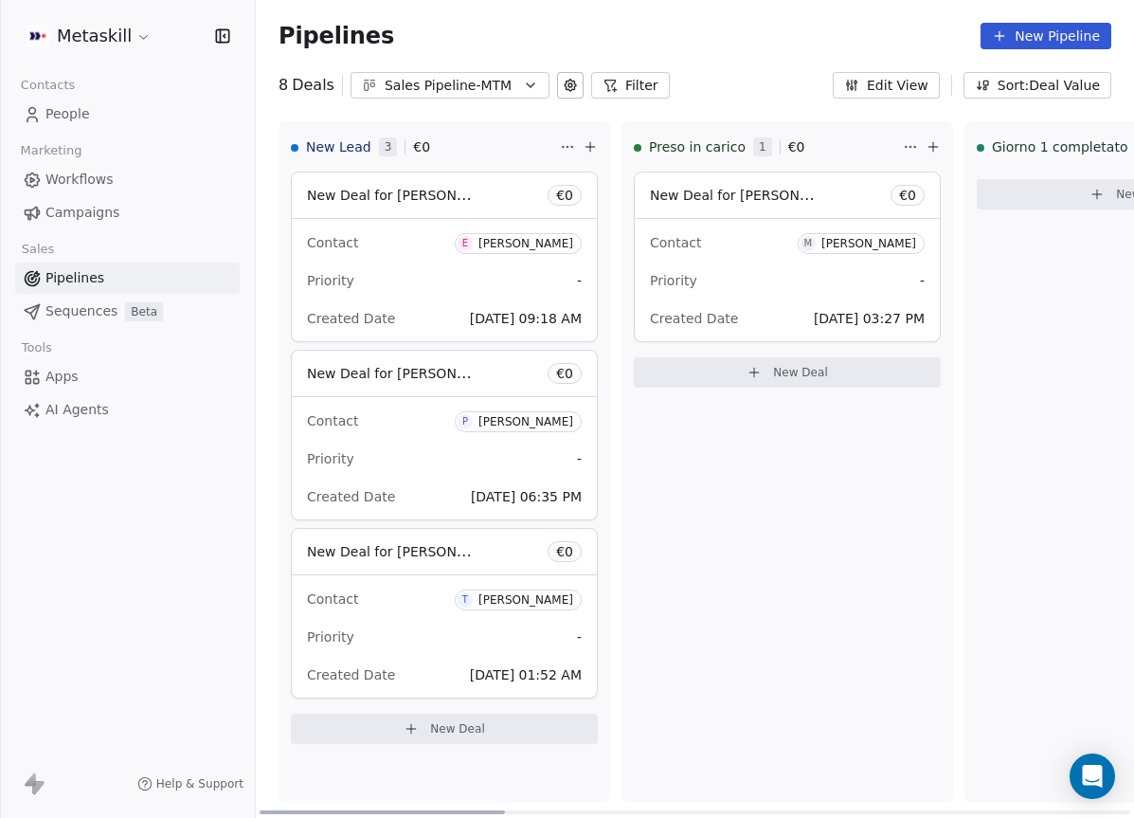
click at [421, 82] on div "Sales Pipeline-MTM" at bounding box center [450, 86] width 131 height 20
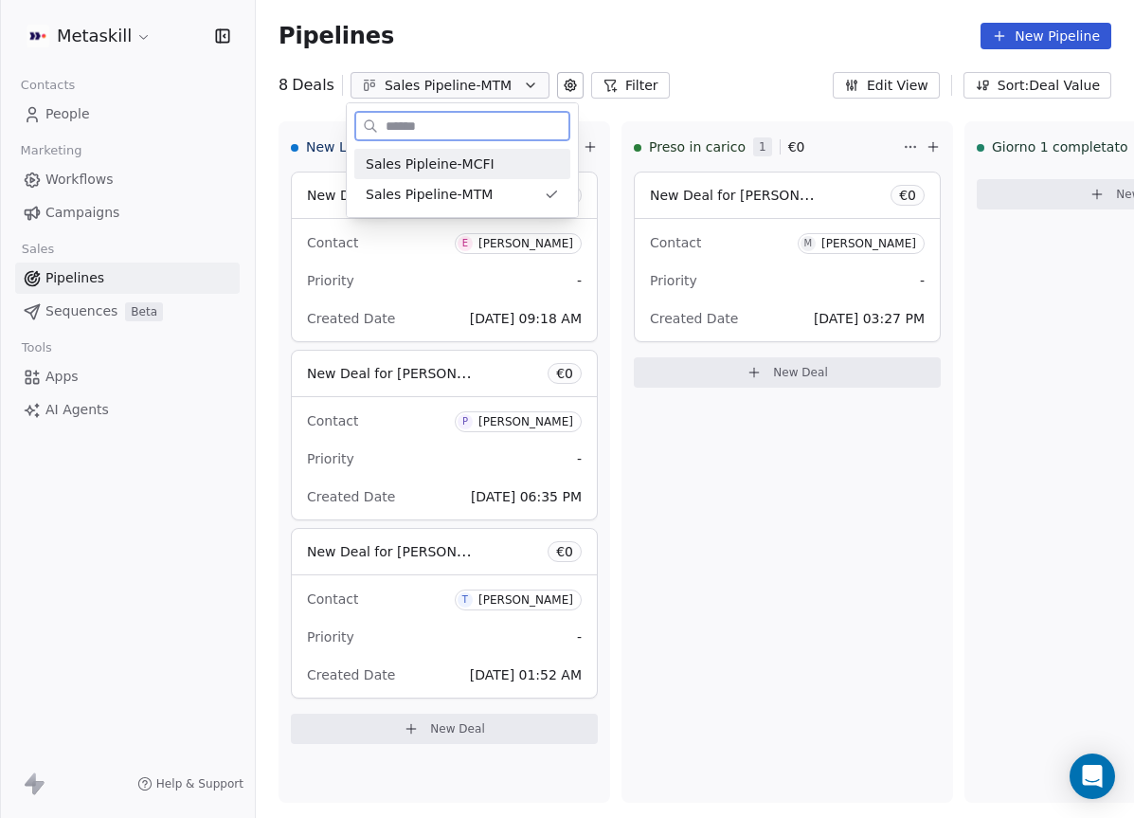
click at [464, 178] on div "Sales Pipleine-MCFI Sales Pipeline-MTM" at bounding box center [462, 179] width 216 height 61
click at [466, 167] on span "Sales Pipleine-MCFI" at bounding box center [430, 164] width 129 height 20
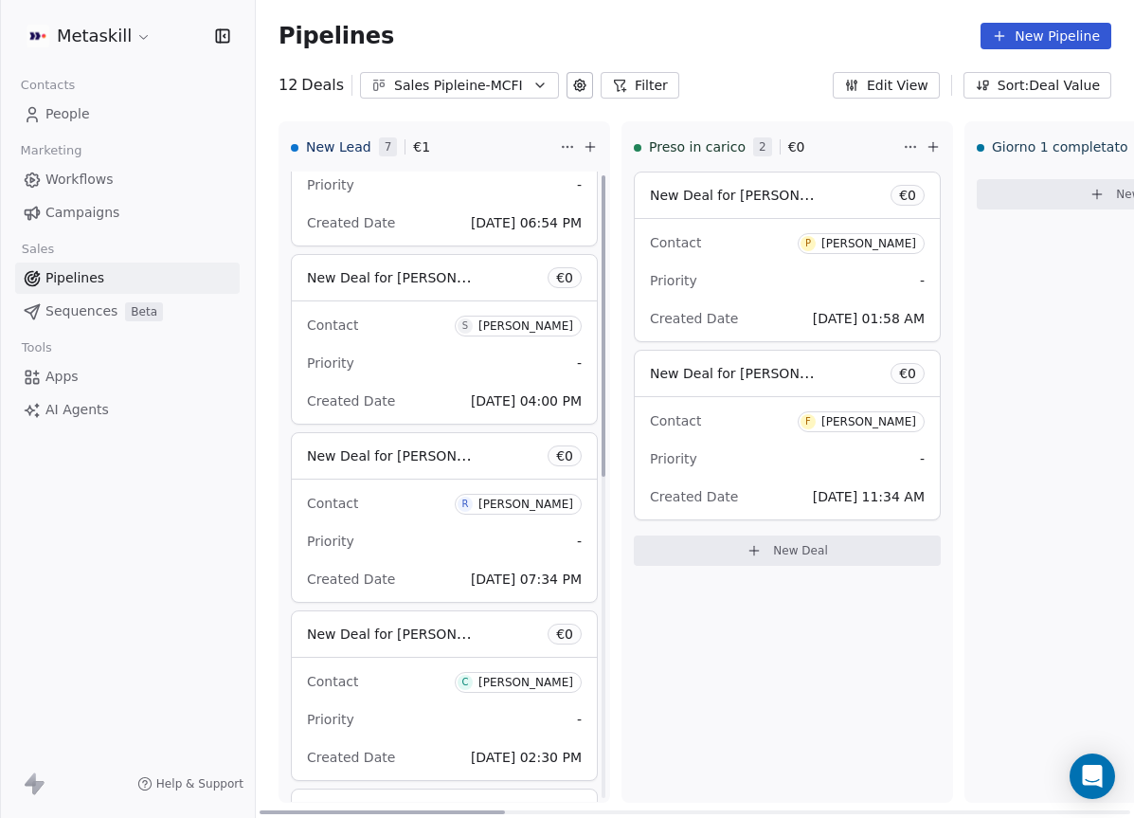
scroll to position [670, 0]
